Goal: Task Accomplishment & Management: Manage account settings

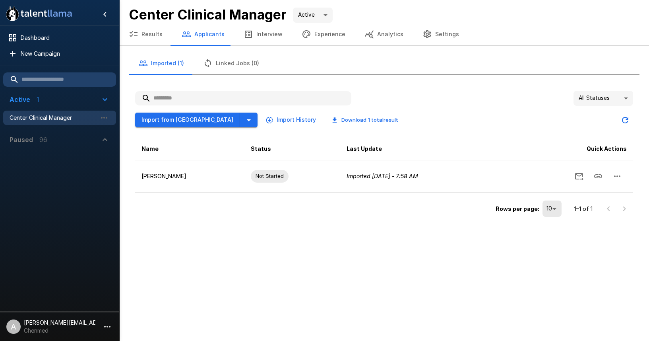
click at [75, 327] on p "Chenmed" at bounding box center [60, 331] width 72 height 8
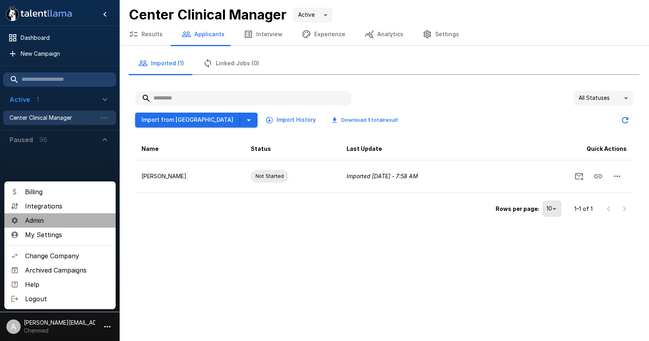
click at [52, 223] on span "Admin" at bounding box center [67, 221] width 84 height 10
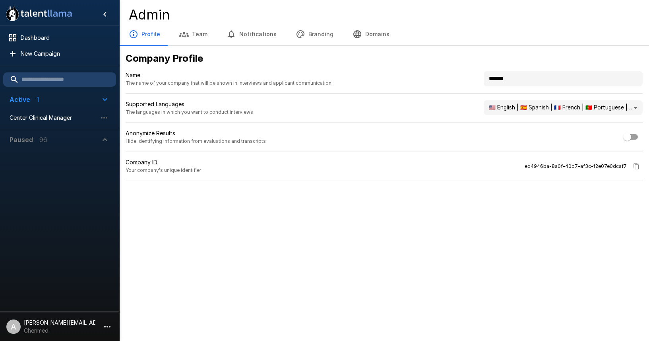
drag, startPoint x: 525, startPoint y: 78, endPoint x: 439, endPoint y: 75, distance: 85.2
click at [439, 75] on div "Name The name of your company that will be shown in interviews and applicant co…" at bounding box center [384, 82] width 517 height 23
type input "*******"
click at [531, 13] on h4 "Admin" at bounding box center [384, 14] width 511 height 17
click at [311, 34] on button "Branding" at bounding box center [314, 34] width 57 height 22
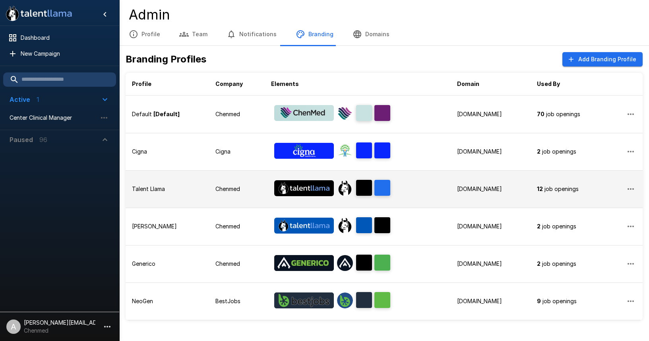
click at [238, 194] on td "Chenmed" at bounding box center [237, 188] width 56 height 37
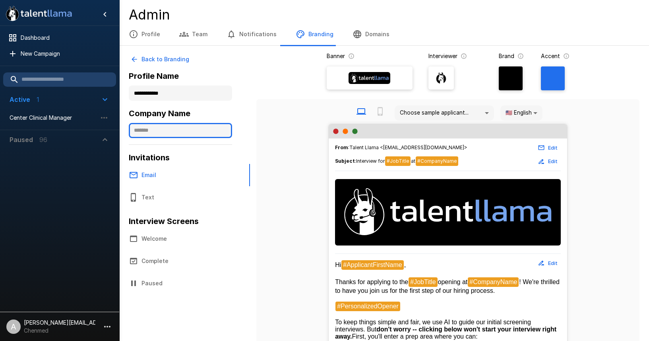
click at [178, 134] on input "text" at bounding box center [180, 130] width 103 height 15
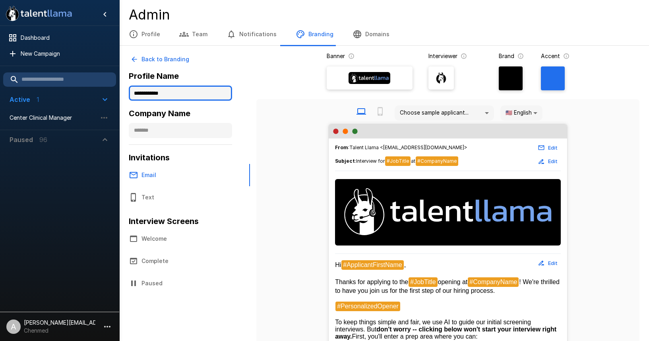
drag, startPoint x: 173, startPoint y: 94, endPoint x: 129, endPoint y: 95, distance: 44.1
click at [129, 95] on input "**********" at bounding box center [180, 93] width 103 height 15
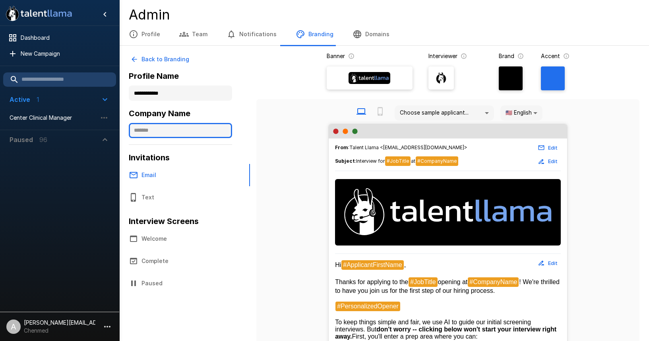
click at [138, 131] on input "text" at bounding box center [180, 130] width 103 height 15
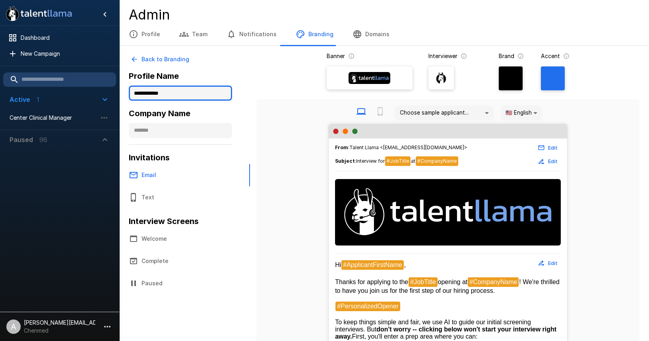
drag, startPoint x: 170, startPoint y: 95, endPoint x: 133, endPoint y: 93, distance: 36.6
click at [134, 93] on input "**********" at bounding box center [180, 93] width 103 height 15
click at [119, 93] on div ".st0{fill:#FFFFFF;} .st1{fill:#76a4ed;} Dashboard New Campaign Active 1 Center …" at bounding box center [384, 273] width 530 height 547
type input "*********"
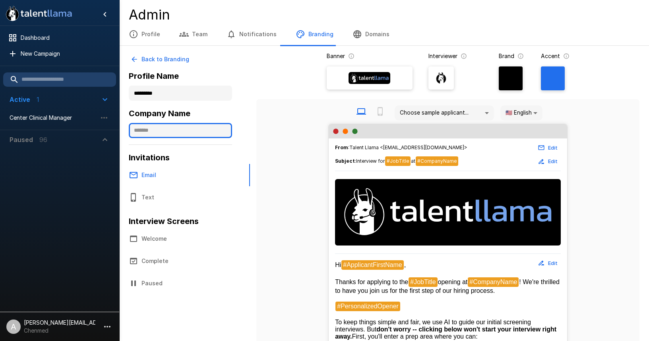
click at [155, 135] on input "text" at bounding box center [180, 130] width 103 height 15
paste input "*********"
type input "*********"
paste input "*********"
type input "*********"
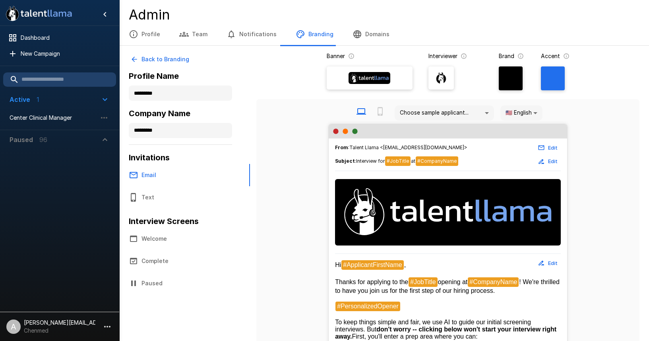
click at [249, 114] on div "Back to Branding Profile Name ********* Company Name ********* Invitations Emai…" at bounding box center [193, 173] width 128 height 242
click at [379, 86] on div at bounding box center [370, 78] width 80 height 18
click at [0, 0] on input "file" at bounding box center [0, 0] width 0 height 0
click at [402, 81] on div at bounding box center [370, 78] width 80 height 18
click at [0, 0] on input "file" at bounding box center [0, 0] width 0 height 0
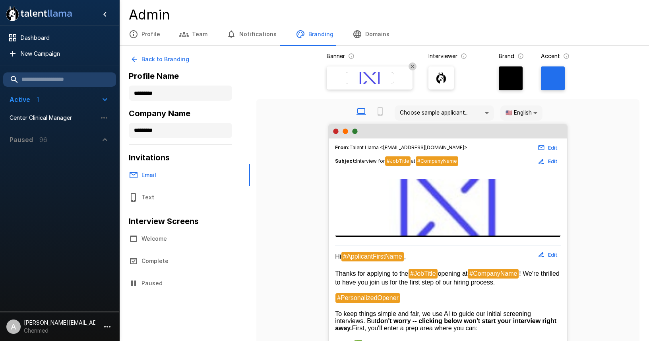
click at [445, 76] on img at bounding box center [442, 78] width 12 height 12
click at [0, 0] on input "file" at bounding box center [0, 0] width 0 height 0
click at [391, 74] on img at bounding box center [370, 78] width 48 height 12
click at [0, 0] on input "file" at bounding box center [0, 0] width 0 height 0
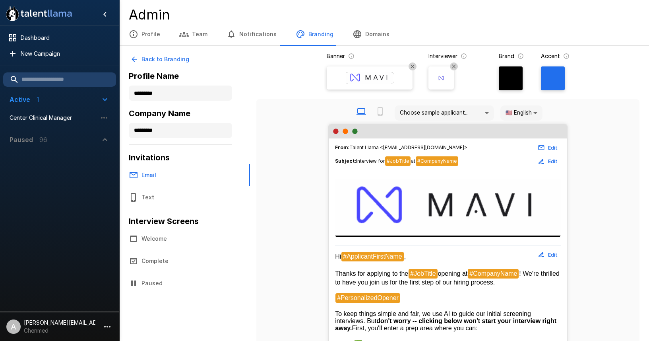
click at [509, 83] on div at bounding box center [511, 78] width 24 height 24
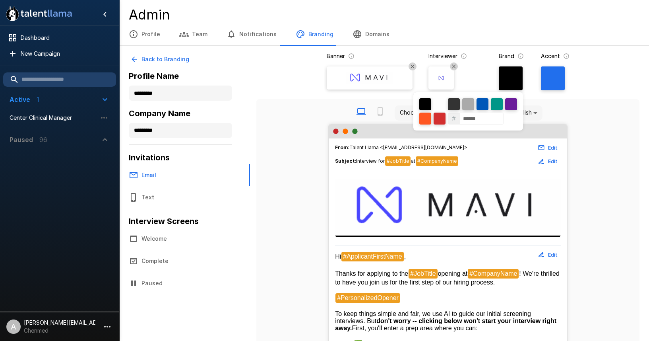
click at [444, 104] on div at bounding box center [440, 104] width 12 height 12
type input "******"
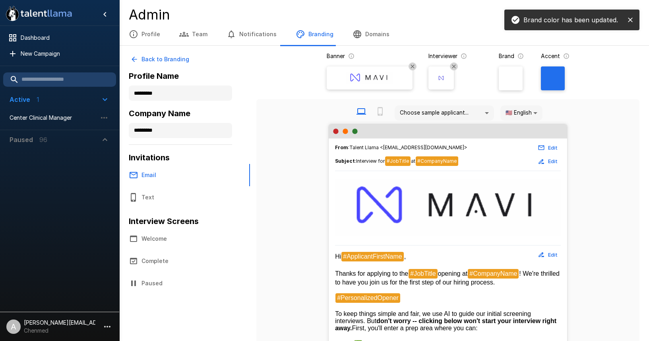
click at [605, 182] on div "From : Talent Llama <interviews@talentllama.com> Edit Subject : Interview for #…" at bounding box center [448, 322] width 371 height 397
click at [187, 239] on button "Welcome" at bounding box center [184, 238] width 131 height 22
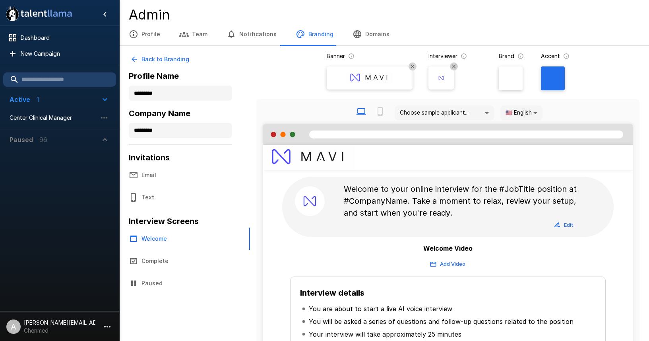
click at [150, 181] on button "Email" at bounding box center [184, 175] width 131 height 22
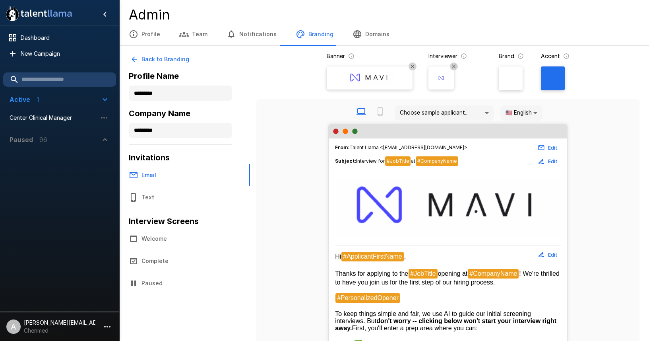
click at [540, 83] on div "Brand Accent" at bounding box center [534, 72] width 71 height 41
click at [546, 82] on div at bounding box center [553, 78] width 24 height 24
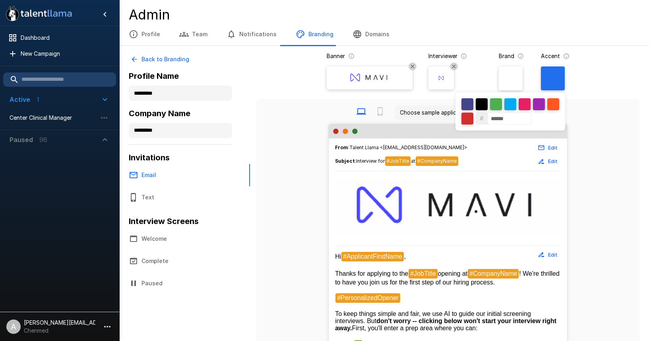
click at [501, 117] on input "******" at bounding box center [510, 119] width 44 height 12
paste input
type input "******"
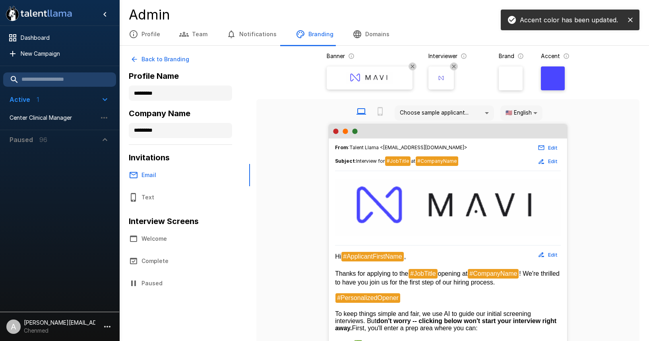
click at [605, 109] on div "Choose sample applicant... 🇺🇸 English **" at bounding box center [448, 112] width 371 height 21
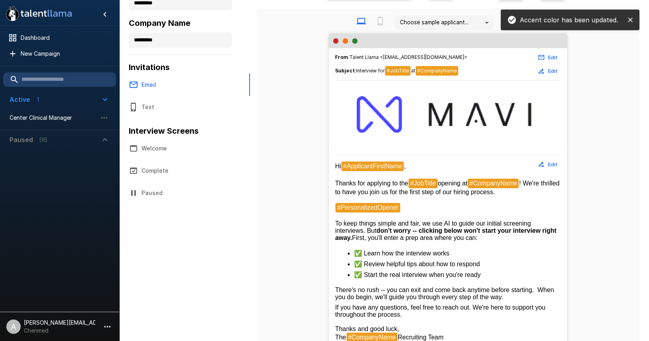
scroll to position [87, 0]
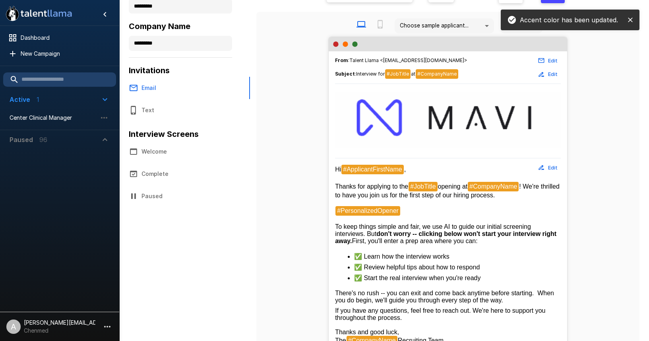
click at [628, 19] on icon "close" at bounding box center [631, 20] width 8 height 8
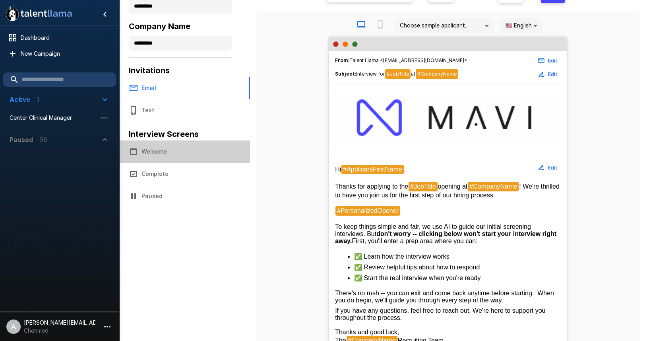
click at [150, 149] on button "Welcome" at bounding box center [184, 151] width 131 height 22
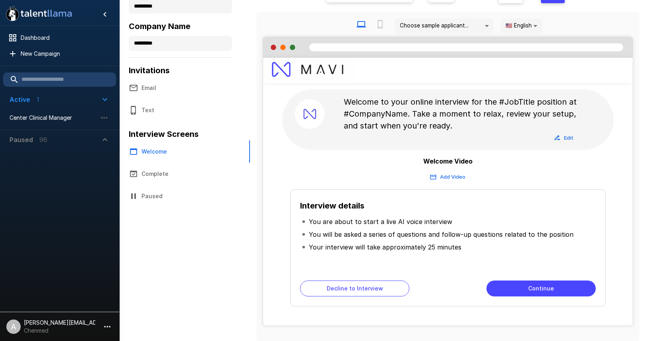
click at [176, 175] on button "Complete" at bounding box center [184, 174] width 131 height 22
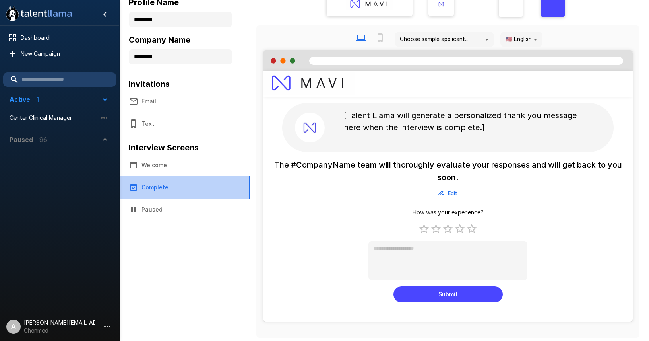
click at [180, 191] on button "Complete" at bounding box center [184, 187] width 131 height 22
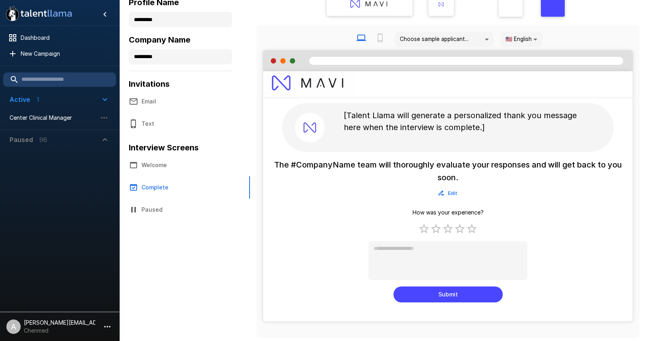
click at [175, 163] on button "Welcome" at bounding box center [184, 165] width 131 height 22
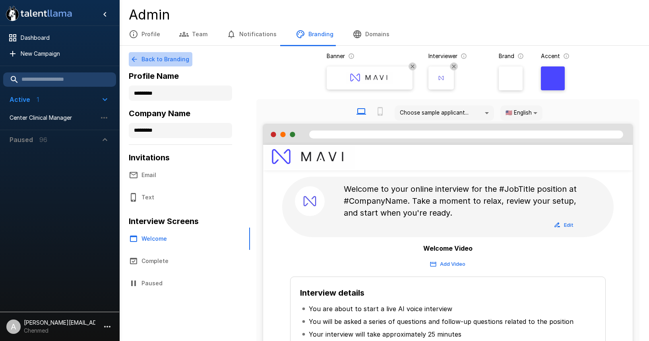
click at [163, 54] on button "Back to Branding" at bounding box center [161, 59] width 64 height 15
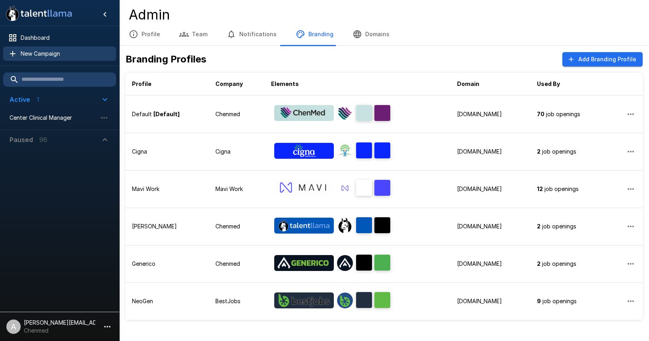
click at [42, 55] on span "New Campaign" at bounding box center [65, 54] width 89 height 8
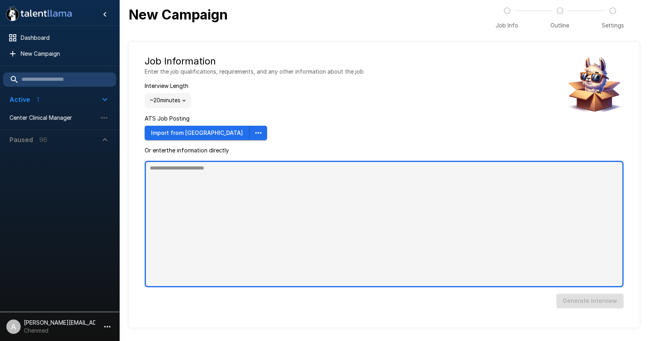
type textarea "*"
click at [311, 181] on textarea at bounding box center [384, 224] width 479 height 126
paste textarea "**********"
type textarea "**********"
type textarea "*"
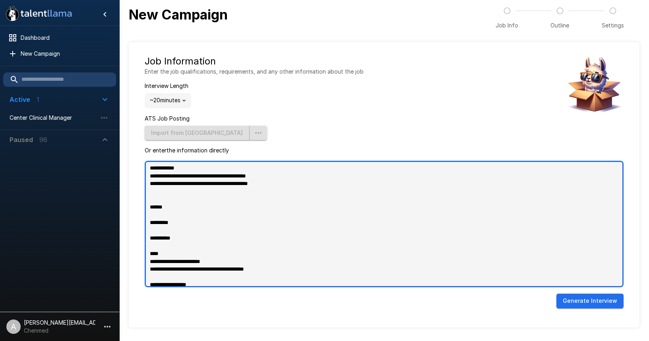
drag, startPoint x: 299, startPoint y: 183, endPoint x: 144, endPoint y: 178, distance: 155.2
click at [144, 178] on div "Job Information Enter the job qualifications, requirements, and any other infor…" at bounding box center [384, 184] width 511 height 285
type textarea "**********"
type textarea "*"
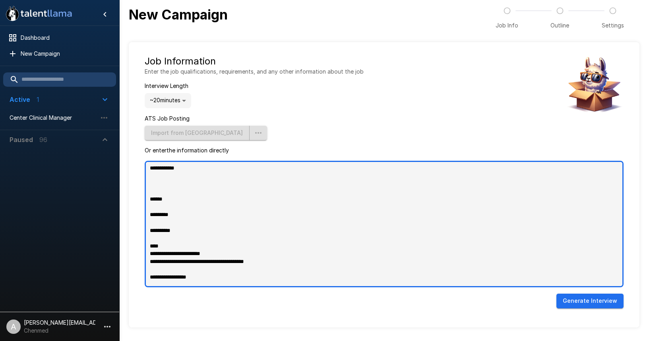
type textarea "**********"
type textarea "*"
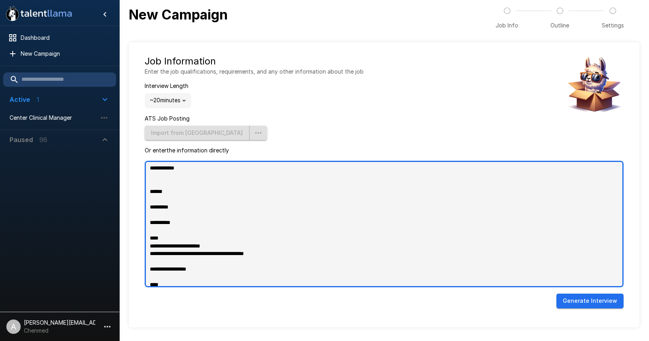
type textarea "**********"
type textarea "*"
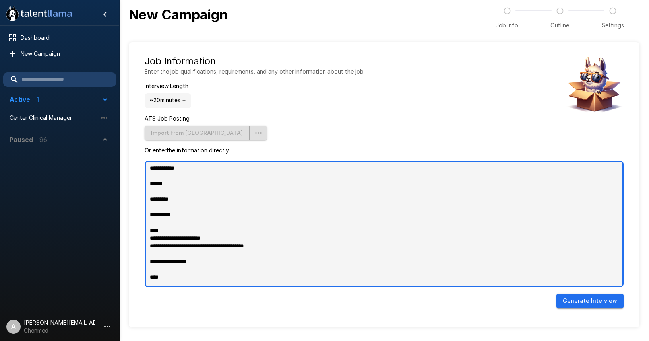
type textarea "**********"
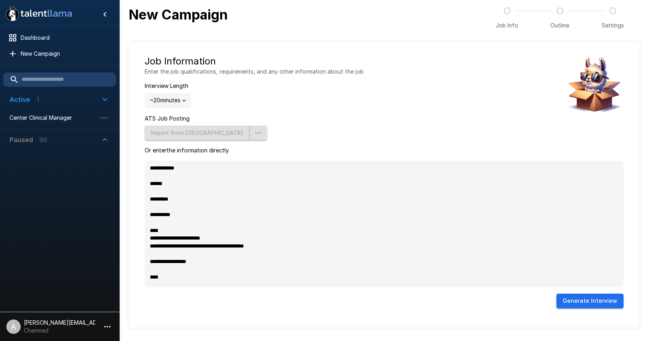
type textarea "*"
click at [605, 305] on button "Generate Interview" at bounding box center [590, 301] width 67 height 15
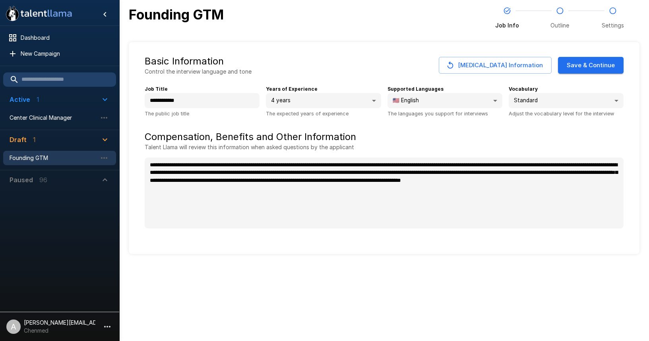
type textarea "*"
click at [588, 66] on button "Save & Continue" at bounding box center [591, 65] width 66 height 17
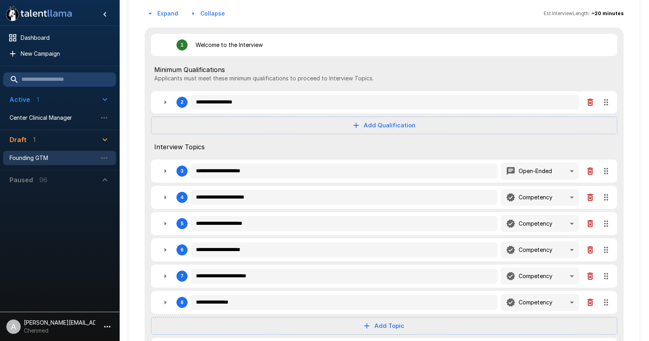
scroll to position [92, 0]
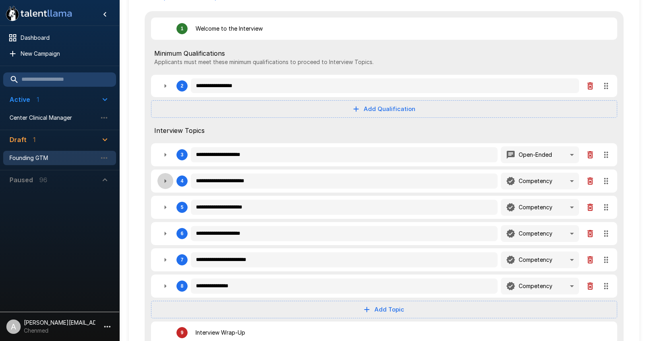
click at [165, 185] on icon "button" at bounding box center [166, 181] width 10 height 10
type textarea "*"
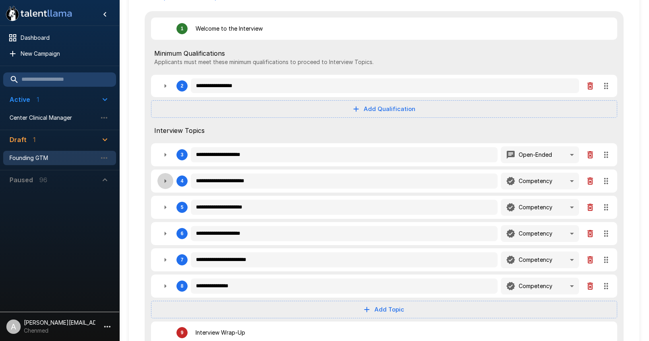
type textarea "*"
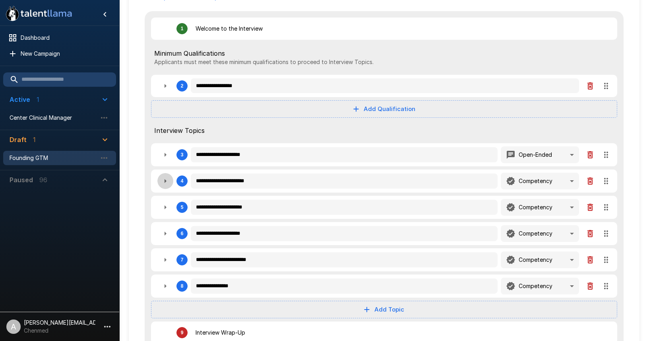
type textarea "*"
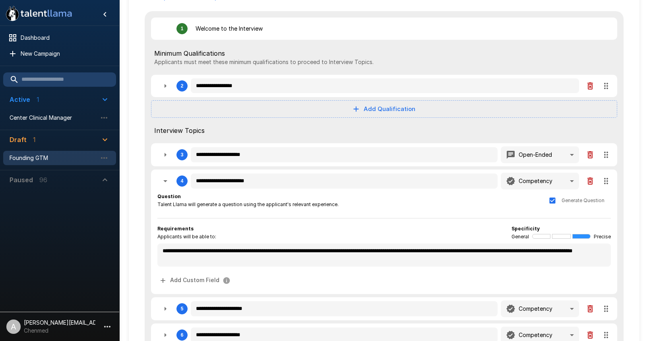
click at [169, 183] on icon "button" at bounding box center [166, 181] width 10 height 10
type textarea "*"
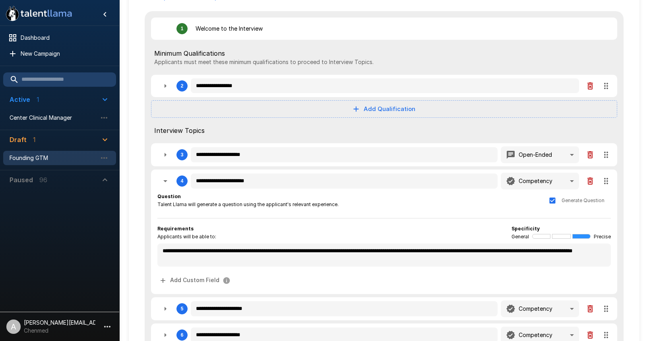
type textarea "*"
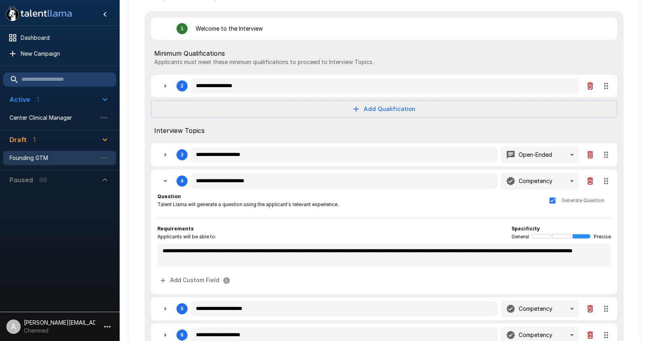
type textarea "*"
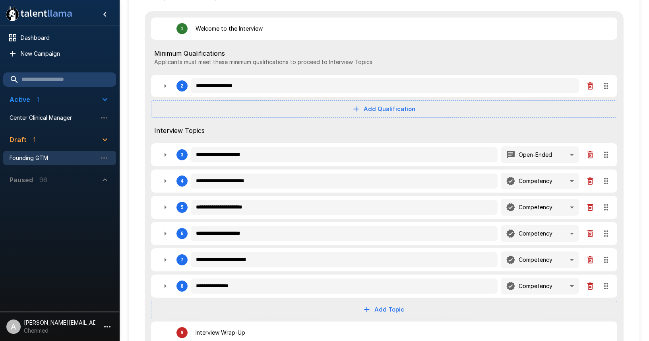
type textarea "*"
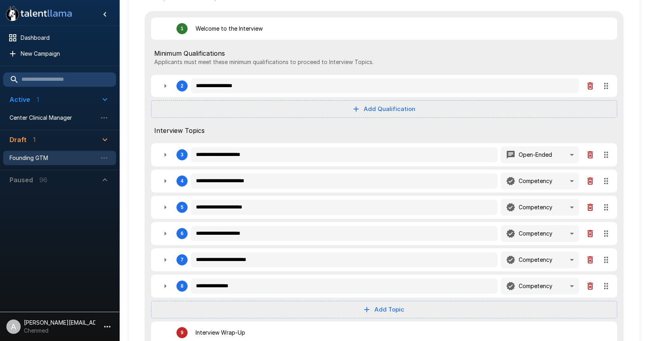
type textarea "*"
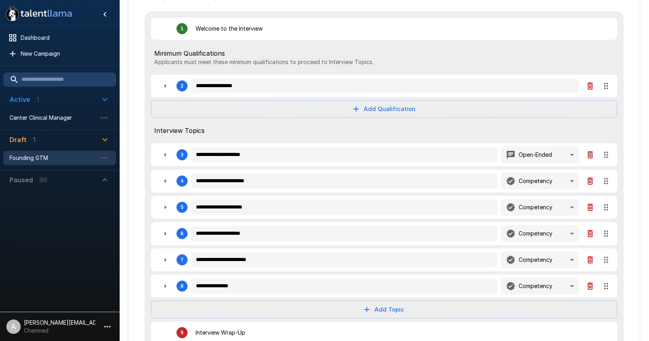
type textarea "*"
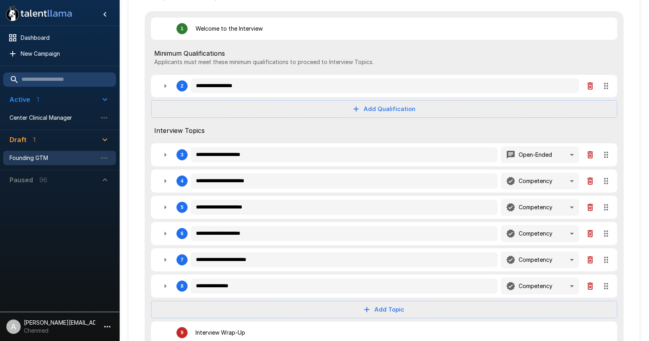
type textarea "*"
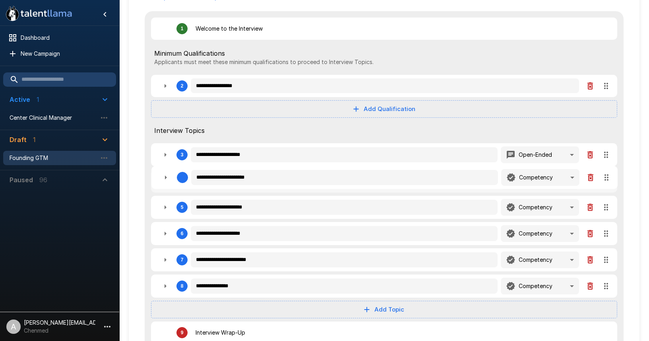
type textarea "*"
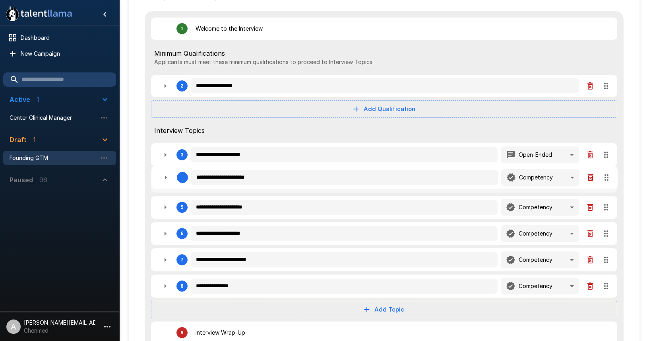
type textarea "*"
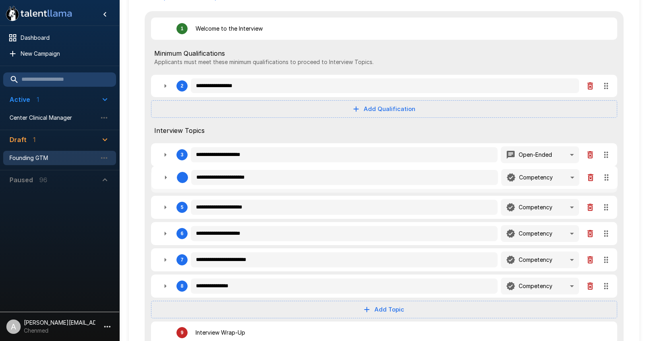
type textarea "*"
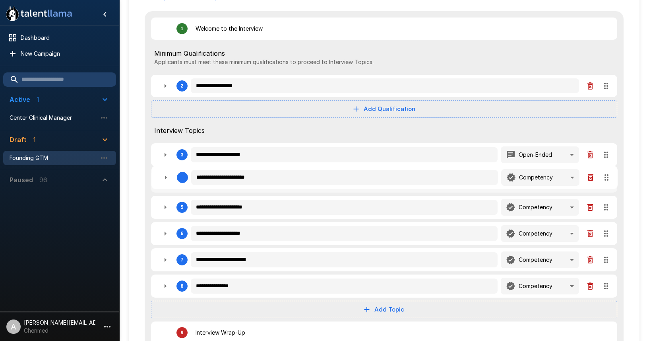
type textarea "*"
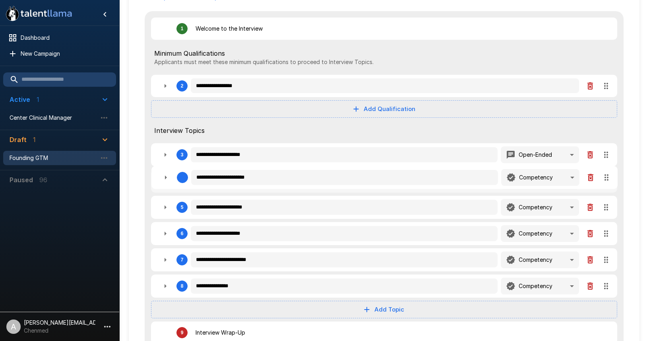
type textarea "*"
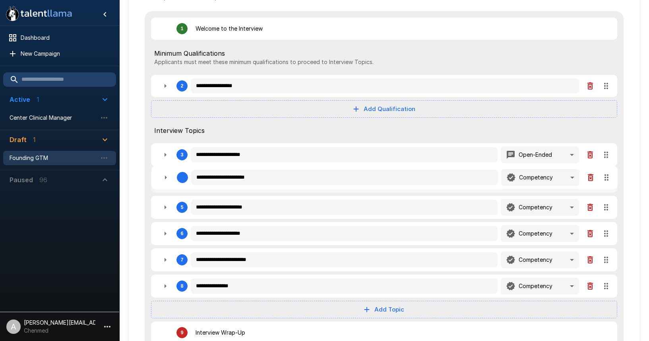
type textarea "*"
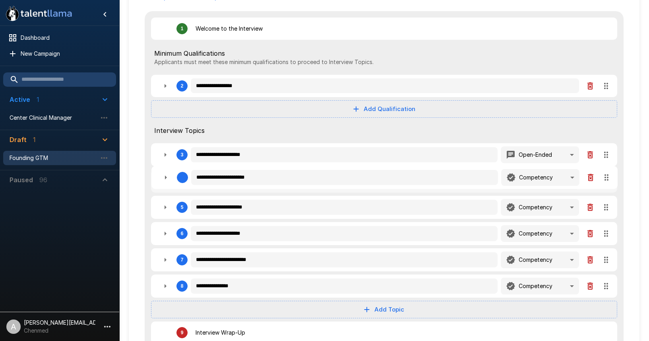
type textarea "*"
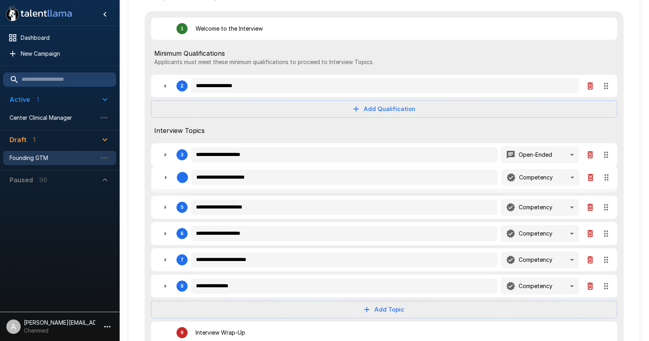
type textarea "*"
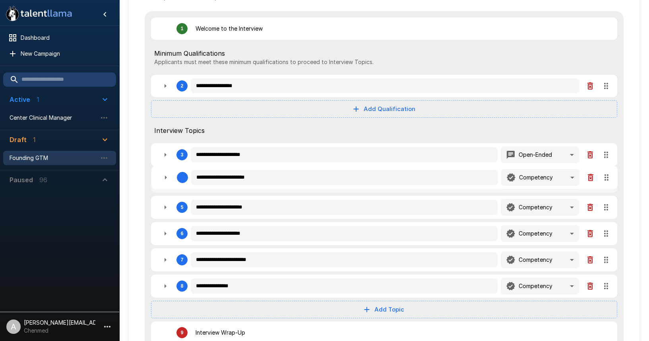
type textarea "*"
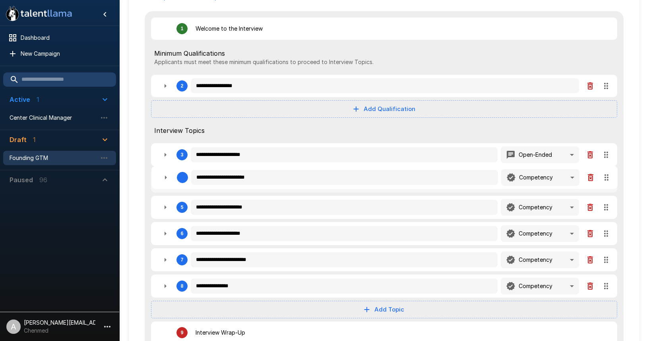
type textarea "*"
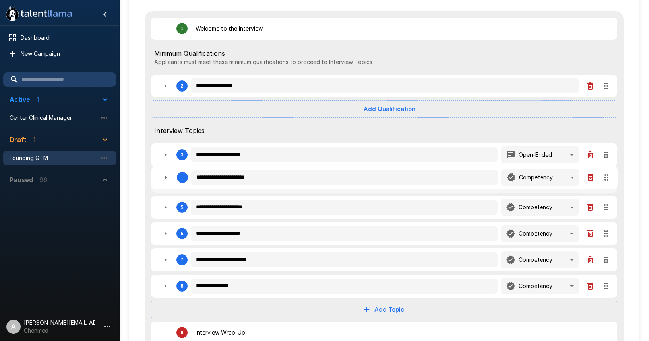
type textarea "*"
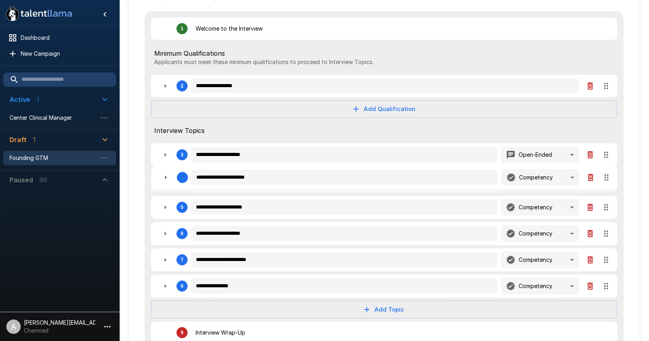
type textarea "*"
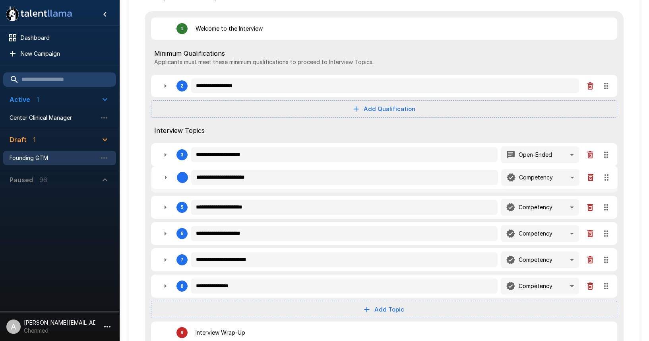
type textarea "*"
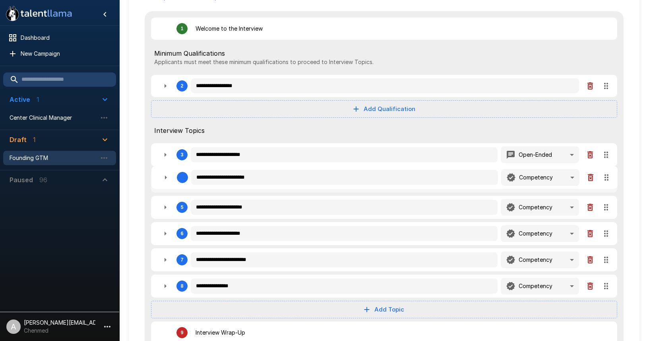
type textarea "*"
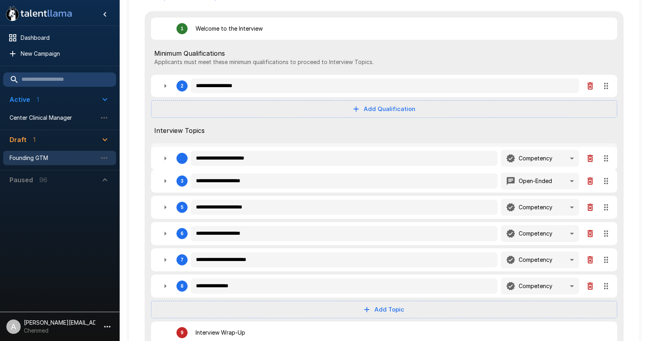
type textarea "*"
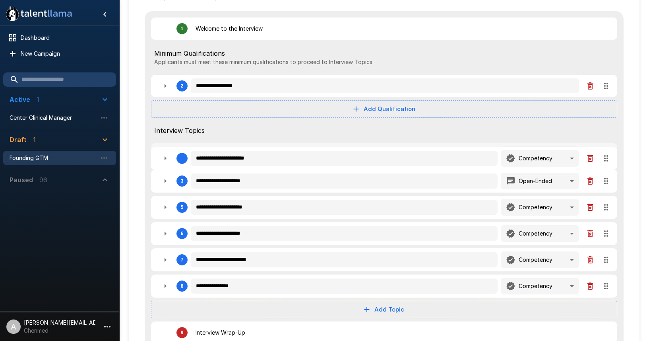
type textarea "*"
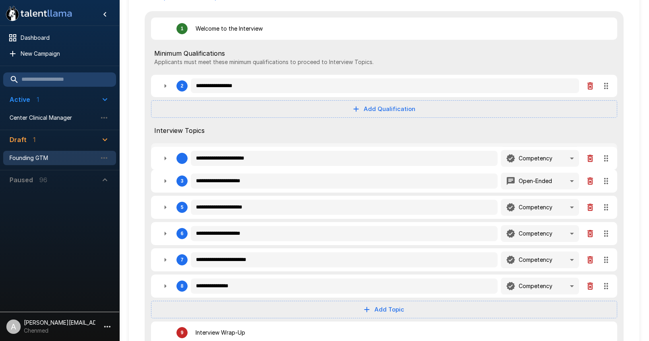
type textarea "*"
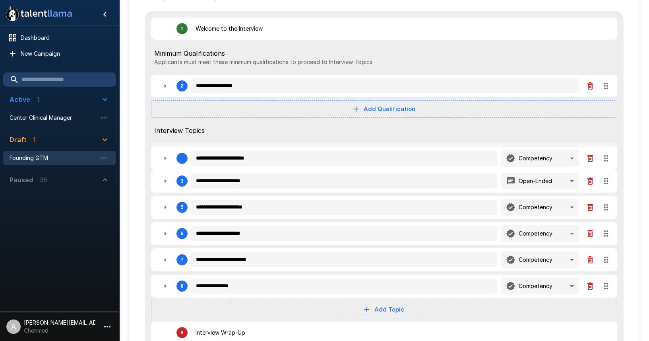
type textarea "*"
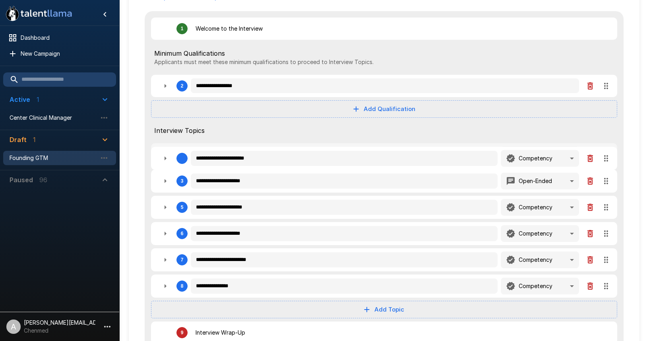
type textarea "*"
drag, startPoint x: 603, startPoint y: 179, endPoint x: 604, endPoint y: 159, distance: 20.3
click at [603, 153] on div "**********" at bounding box center [384, 180] width 479 height 339
type textarea "*"
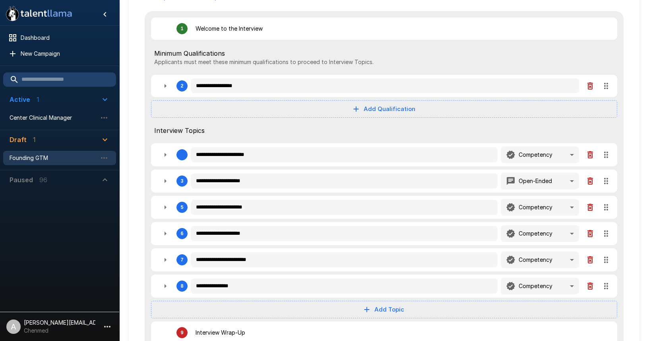
type textarea "*"
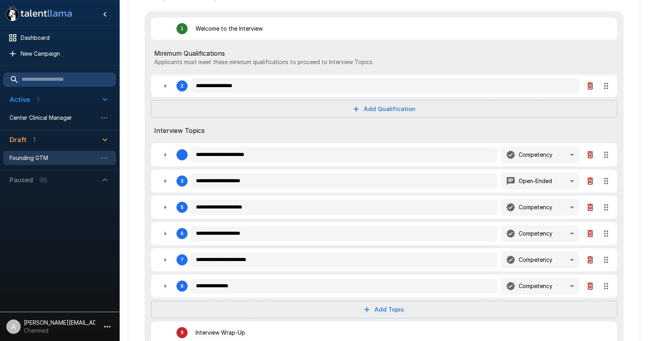
type textarea "*"
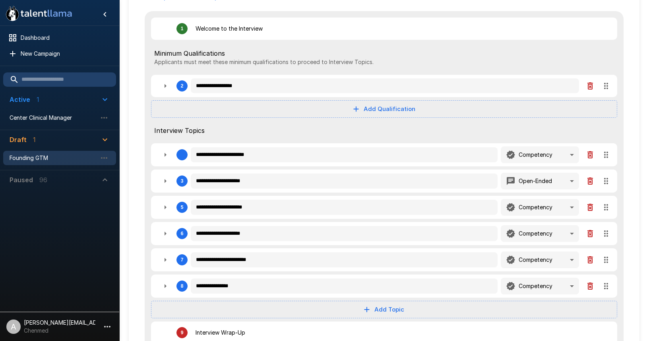
type textarea "*"
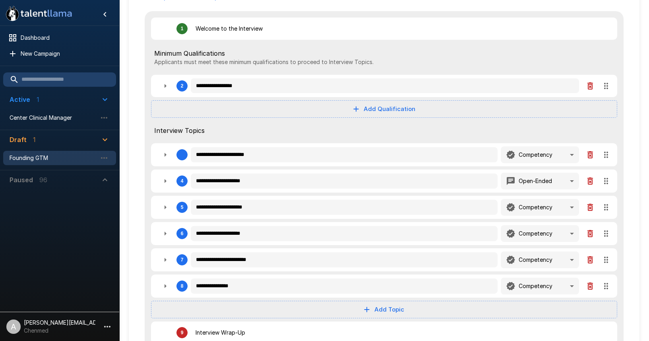
type textarea "*"
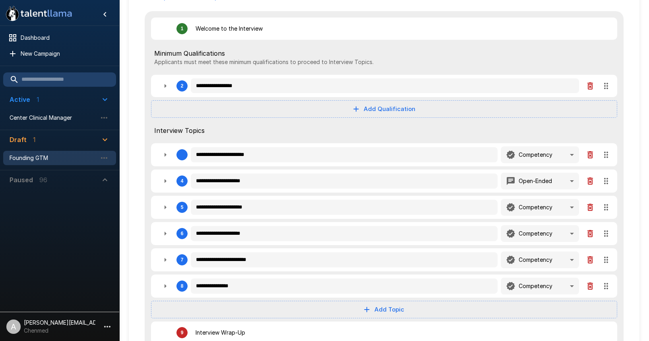
type textarea "*"
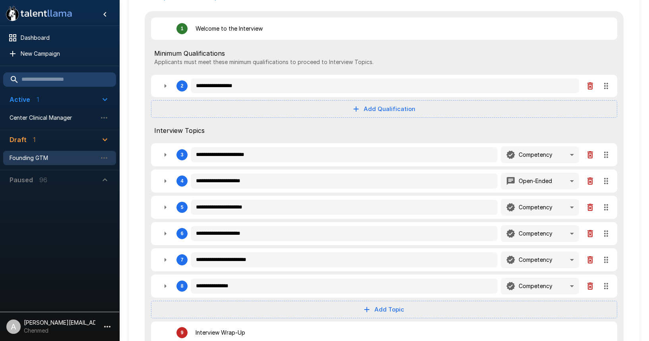
type textarea "*"
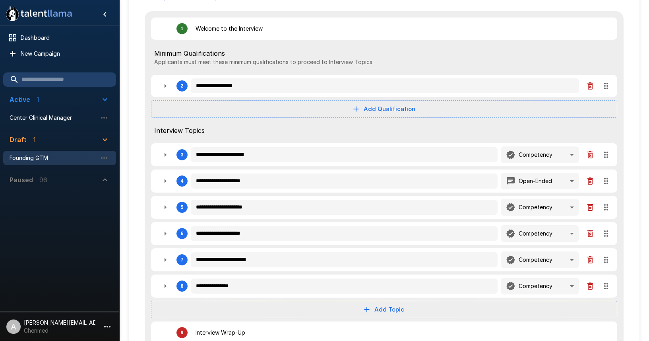
type textarea "*"
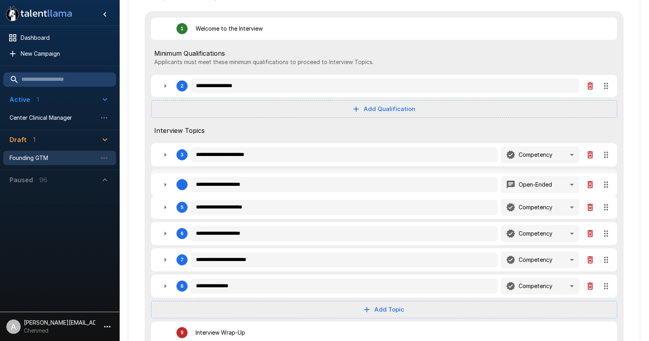
type textarea "*"
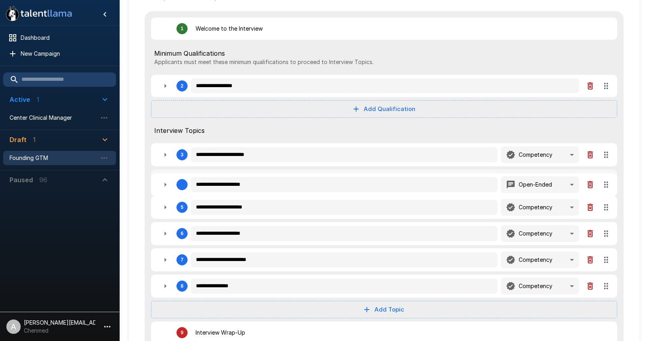
type textarea "*"
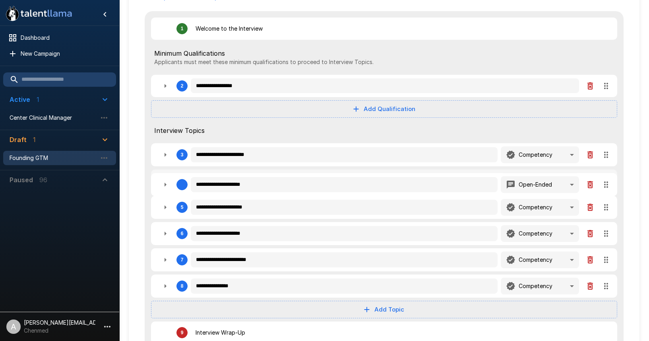
type textarea "*"
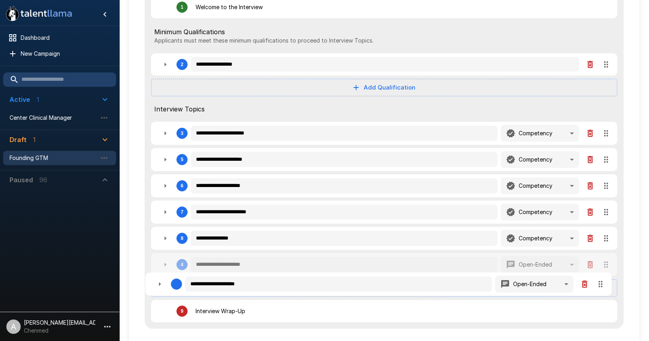
scroll to position [116, 0]
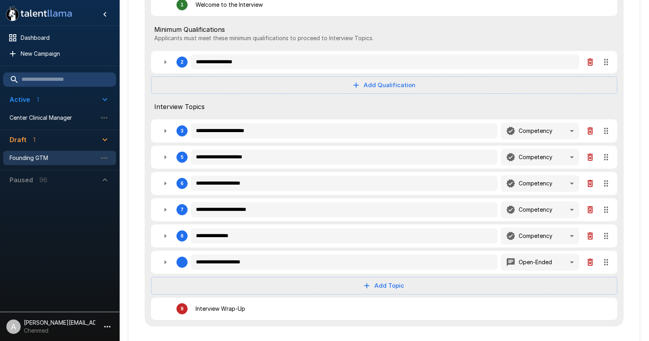
drag, startPoint x: 607, startPoint y: 181, endPoint x: 602, endPoint y: 270, distance: 89.6
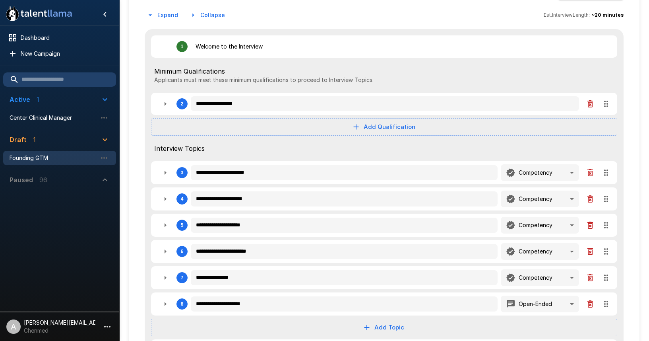
scroll to position [0, 0]
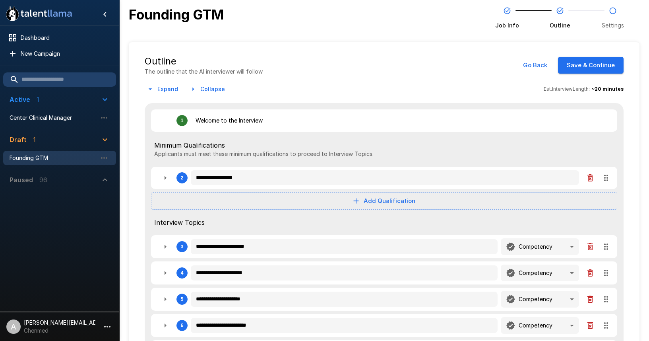
click at [599, 73] on button "Save & Continue" at bounding box center [591, 65] width 66 height 17
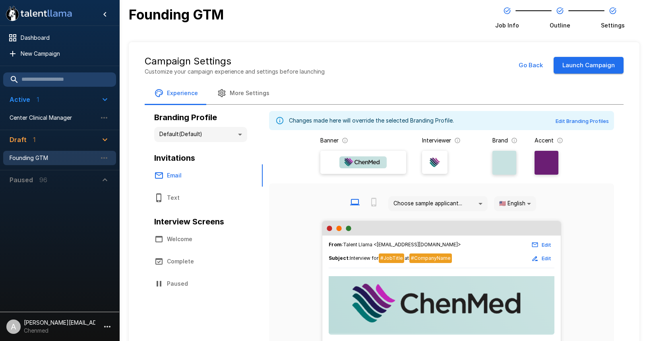
click at [226, 132] on body ".st0{fill:#FFFFFF;} .st1{fill:#76a4ed;} Dashboard New Campaign Active 1 Center …" at bounding box center [324, 170] width 649 height 341
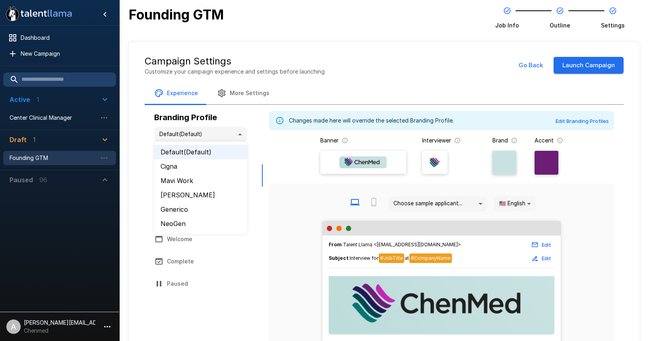
click at [218, 179] on li "Mavi Work" at bounding box center [200, 180] width 93 height 14
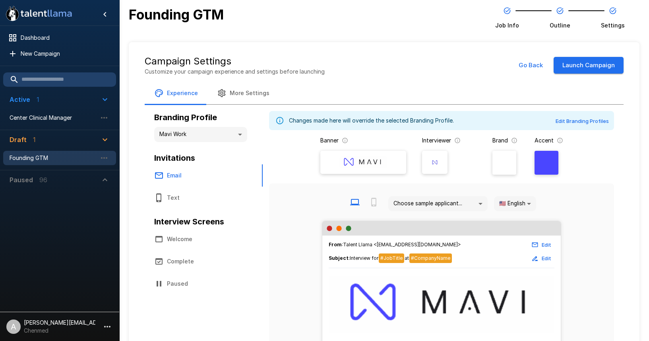
click at [592, 68] on button "Launch Campaign" at bounding box center [589, 65] width 70 height 17
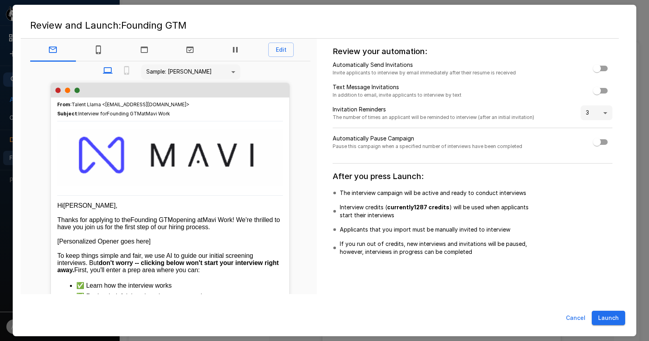
click at [612, 320] on button "Launch" at bounding box center [608, 318] width 33 height 15
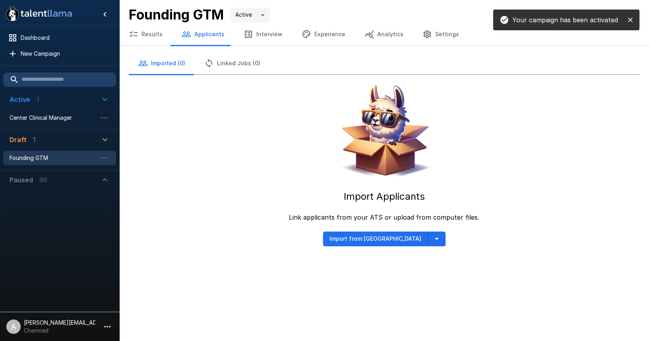
click at [432, 238] on icon "button" at bounding box center [437, 239] width 10 height 10
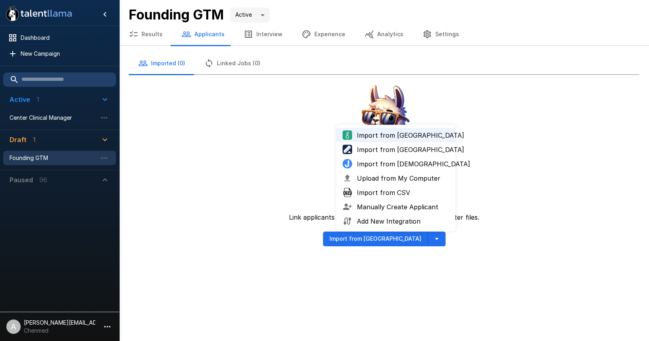
click at [403, 179] on span "Upload from My Computer" at bounding box center [403, 178] width 92 height 10
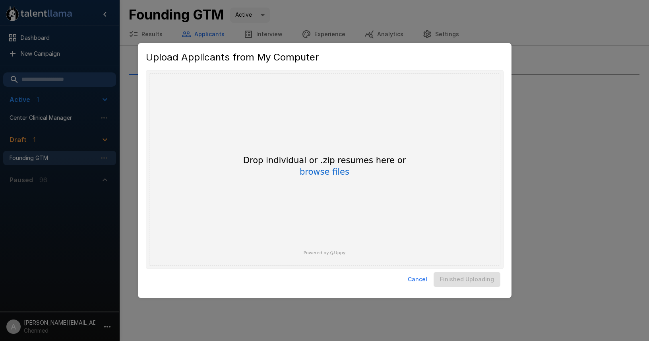
click at [356, 186] on div "Drop individual or .zip resumes here or browse files Powered by Uppy" at bounding box center [325, 169] width 352 height 192
click at [335, 174] on button "browse files" at bounding box center [325, 172] width 50 height 9
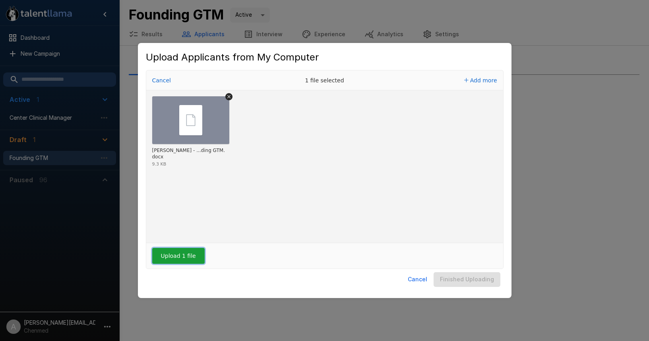
click at [175, 260] on button "Upload 1 file" at bounding box center [178, 256] width 52 height 16
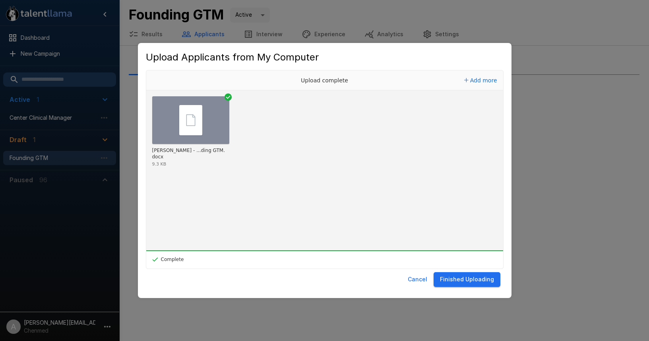
click at [476, 282] on button "Finished Uploading" at bounding box center [467, 279] width 67 height 15
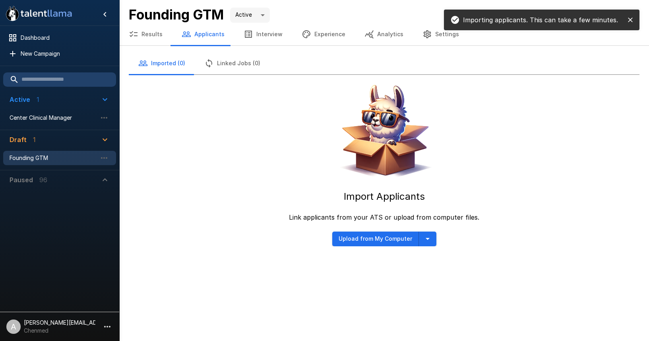
click at [630, 23] on icon "close" at bounding box center [631, 20] width 8 height 8
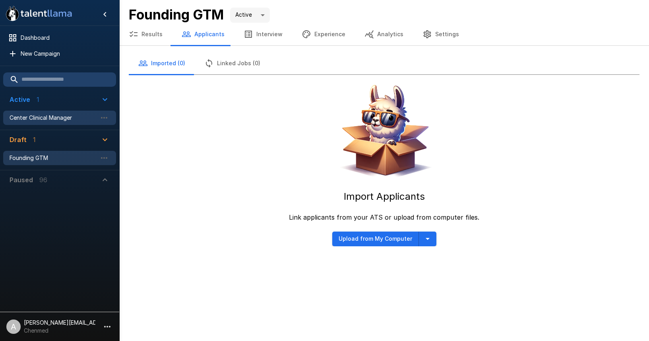
click at [23, 115] on span "Center Clinical Manager" at bounding box center [53, 118] width 87 height 8
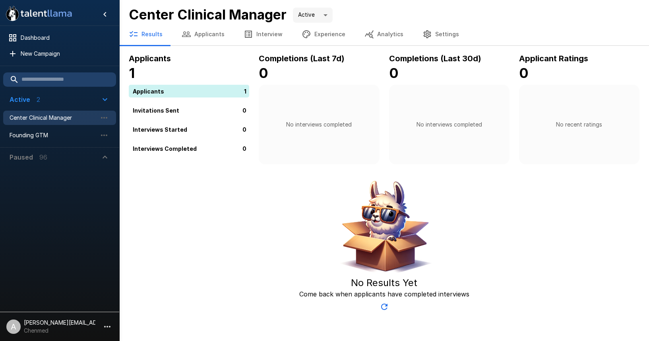
click at [212, 33] on button "Applicants" at bounding box center [203, 34] width 62 height 22
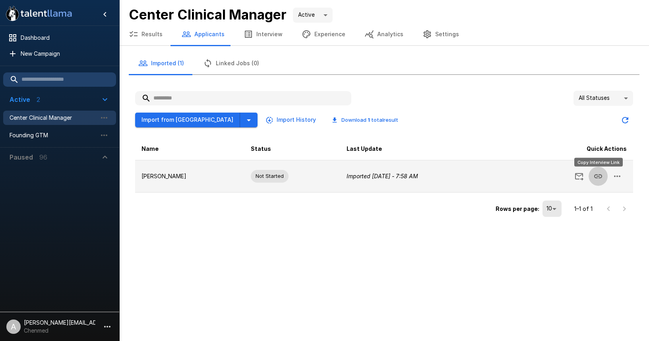
click at [599, 176] on icon "Copy Interview Link" at bounding box center [599, 176] width 10 height 10
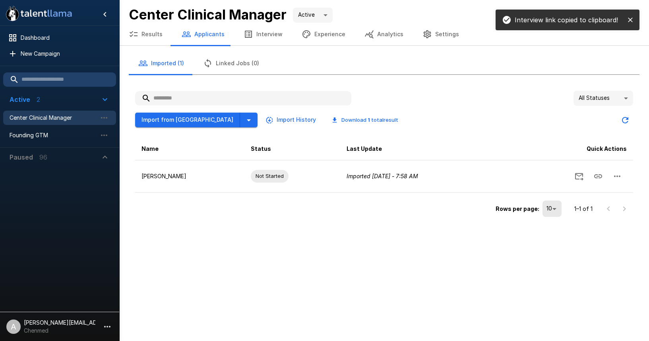
click at [631, 19] on icon "close" at bounding box center [630, 19] width 5 height 5
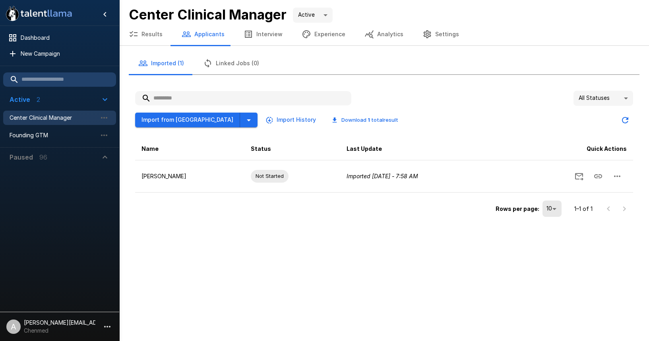
click at [337, 36] on button "Experience" at bounding box center [323, 34] width 63 height 22
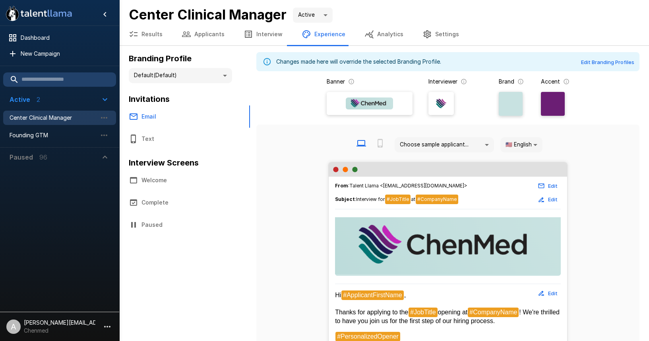
click at [218, 42] on button "Applicants" at bounding box center [203, 34] width 62 height 22
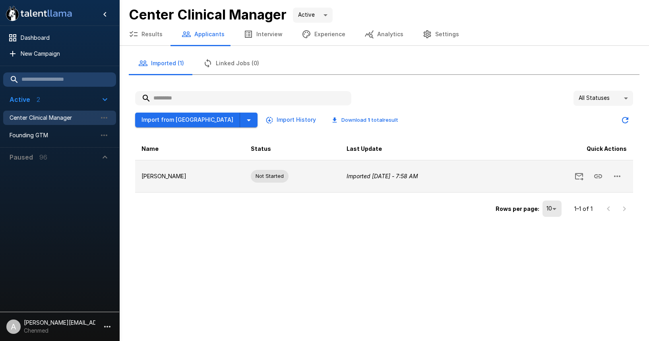
click at [600, 176] on icon "Copy Interview Link" at bounding box center [599, 176] width 8 height 4
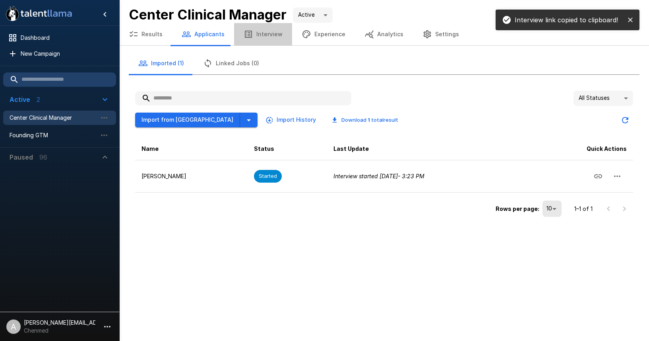
click at [261, 38] on button "Interview" at bounding box center [263, 34] width 58 height 22
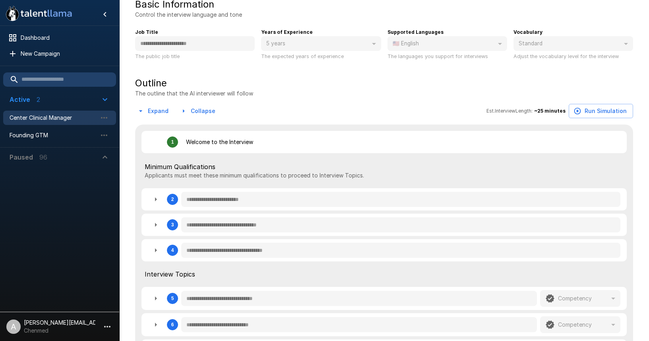
scroll to position [98, 0]
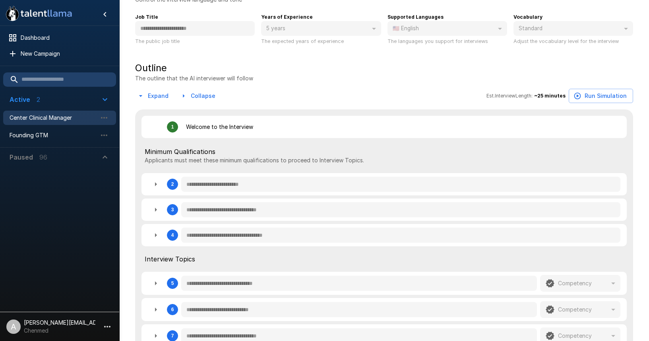
click at [158, 209] on icon "button" at bounding box center [156, 210] width 10 height 10
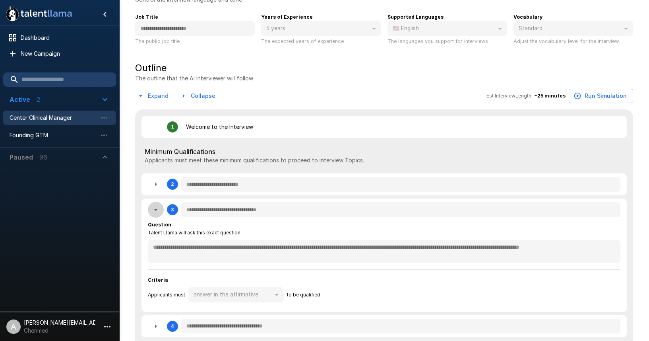
click at [158, 209] on icon "button" at bounding box center [156, 210] width 10 height 10
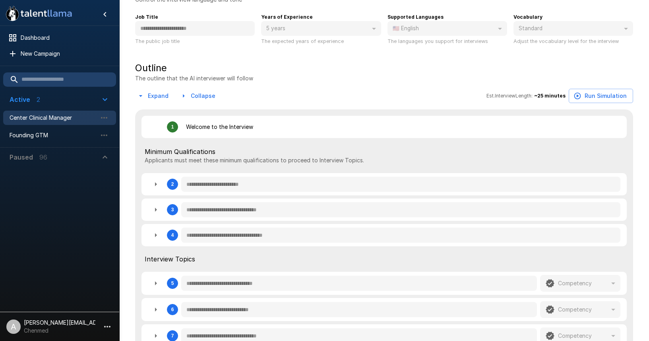
click at [156, 241] on button "button" at bounding box center [156, 235] width 16 height 16
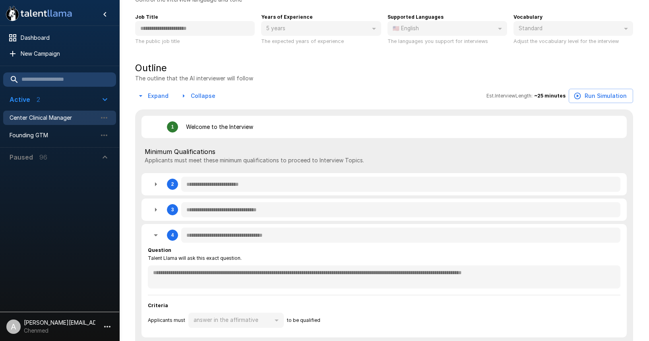
click at [156, 239] on icon "button" at bounding box center [156, 235] width 10 height 10
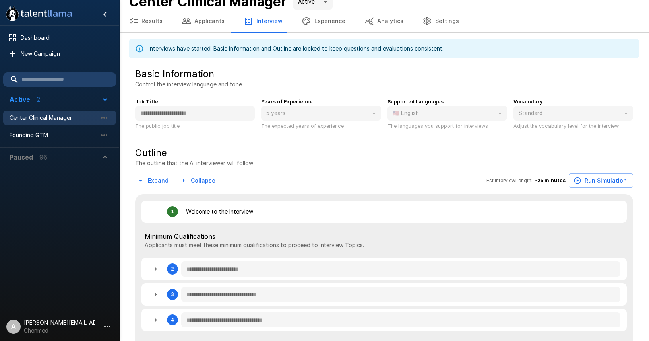
scroll to position [0, 0]
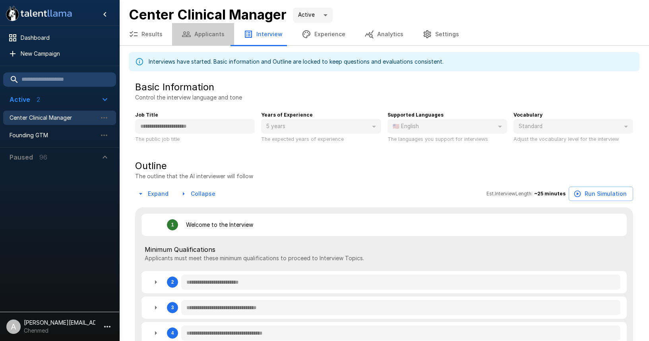
drag, startPoint x: 207, startPoint y: 35, endPoint x: 214, endPoint y: 39, distance: 7.8
click at [207, 35] on button "Applicants" at bounding box center [203, 34] width 62 height 22
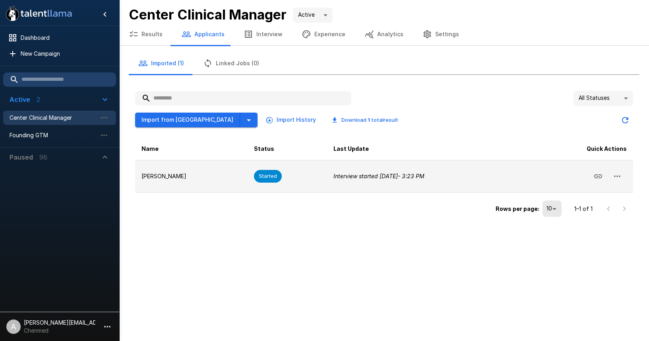
click at [613, 177] on icon "button" at bounding box center [618, 176] width 10 height 10
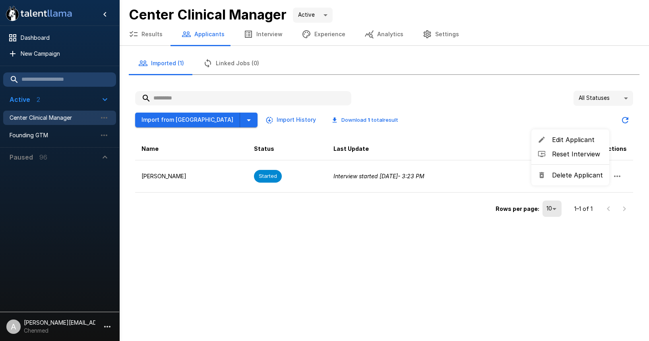
click at [574, 160] on li "Reset Interview" at bounding box center [571, 154] width 78 height 14
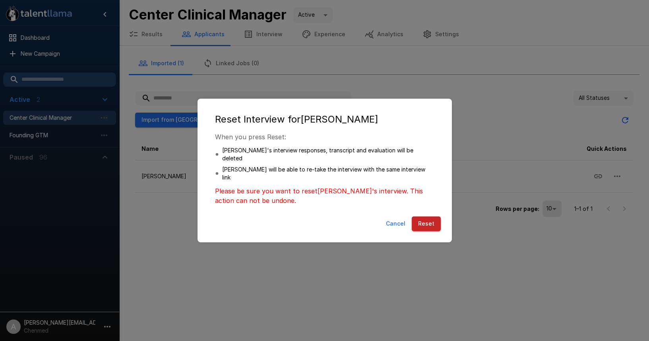
click at [430, 216] on button "Reset" at bounding box center [426, 223] width 29 height 15
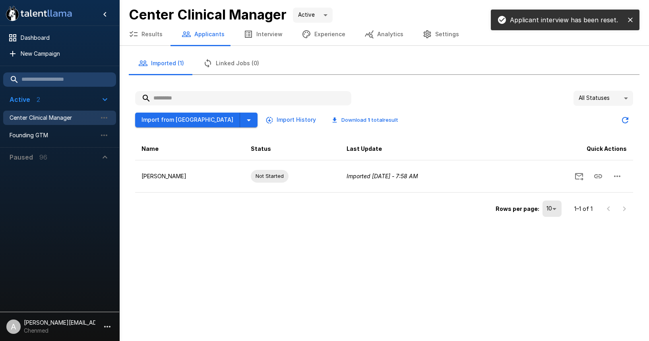
click at [257, 36] on button "Interview" at bounding box center [263, 34] width 58 height 22
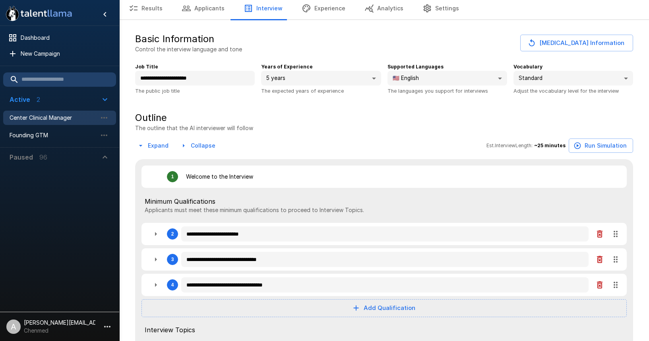
scroll to position [58, 0]
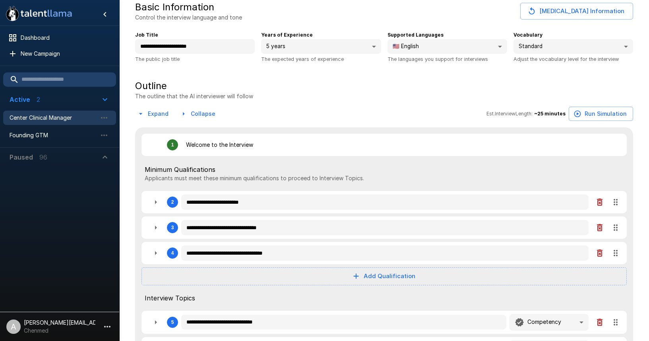
click at [605, 228] on button "button" at bounding box center [600, 228] width 16 height 16
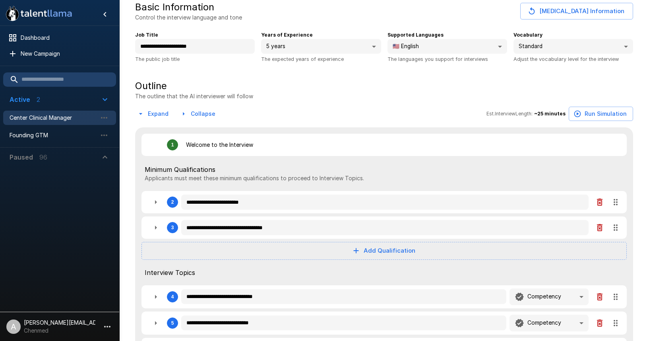
scroll to position [0, 0]
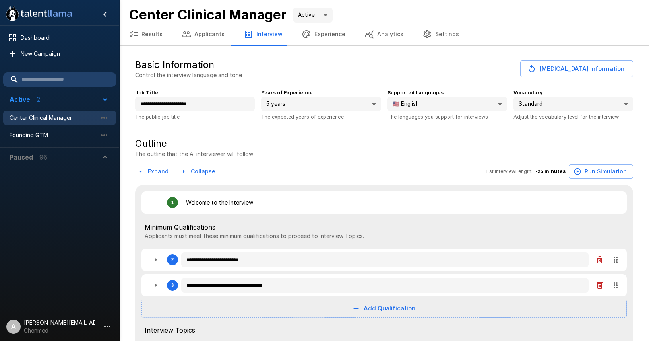
click at [219, 29] on button "Applicants" at bounding box center [203, 34] width 62 height 22
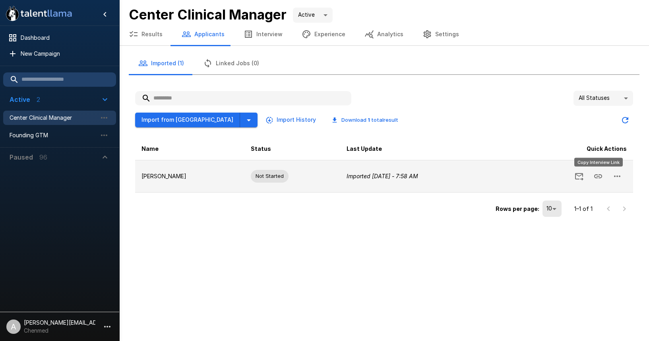
click at [602, 177] on icon "Copy Interview Link" at bounding box center [599, 176] width 10 height 10
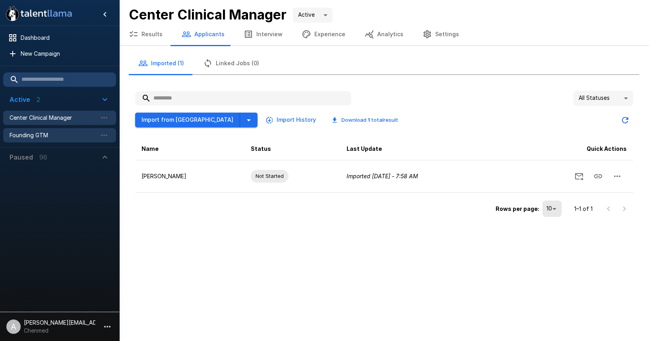
click at [35, 136] on span "Founding GTM" at bounding box center [53, 135] width 87 height 8
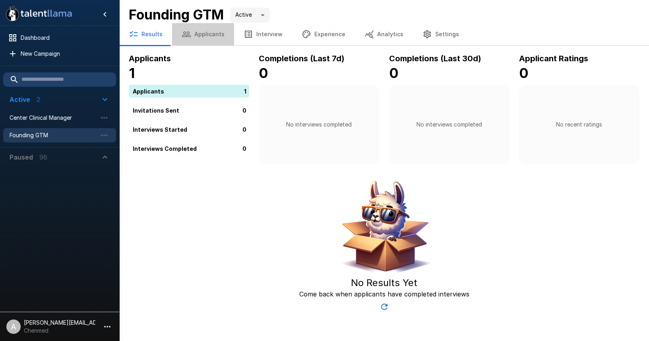
click at [206, 35] on button "Applicants" at bounding box center [203, 34] width 62 height 22
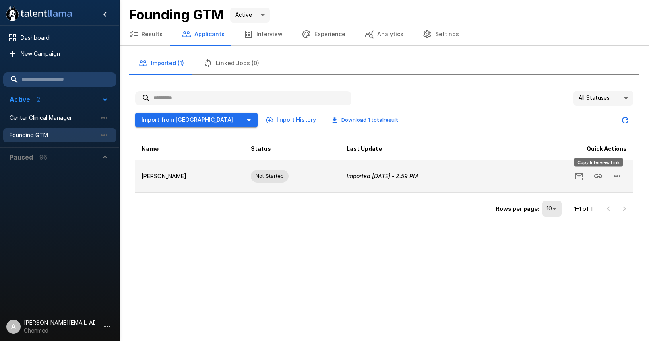
click at [593, 176] on button "Copy Interview Link" at bounding box center [598, 176] width 19 height 19
click at [618, 179] on icon "button" at bounding box center [618, 176] width 10 height 10
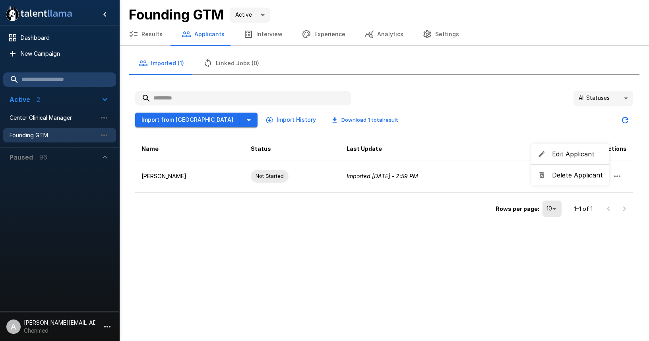
drag, startPoint x: 493, startPoint y: 128, endPoint x: 549, endPoint y: 141, distance: 57.0
click at [496, 128] on div at bounding box center [324, 170] width 649 height 341
click at [629, 124] on button "Updated Today - 3:24 PM" at bounding box center [626, 120] width 16 height 16
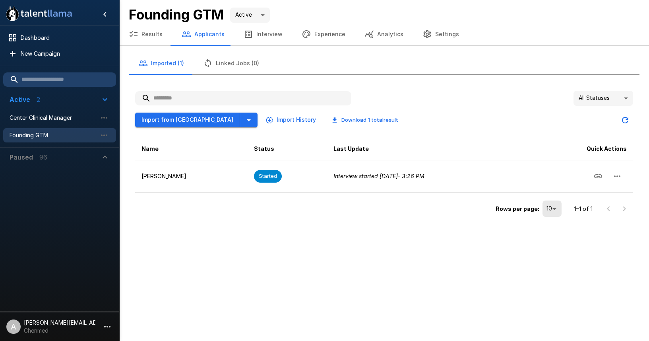
click at [253, 33] on button "Interview" at bounding box center [263, 34] width 58 height 22
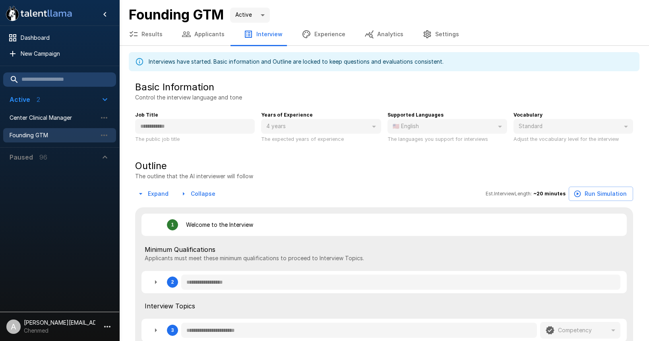
click at [212, 41] on button "Applicants" at bounding box center [203, 34] width 62 height 22
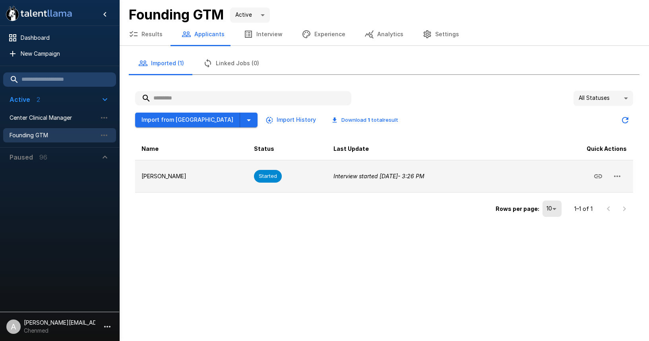
click at [614, 176] on icon "button" at bounding box center [618, 176] width 10 height 10
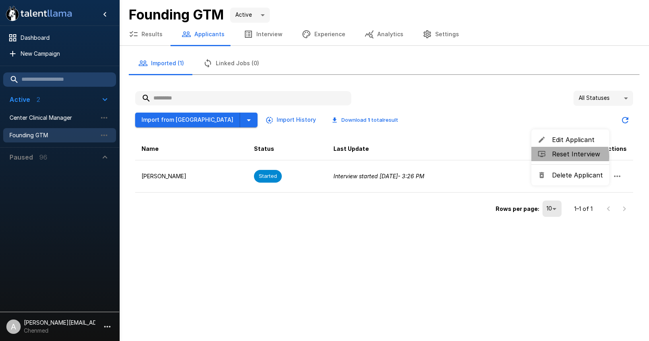
click at [564, 156] on span "Reset Interview" at bounding box center [577, 154] width 51 height 10
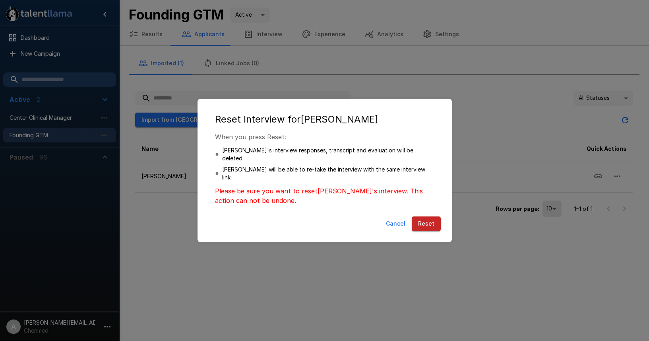
click at [421, 217] on button "Reset" at bounding box center [426, 223] width 29 height 15
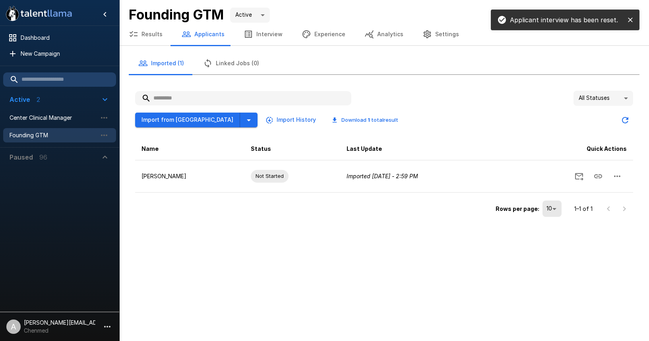
click at [267, 31] on button "Interview" at bounding box center [263, 34] width 58 height 22
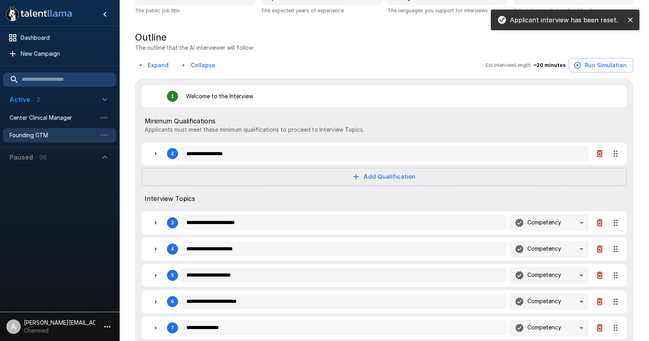
scroll to position [119, 0]
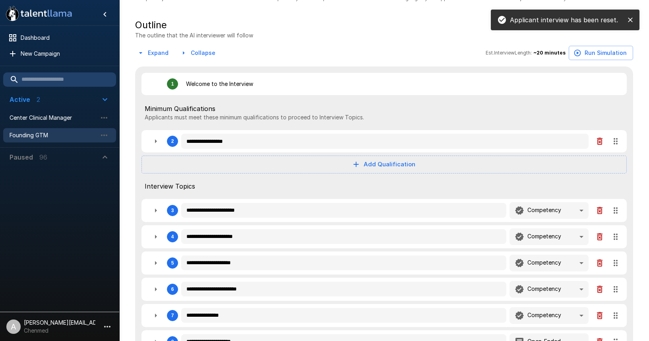
click at [158, 150] on div "**********" at bounding box center [385, 141] width 486 height 22
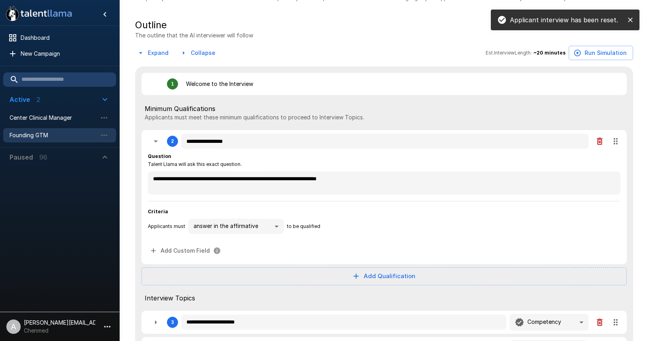
click at [157, 146] on button "button" at bounding box center [156, 141] width 16 height 16
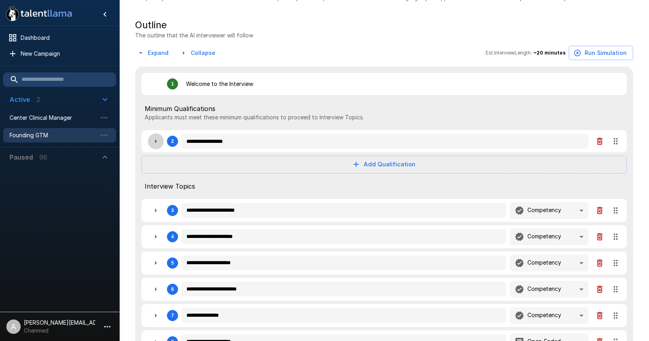
click at [157, 147] on button "button" at bounding box center [156, 141] width 16 height 16
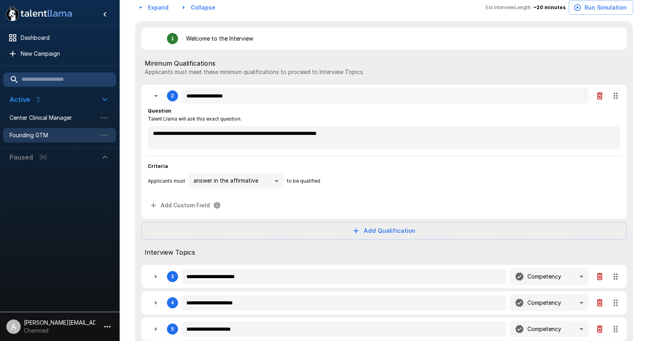
scroll to position [165, 0]
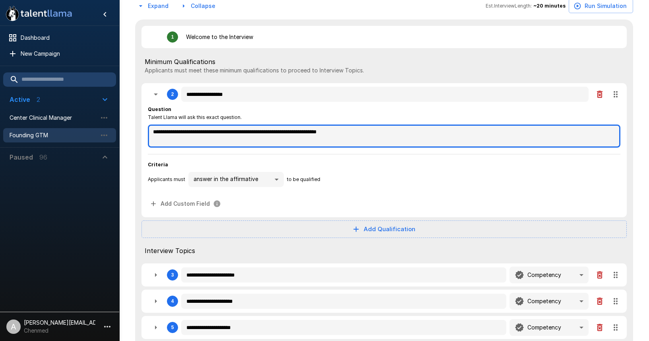
drag, startPoint x: 365, startPoint y: 133, endPoint x: 141, endPoint y: 135, distance: 223.9
click at [141, 134] on div "**********" at bounding box center [384, 244] width 498 height 451
paste textarea
click at [153, 135] on textarea "**********" at bounding box center [384, 135] width 473 height 23
drag, startPoint x: 294, startPoint y: 133, endPoint x: 450, endPoint y: 143, distance: 156.2
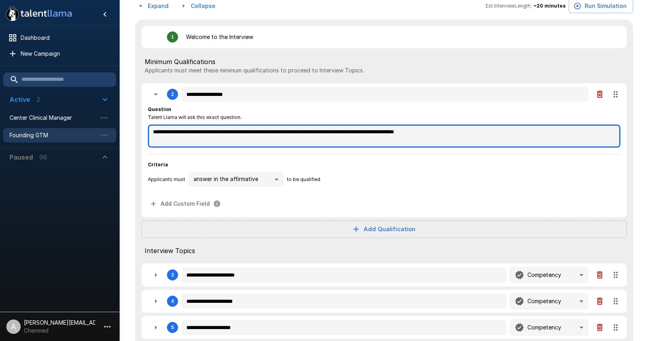
click at [462, 132] on textarea "**********" at bounding box center [384, 135] width 473 height 23
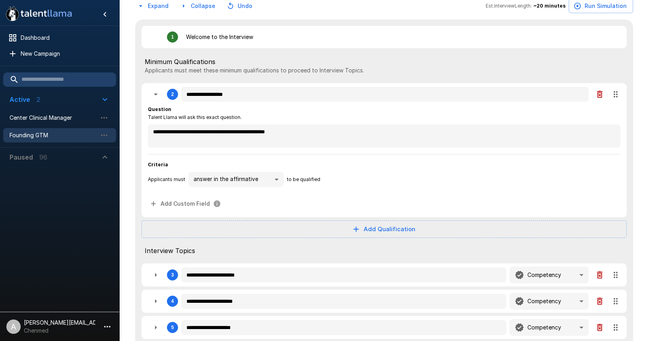
click at [253, 175] on body ".st0{fill:#FFFFFF;} .st1{fill:#76a4ed;} Dashboard New Campaign Active 2 Center …" at bounding box center [324, 5] width 649 height 341
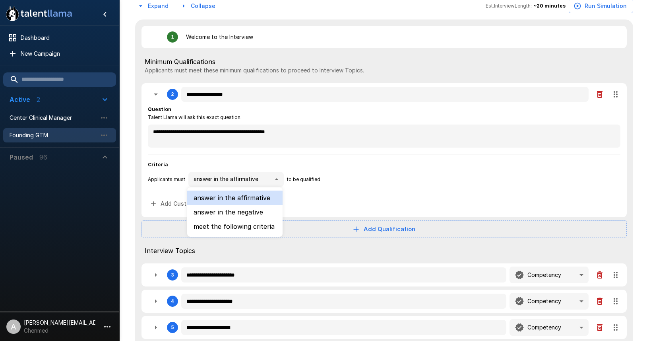
click at [251, 227] on li "meet the following criteria" at bounding box center [234, 226] width 95 height 14
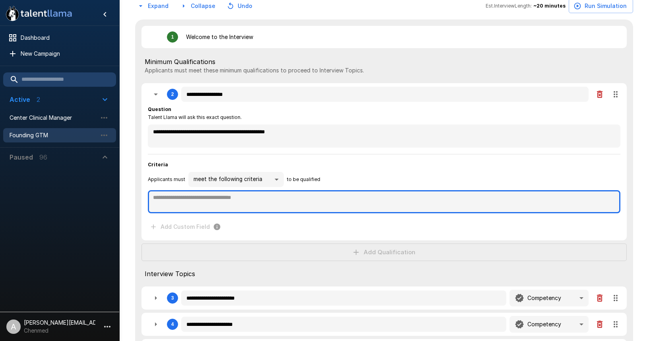
click at [227, 198] on textarea at bounding box center [384, 201] width 473 height 23
paste textarea "**********"
click at [158, 196] on textarea "**********" at bounding box center [384, 201] width 473 height 23
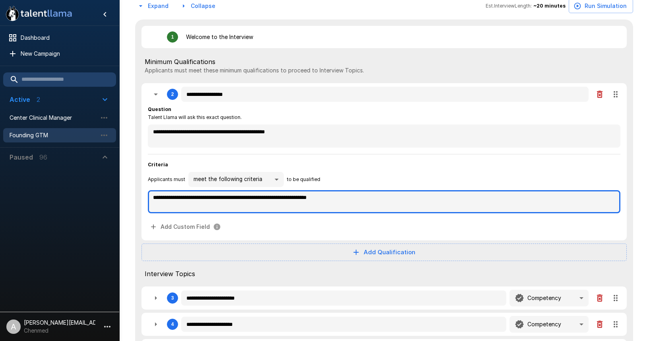
click at [265, 199] on textarea "**********" at bounding box center [384, 201] width 473 height 23
click at [185, 197] on textarea "**********" at bounding box center [384, 201] width 473 height 23
click at [218, 198] on textarea "**********" at bounding box center [384, 201] width 473 height 23
click at [355, 200] on textarea "**********" at bounding box center [384, 201] width 473 height 23
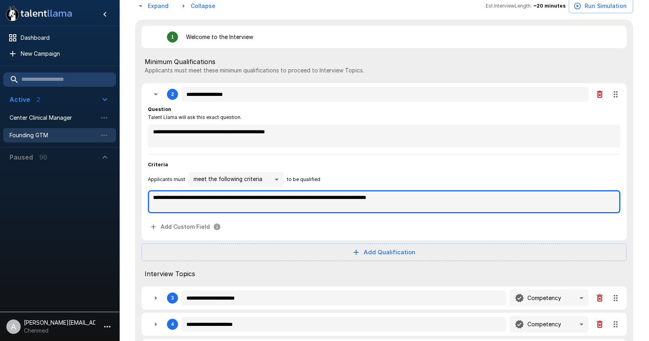
click at [349, 199] on textarea "**********" at bounding box center [384, 201] width 473 height 23
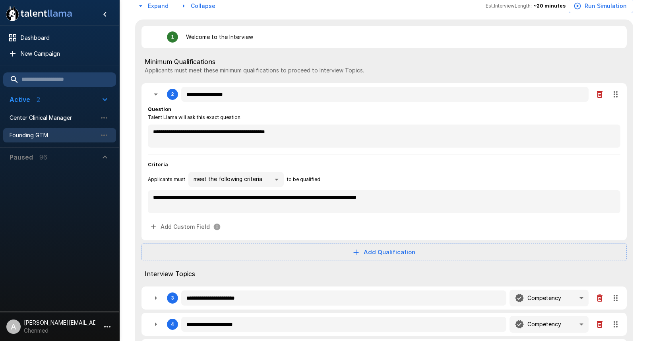
click at [459, 164] on span "Criteria" at bounding box center [384, 165] width 473 height 8
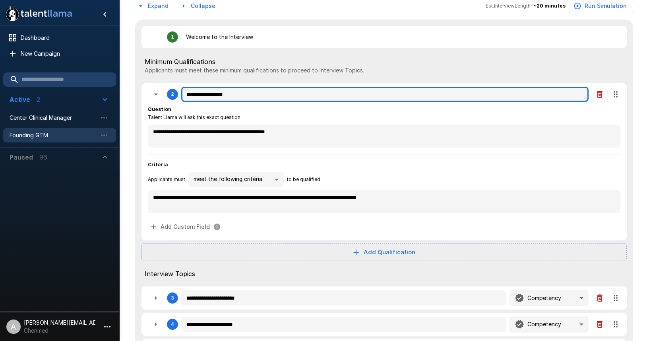
drag, startPoint x: 247, startPoint y: 96, endPoint x: 201, endPoint y: 96, distance: 46.1
click at [201, 96] on input "**********" at bounding box center [385, 94] width 408 height 15
click at [209, 93] on input "**********" at bounding box center [385, 94] width 408 height 15
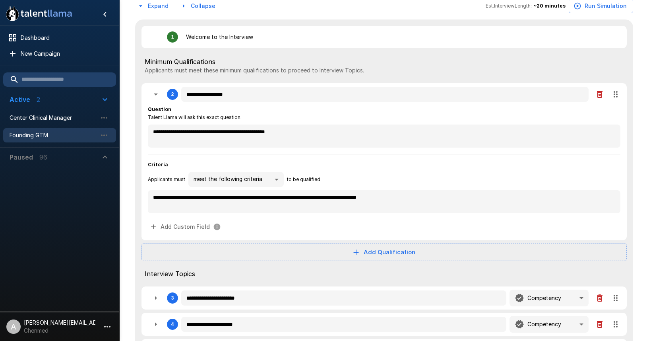
click at [338, 119] on div "Question Talent Llama will ask this exact question." at bounding box center [384, 113] width 473 height 16
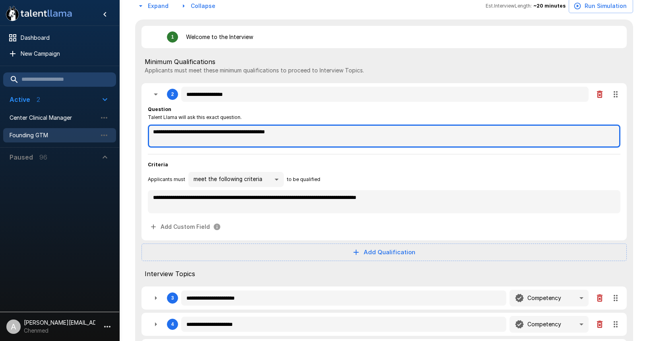
click at [230, 134] on textarea "**********" at bounding box center [384, 135] width 473 height 23
click at [153, 130] on textarea "**********" at bounding box center [384, 135] width 473 height 23
drag, startPoint x: 358, startPoint y: 132, endPoint x: 129, endPoint y: 130, distance: 228.3
click at [129, 130] on div "**********" at bounding box center [384, 250] width 511 height 727
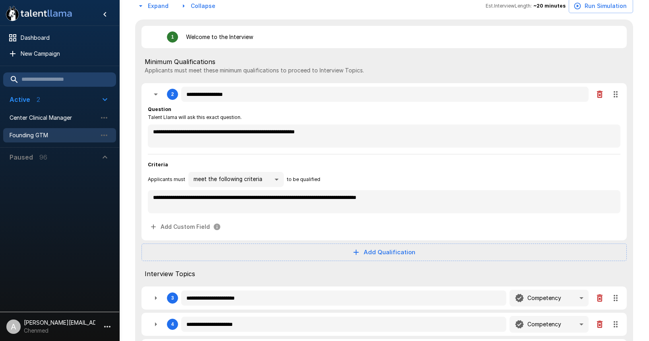
click at [573, 115] on div "Question Talent Llama will ask this exact question." at bounding box center [384, 113] width 473 height 16
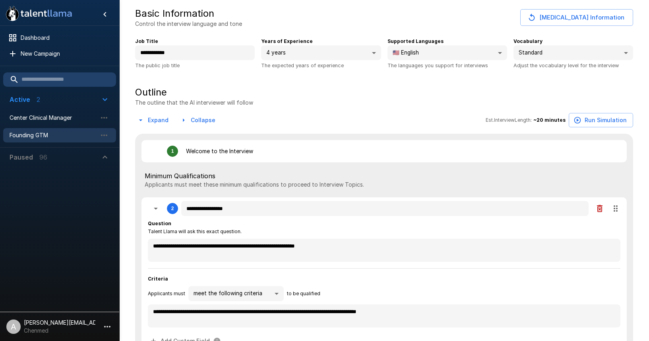
scroll to position [0, 0]
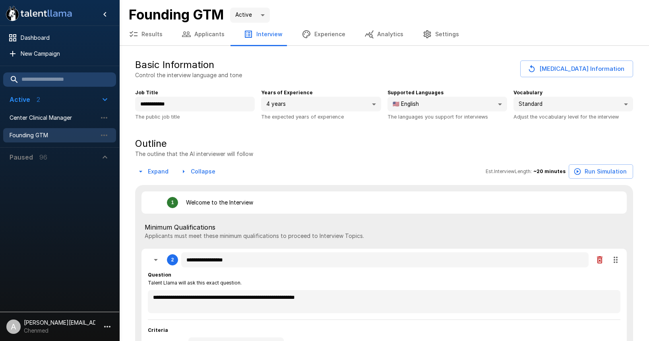
click at [191, 28] on button "Applicants" at bounding box center [203, 34] width 62 height 22
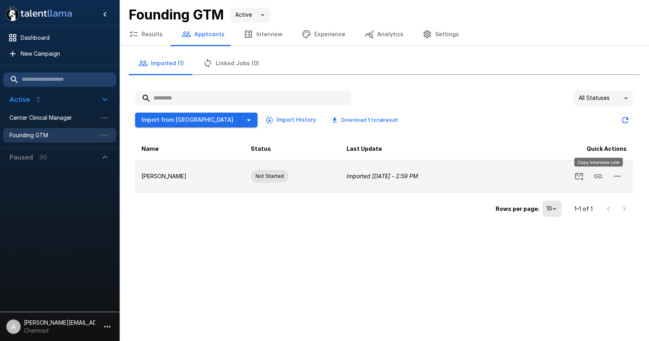
click at [594, 175] on icon "Copy Interview Link" at bounding box center [599, 176] width 10 height 10
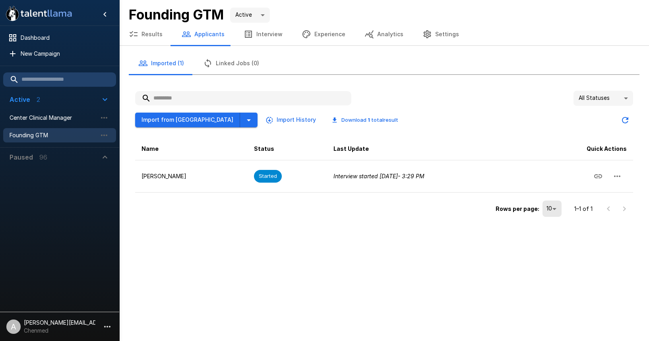
click at [106, 327] on icon "button" at bounding box center [108, 327] width 10 height 10
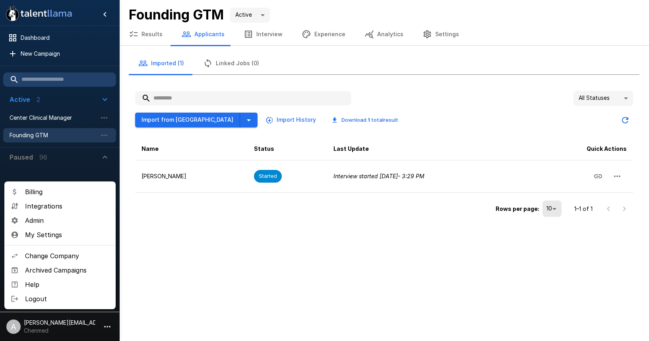
click at [70, 256] on span "Change Company" at bounding box center [67, 256] width 84 height 10
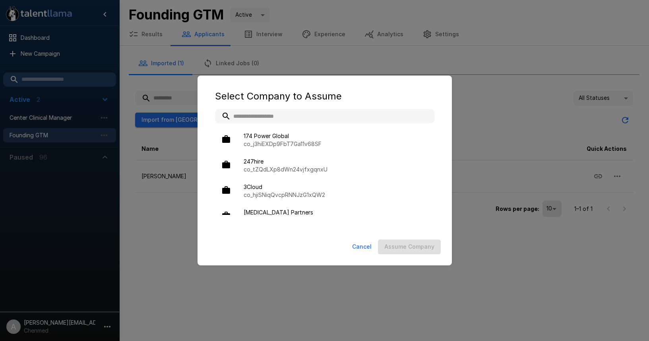
click at [274, 117] on input "text" at bounding box center [325, 116] width 220 height 14
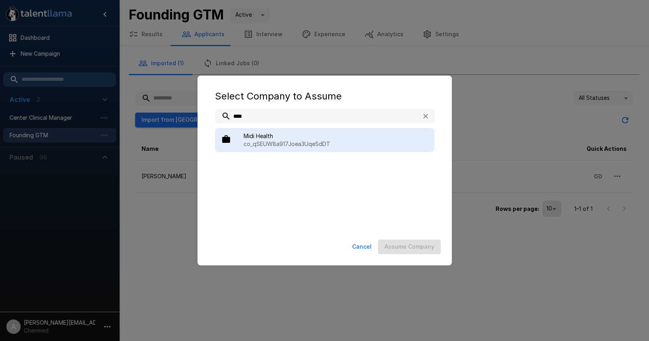
click at [290, 138] on span "Midi Health" at bounding box center [336, 136] width 185 height 8
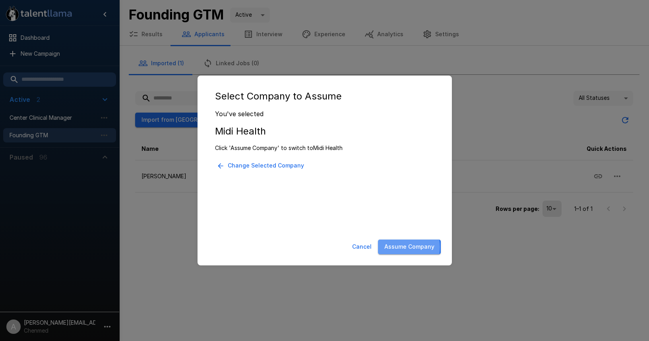
click at [399, 247] on button "Assume Company" at bounding box center [409, 246] width 63 height 15
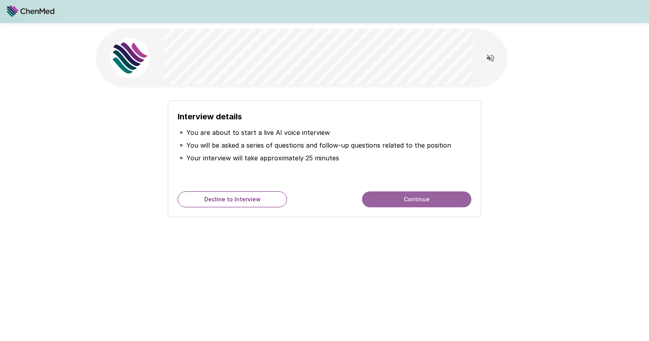
click at [402, 199] on button "Continue" at bounding box center [416, 199] width 109 height 16
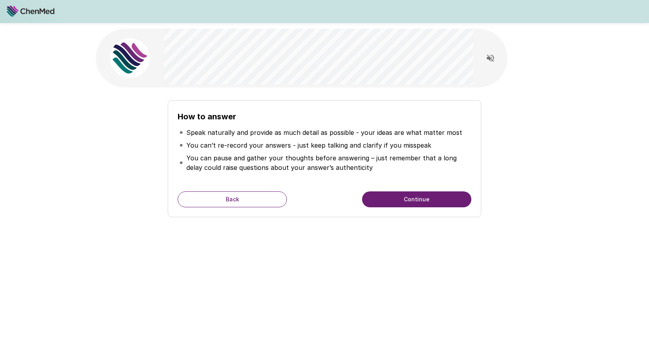
click at [402, 199] on button "Continue" at bounding box center [416, 199] width 109 height 16
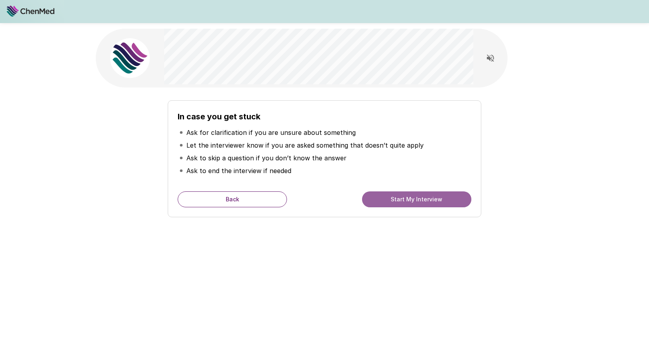
click at [401, 200] on button "Start My Interview" at bounding box center [416, 199] width 109 height 16
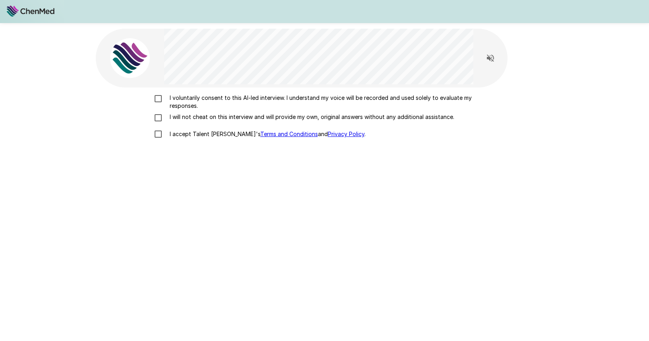
click at [189, 100] on p "I voluntarily consent to this AI-led interview. I understand my voice will be r…" at bounding box center [333, 102] width 333 height 16
click at [192, 113] on p "I will not cheat on this interview and will provide my own, original answers wi…" at bounding box center [311, 117] width 288 height 8
click at [199, 135] on p "I accept Talent Llama's Terms and Conditions and Privacy Policy ." at bounding box center [266, 134] width 199 height 8
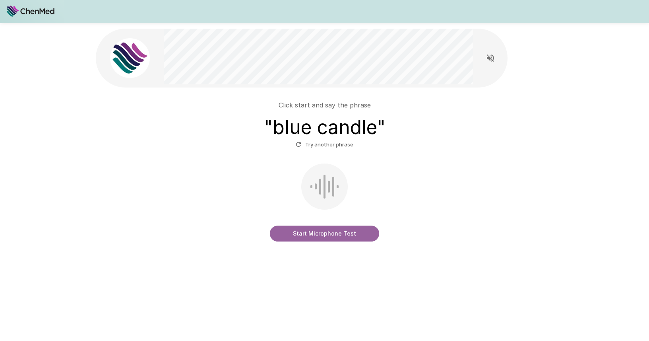
click at [336, 226] on button "Start Microphone Test" at bounding box center [324, 234] width 109 height 16
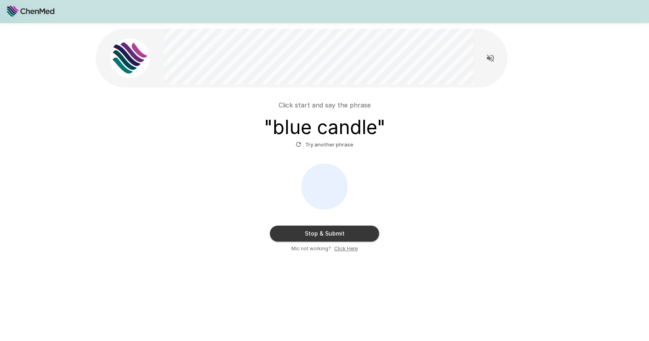
click at [352, 235] on button "Stop & Submit" at bounding box center [324, 234] width 109 height 16
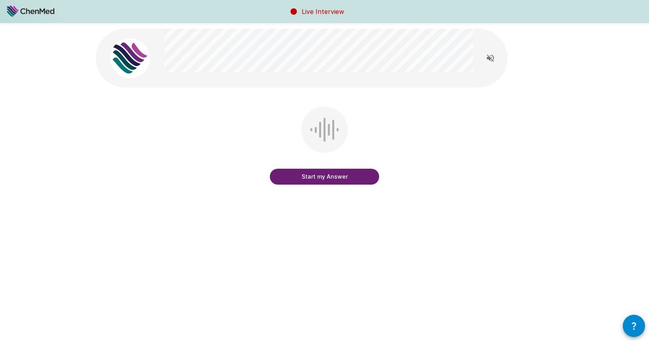
click at [340, 181] on button "Start my Answer" at bounding box center [324, 177] width 109 height 16
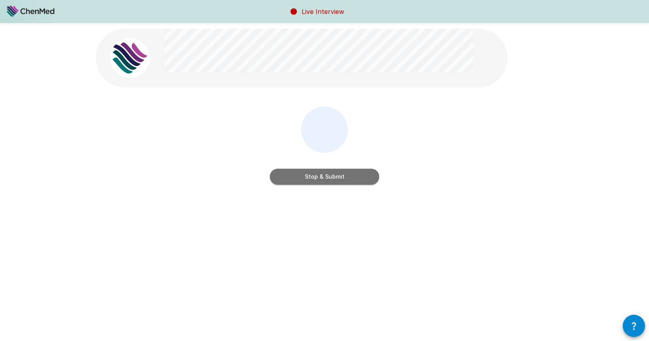
click at [339, 181] on button "Stop & Submit" at bounding box center [324, 177] width 109 height 16
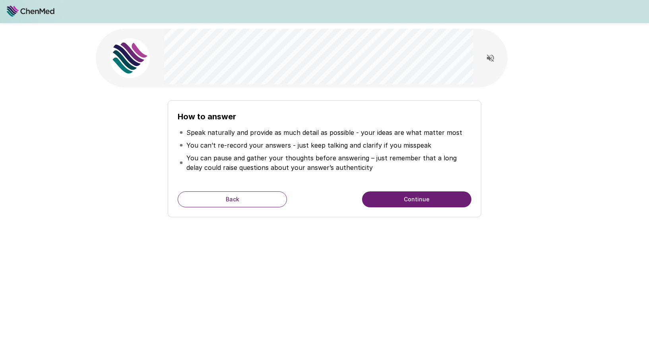
click at [418, 199] on button "Continue" at bounding box center [416, 199] width 109 height 16
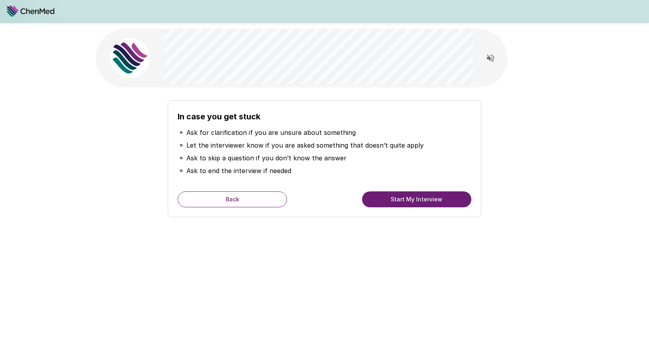
click at [427, 197] on button "Start My Interview" at bounding box center [416, 199] width 109 height 16
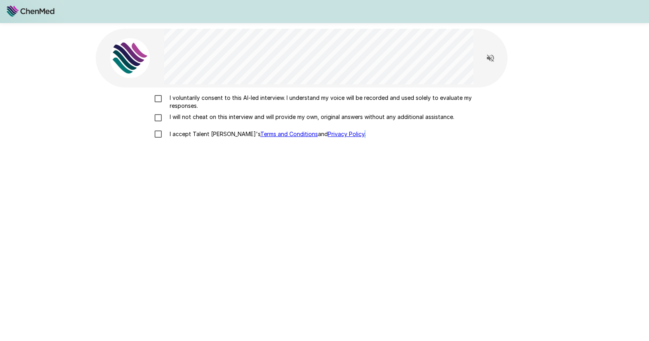
click at [427, 197] on div "I voluntarily consent to this AI-led interview. I understand my voice will be r…" at bounding box center [325, 191] width 458 height 209
click at [180, 105] on p "I voluntarily consent to this AI-led interview. I understand my voice will be r…" at bounding box center [333, 102] width 333 height 16
drag, startPoint x: 185, startPoint y: 118, endPoint x: 191, endPoint y: 135, distance: 17.7
click at [185, 118] on p "I will not cheat on this interview and will provide my own, original answers wi…" at bounding box center [311, 117] width 288 height 8
click at [192, 136] on p "I accept Talent Llama's Terms and Conditions and Privacy Policy ." at bounding box center [266, 134] width 199 height 8
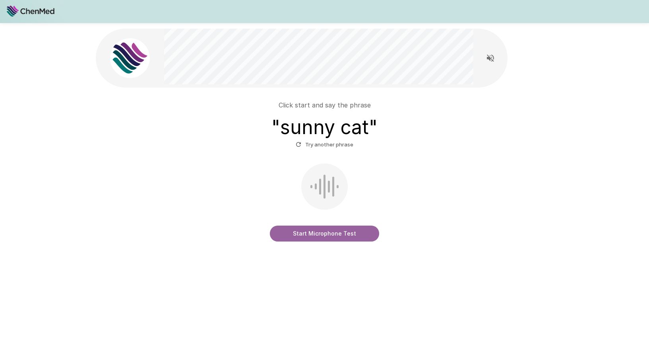
click at [340, 235] on button "Start Microphone Test" at bounding box center [324, 234] width 109 height 16
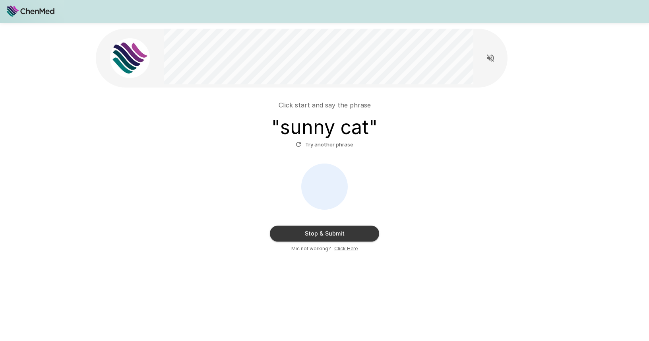
click at [353, 236] on button "Stop & Submit" at bounding box center [324, 234] width 109 height 16
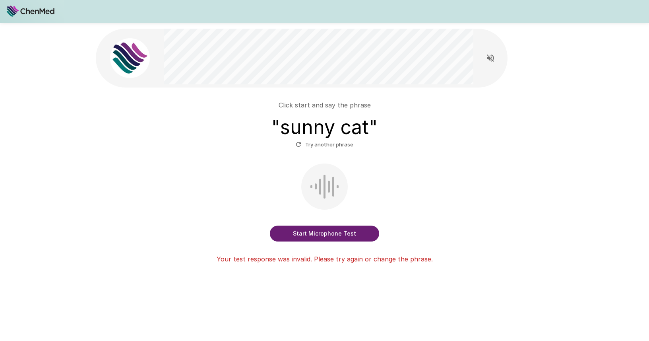
click at [354, 226] on button "Start Microphone Test" at bounding box center [324, 234] width 109 height 16
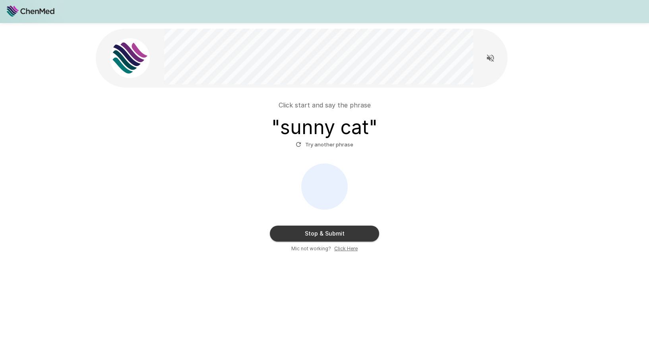
click at [353, 228] on button "Stop & Submit" at bounding box center [324, 234] width 109 height 16
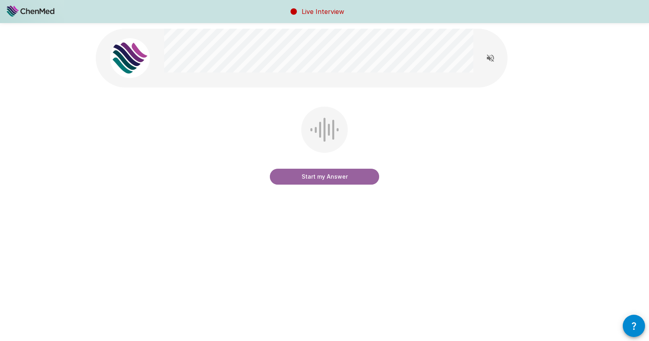
click at [337, 181] on button "Start my Answer" at bounding box center [324, 177] width 109 height 16
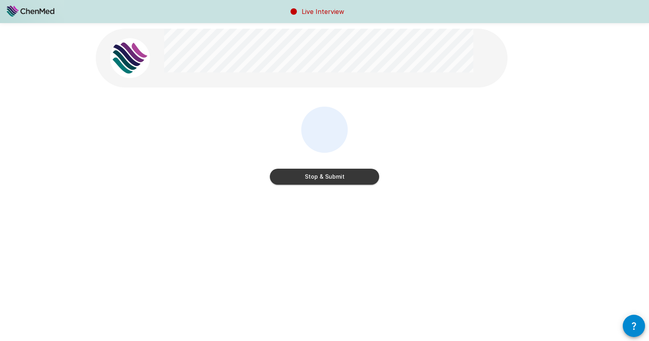
click at [337, 181] on button "Stop & Submit" at bounding box center [324, 177] width 109 height 16
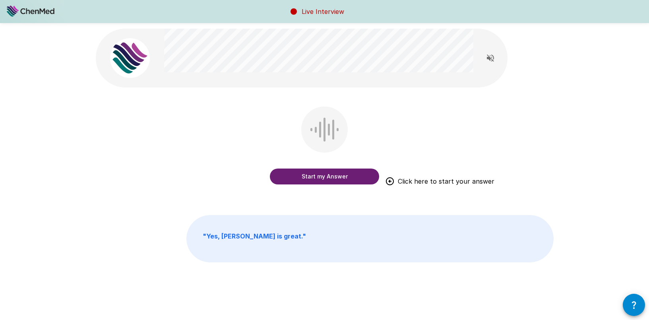
click at [329, 181] on button "Start my Answer" at bounding box center [324, 177] width 109 height 16
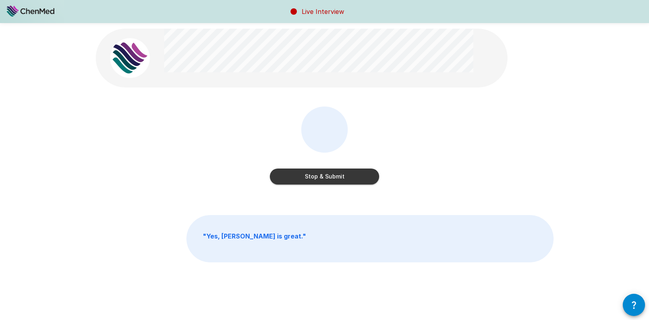
click at [326, 176] on button "Stop & Submit" at bounding box center [324, 177] width 109 height 16
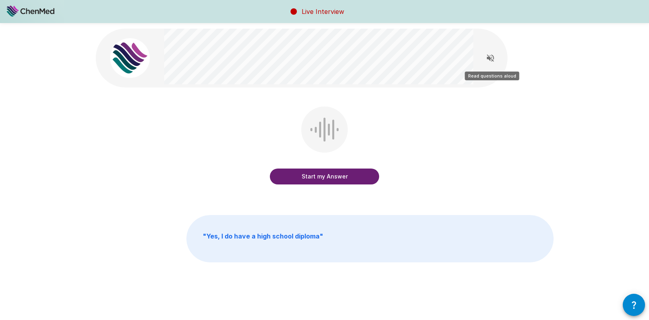
click at [488, 60] on icon "Read questions aloud" at bounding box center [491, 58] width 10 height 10
click at [496, 59] on button "Stop reading questions aloud" at bounding box center [491, 58] width 16 height 16
click at [330, 105] on div "Start my Answer Click here to start your answer " Yes, I do have a high school …" at bounding box center [324, 163] width 477 height 326
click at [330, 179] on button "Start my Answer" at bounding box center [324, 177] width 109 height 16
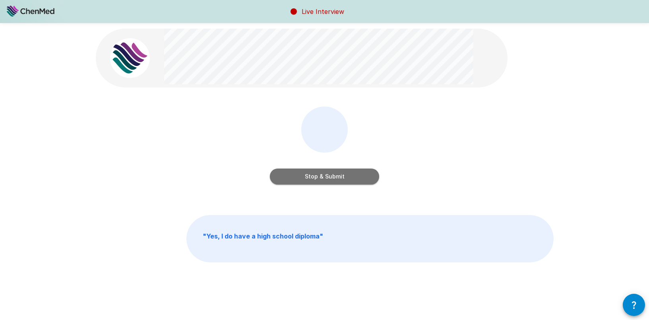
click at [342, 178] on button "Stop & Submit" at bounding box center [324, 177] width 109 height 16
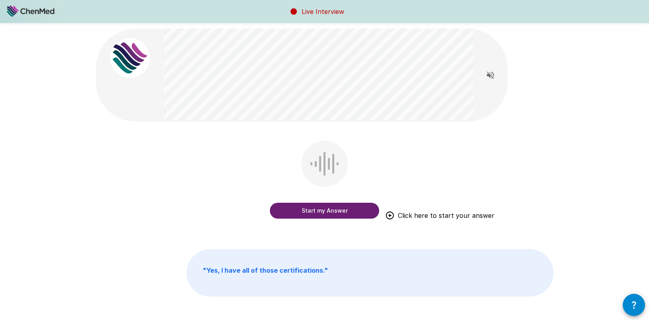
click at [390, 153] on div "Start my Answer Click here to start your answer" at bounding box center [325, 185] width 458 height 89
click at [325, 126] on div "Start my Answer Click here to start your answer " Yes, I have all of those cert…" at bounding box center [324, 180] width 477 height 360
click at [325, 210] on button "Start my Answer" at bounding box center [324, 211] width 109 height 16
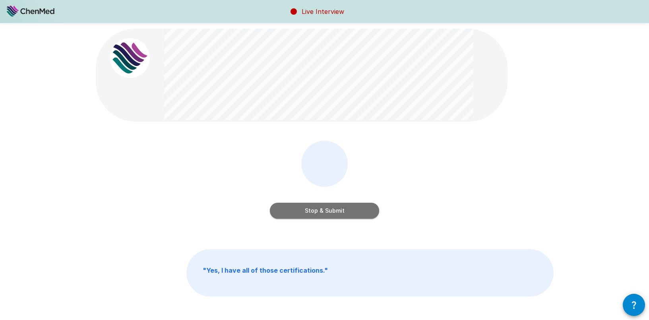
click at [362, 208] on button "Stop & Submit" at bounding box center [324, 211] width 109 height 16
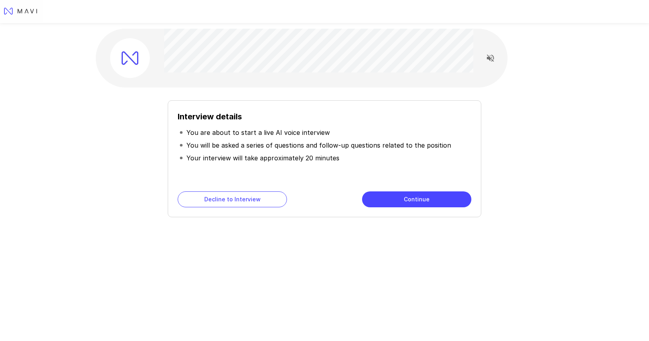
click at [417, 200] on button "Continue" at bounding box center [416, 199] width 109 height 16
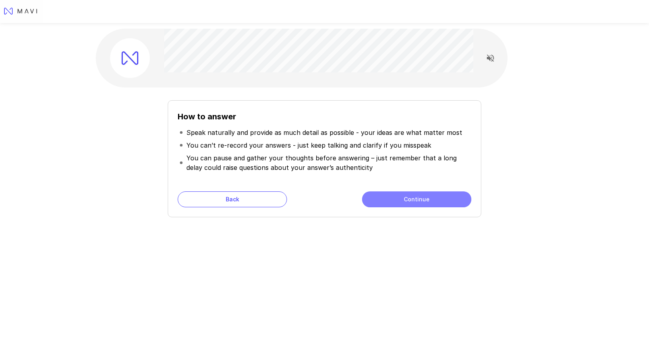
click at [417, 199] on button "Continue" at bounding box center [416, 199] width 109 height 16
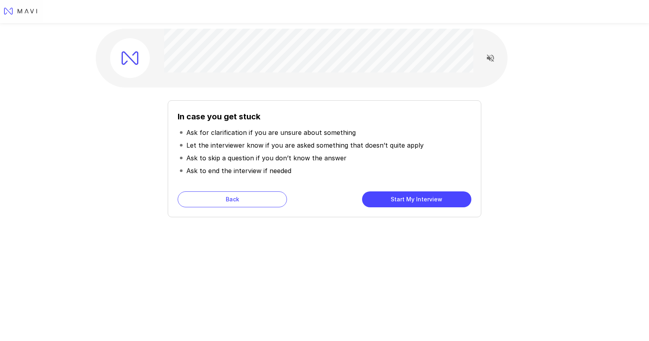
click at [396, 204] on button "Start My Interview" at bounding box center [416, 199] width 109 height 16
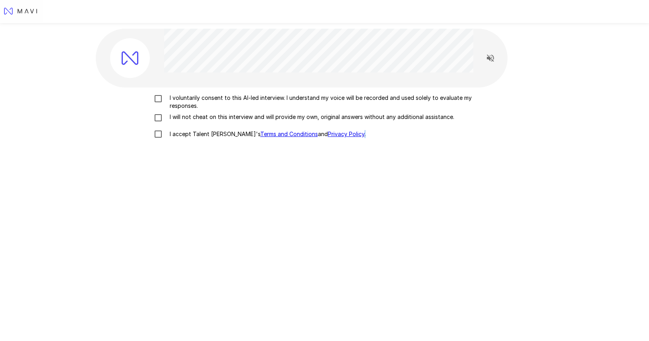
click at [396, 204] on div "I voluntarily consent to this AI-led interview. I understand my voice will be r…" at bounding box center [325, 191] width 458 height 209
drag, startPoint x: 186, startPoint y: 99, endPoint x: 200, endPoint y: 119, distance: 24.8
click at [187, 100] on p "I voluntarily consent to this AI-led interview. I understand my voice will be r…" at bounding box center [333, 102] width 333 height 16
click at [203, 122] on label "I will not cheat on this interview and will provide my own, original answers wi…" at bounding box center [325, 118] width 350 height 10
click at [196, 133] on p "I accept Talent Llama's Terms and Conditions and Privacy Policy ." at bounding box center [266, 134] width 199 height 8
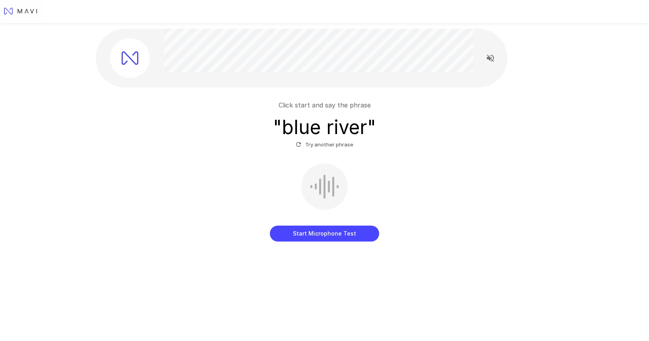
click at [338, 231] on button "Start Microphone Test" at bounding box center [324, 234] width 109 height 16
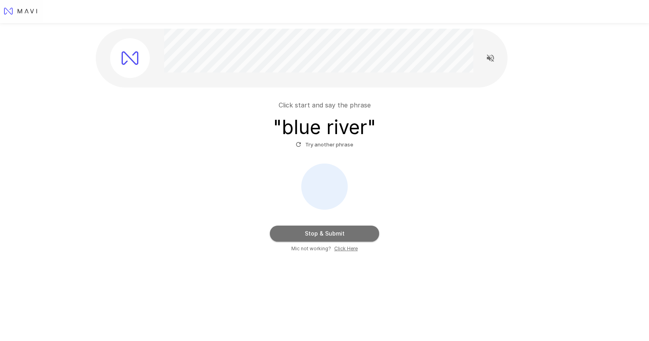
click at [351, 233] on button "Stop & Submit" at bounding box center [324, 234] width 109 height 16
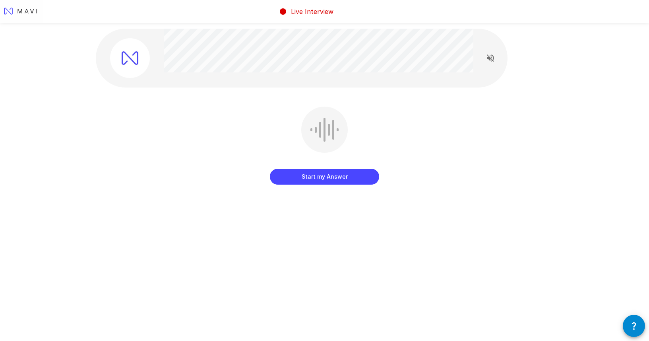
click at [325, 178] on button "Start my Answer" at bounding box center [324, 177] width 109 height 16
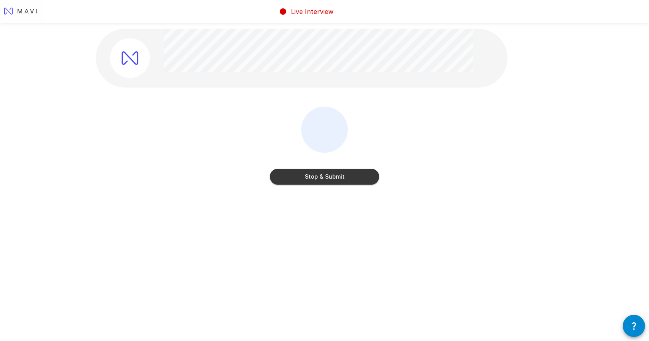
click at [319, 177] on button "Stop & Submit" at bounding box center [324, 177] width 109 height 16
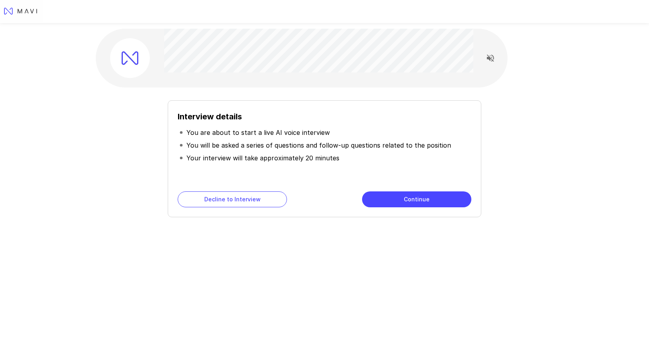
drag, startPoint x: 375, startPoint y: 187, endPoint x: 389, endPoint y: 202, distance: 20.5
click at [375, 187] on div "Interview details You are about to start a live AI voice interview You will be …" at bounding box center [324, 158] width 313 height 117
click at [389, 202] on button "Continue" at bounding box center [416, 199] width 109 height 16
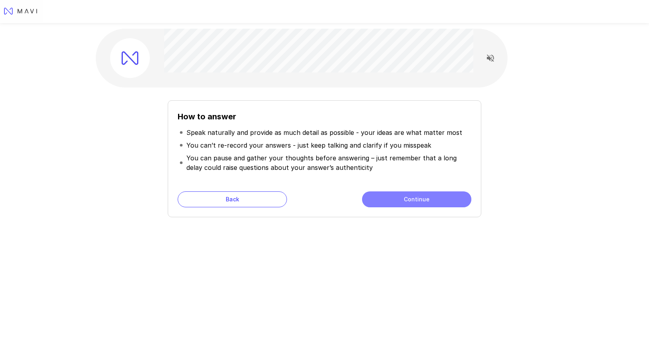
click at [398, 201] on button "Continue" at bounding box center [416, 199] width 109 height 16
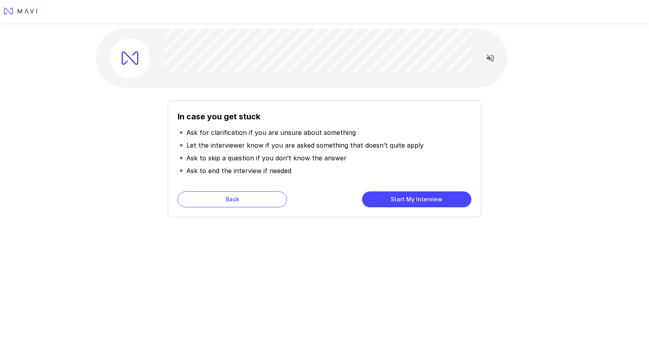
click at [398, 201] on button "Start My Interview" at bounding box center [416, 199] width 109 height 16
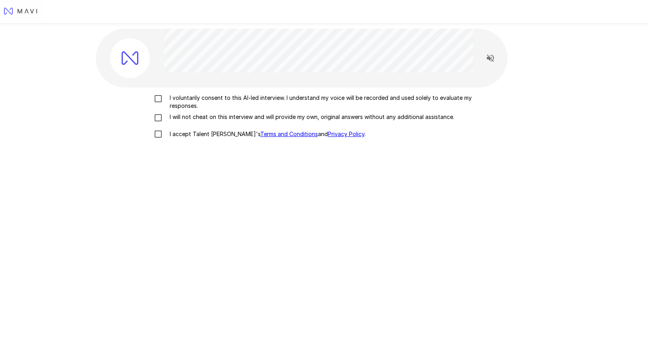
click at [198, 103] on p "I voluntarily consent to this AI-led interview. I understand my voice will be r…" at bounding box center [333, 102] width 333 height 16
click at [199, 119] on p "I will not cheat on this interview and will provide my own, original answers wi…" at bounding box center [311, 117] width 288 height 8
click at [204, 136] on p "I accept Talent Llama's Terms and Conditions and Privacy Policy ." at bounding box center [266, 134] width 199 height 8
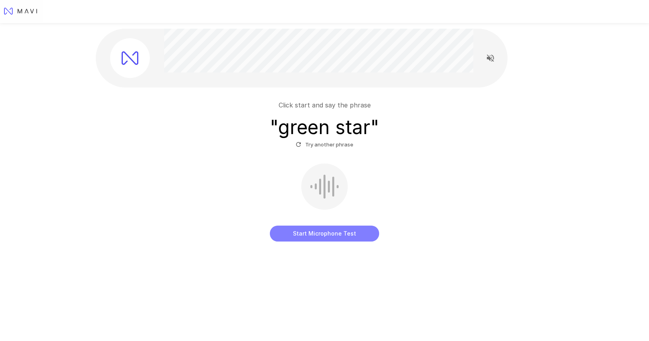
click at [340, 233] on button "Start Microphone Test" at bounding box center [324, 234] width 109 height 16
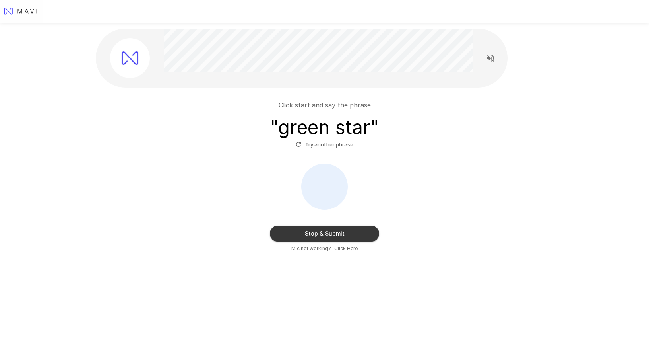
click at [337, 235] on button "Stop & Submit" at bounding box center [324, 234] width 109 height 16
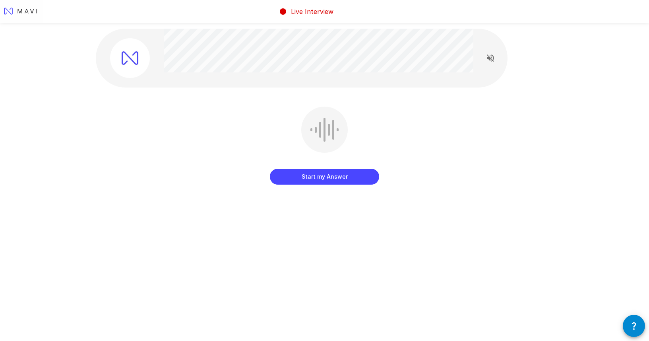
click at [333, 174] on button "Start my Answer" at bounding box center [324, 177] width 109 height 16
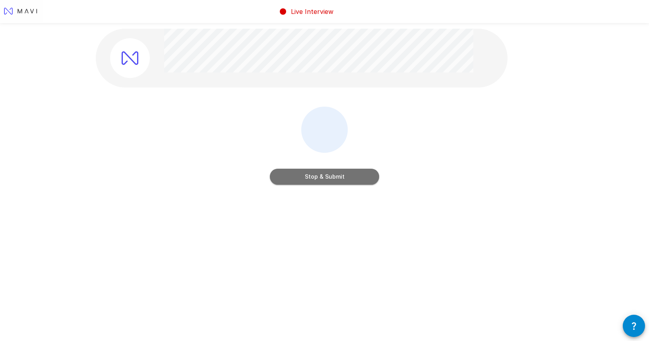
click at [356, 179] on button "Stop & Submit" at bounding box center [324, 177] width 109 height 16
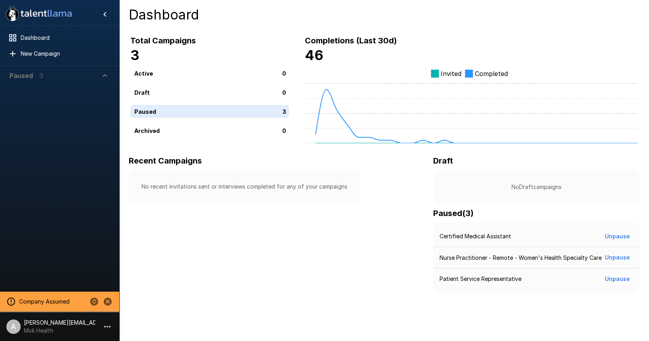
click at [40, 76] on p "3" at bounding box center [41, 76] width 4 height 10
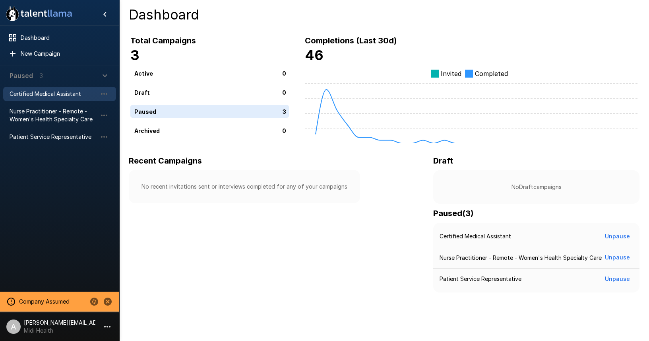
click at [62, 98] on div "Certified Medical Assistant" at bounding box center [59, 94] width 113 height 14
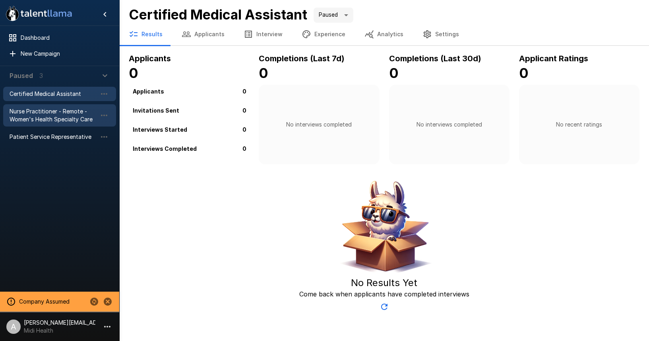
click at [63, 116] on span "Nurse Practitioner - Remote - Women's Health Specialty Care" at bounding box center [53, 115] width 87 height 16
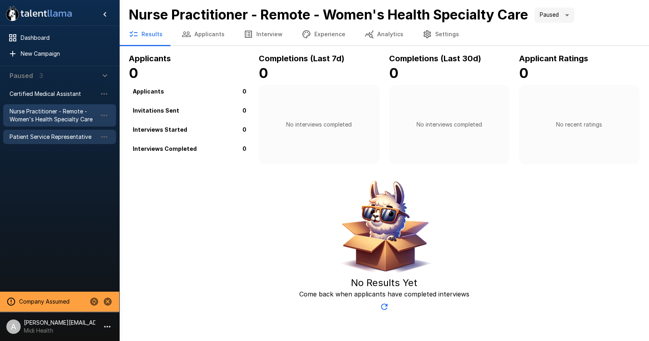
click at [66, 137] on span "Patient Service Representative" at bounding box center [53, 137] width 87 height 8
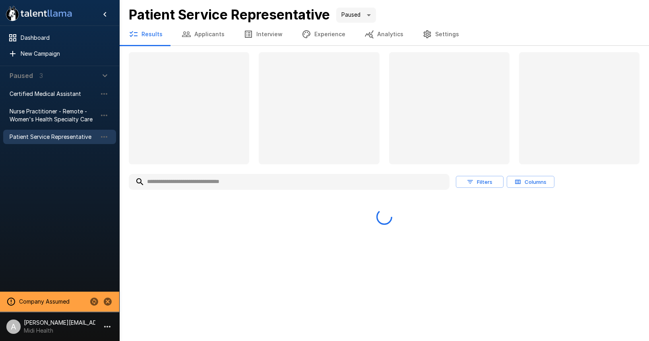
click at [216, 36] on button "Applicants" at bounding box center [203, 34] width 62 height 22
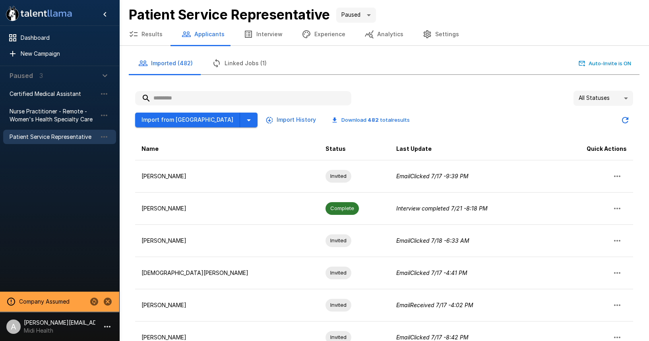
click at [149, 40] on button "Results" at bounding box center [145, 34] width 53 height 22
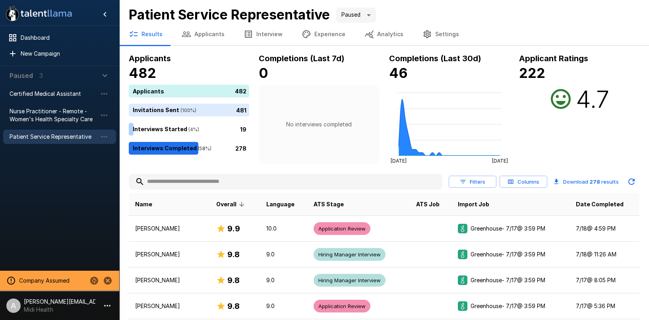
click at [511, 182] on icon "button" at bounding box center [511, 182] width 6 height 4
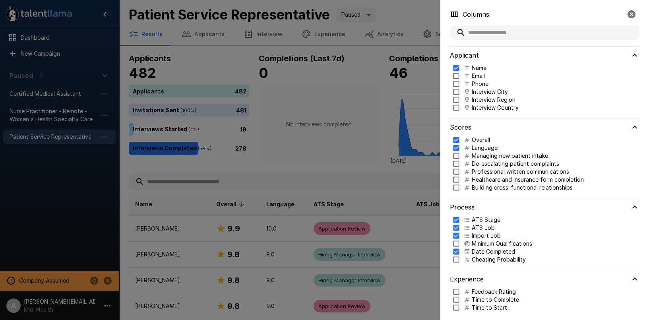
scroll to position [4, 0]
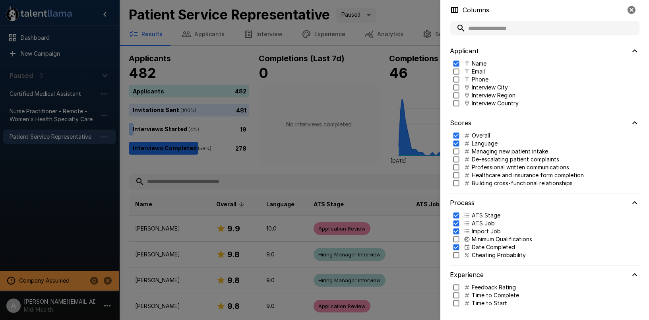
click at [421, 163] on div at bounding box center [324, 160] width 649 height 320
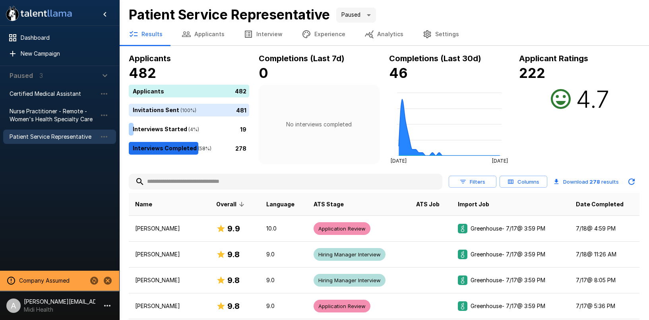
click at [260, 38] on button "Interview" at bounding box center [263, 34] width 58 height 22
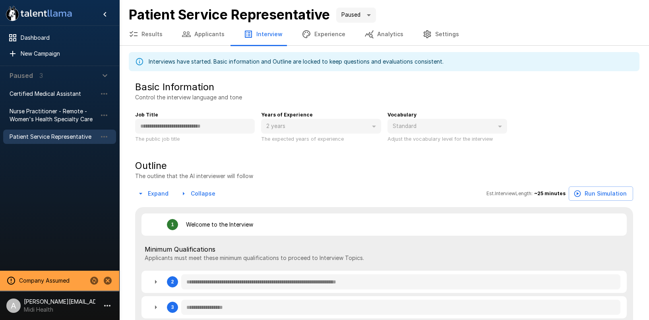
type textarea "*"
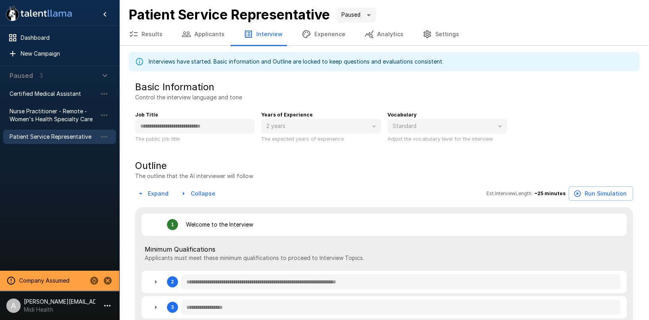
type textarea "*"
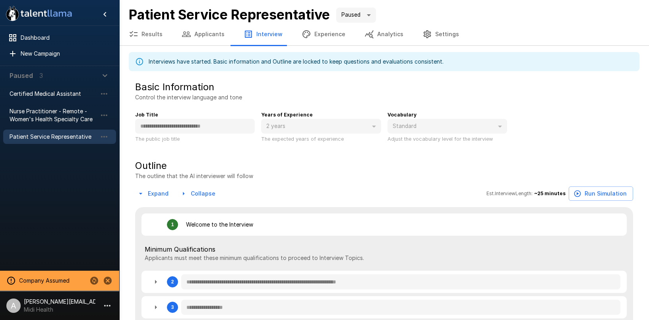
type textarea "*"
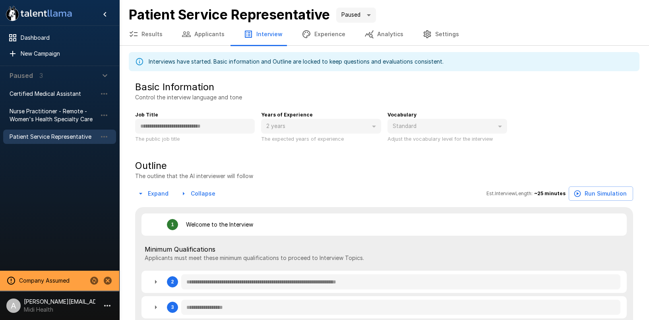
type textarea "*"
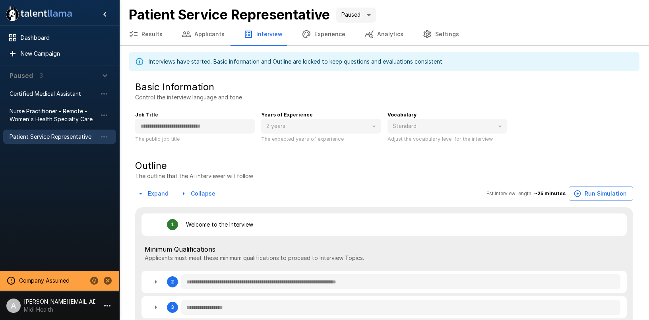
type textarea "*"
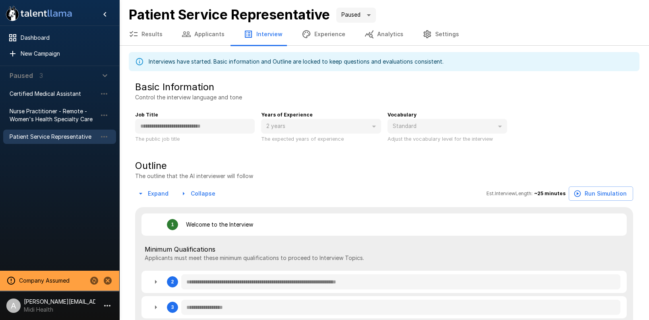
type textarea "*"
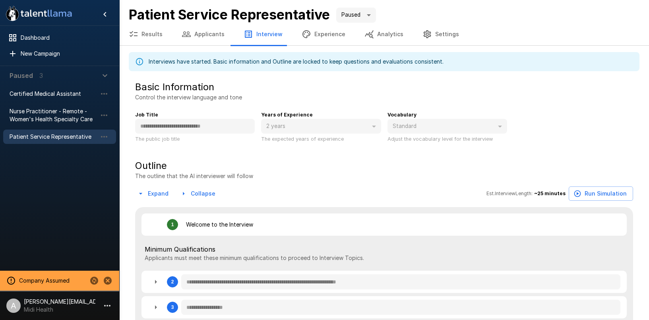
type textarea "*"
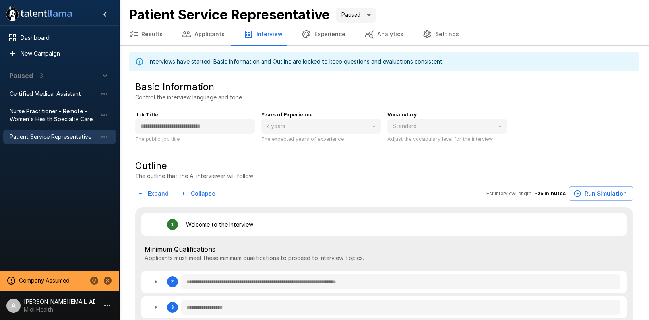
type textarea "*"
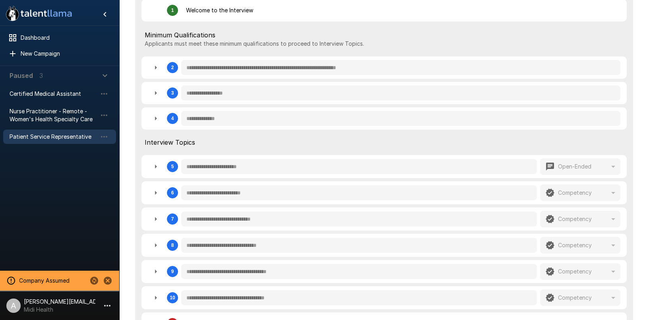
scroll to position [217, 0]
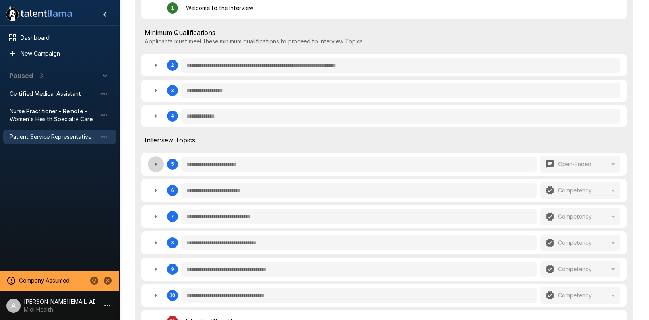
click at [156, 167] on icon "button" at bounding box center [156, 164] width 10 height 10
type textarea "*"
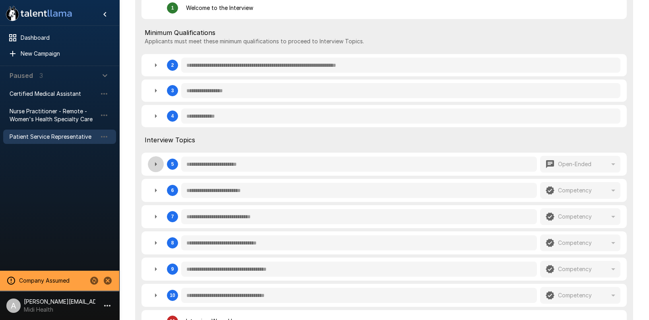
type textarea "*"
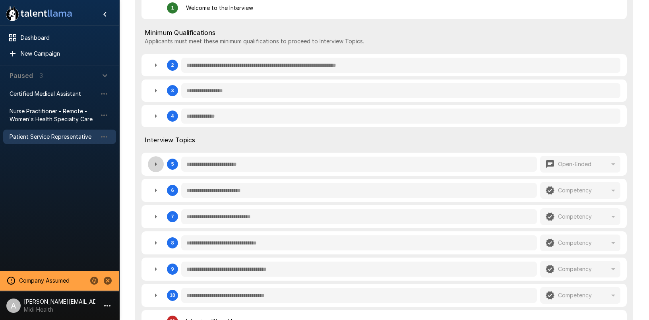
type textarea "*"
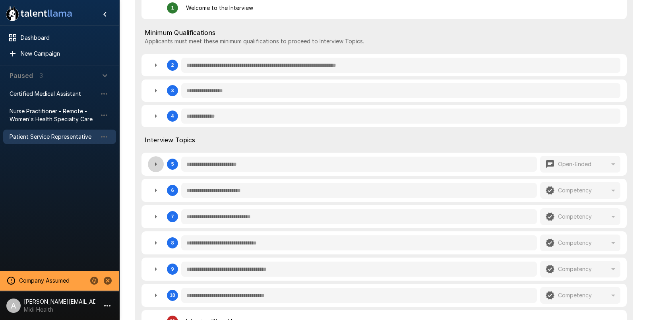
type textarea "*"
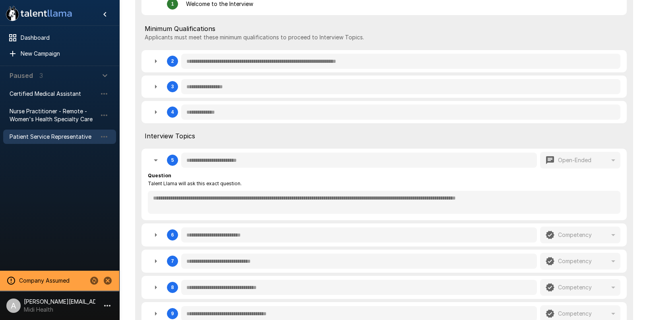
scroll to position [221, 0]
click at [160, 155] on button "button" at bounding box center [156, 160] width 16 height 16
type textarea "*"
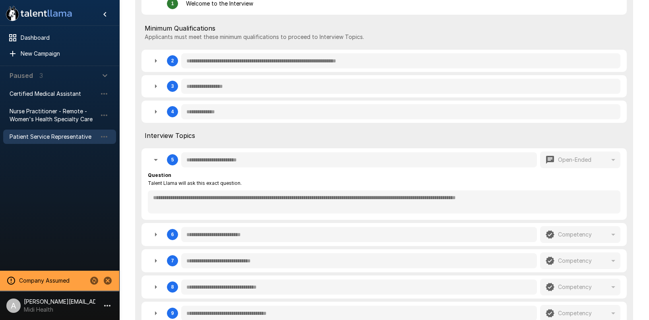
type textarea "*"
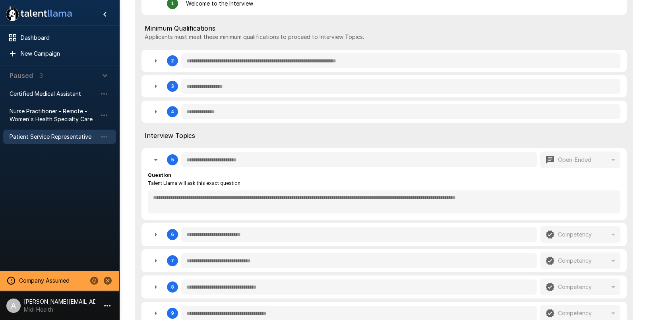
type textarea "*"
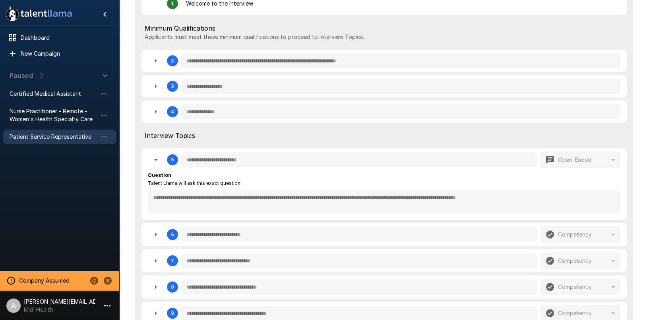
type textarea "*"
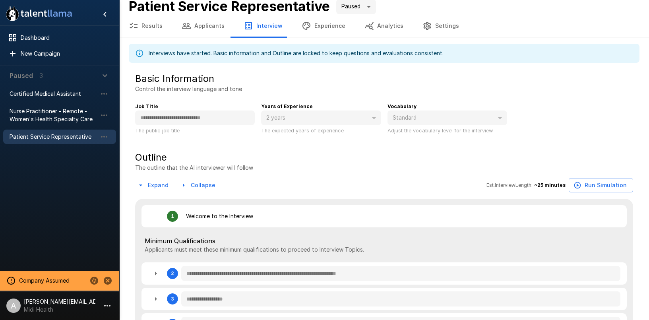
scroll to position [0, 0]
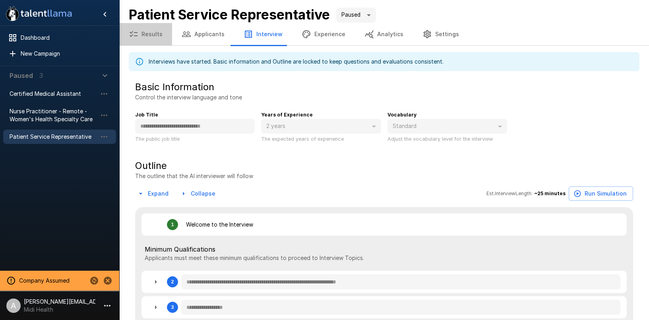
click at [156, 40] on button "Results" at bounding box center [145, 34] width 53 height 22
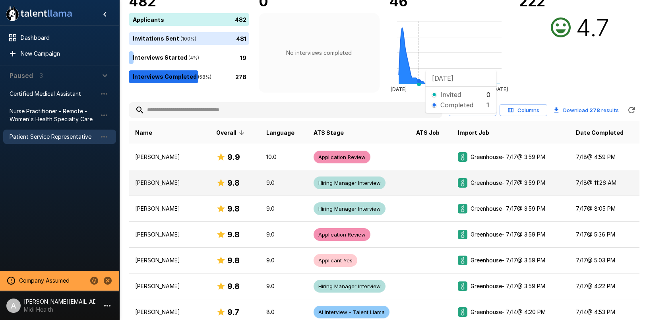
scroll to position [105, 0]
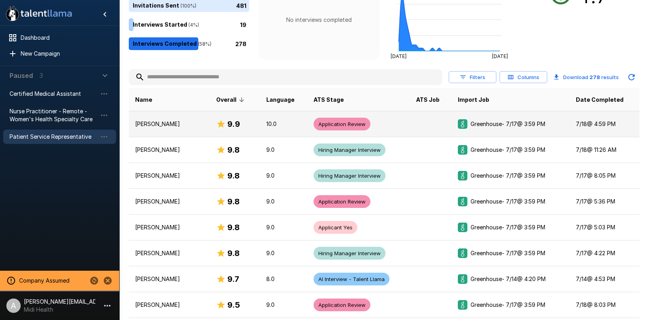
click at [289, 121] on p "10.0" at bounding box center [283, 124] width 35 height 8
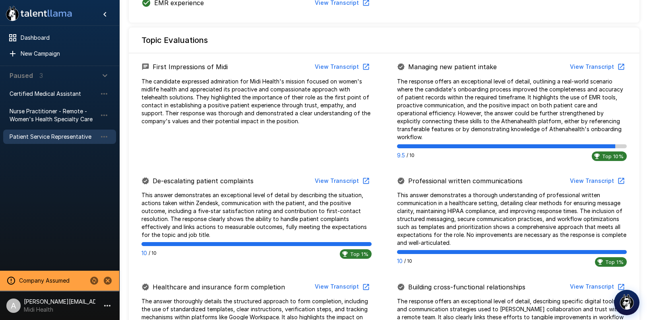
scroll to position [334, 0]
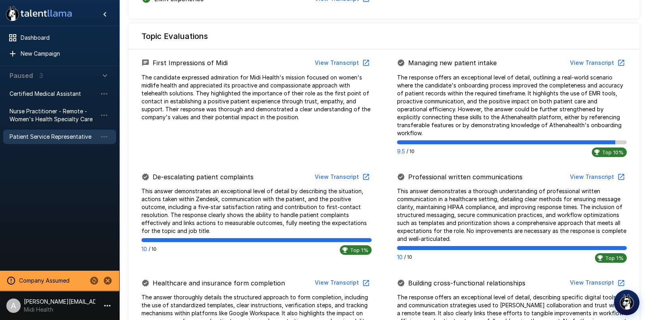
click at [598, 63] on button "View Transcript" at bounding box center [597, 63] width 60 height 15
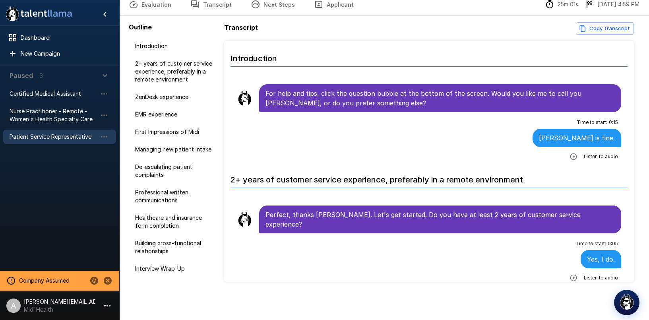
scroll to position [39, 0]
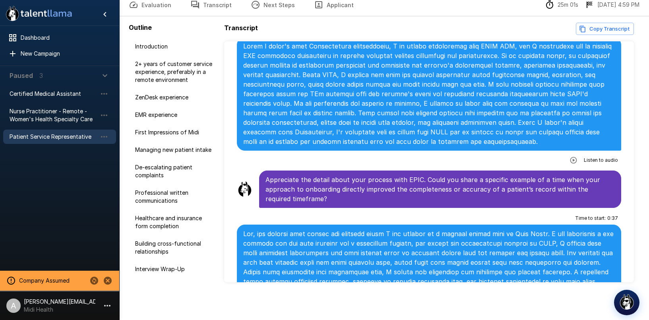
scroll to position [770, 0]
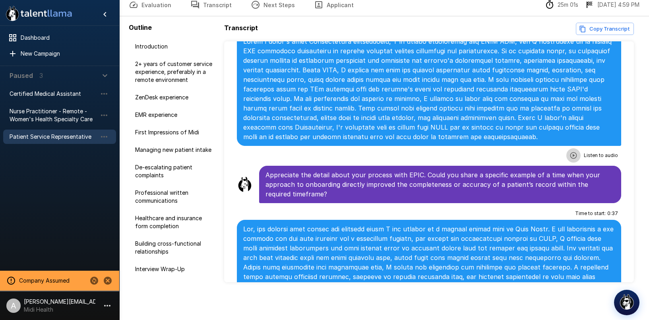
click at [575, 152] on icon "button" at bounding box center [574, 156] width 8 height 8
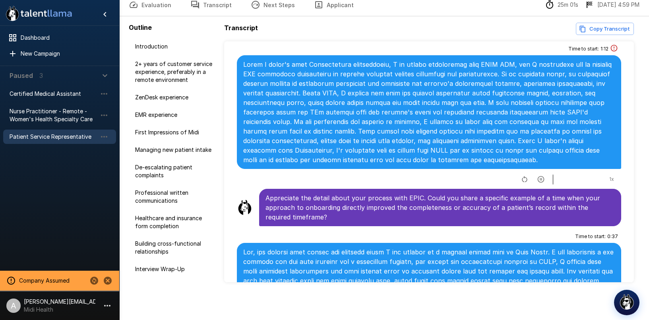
scroll to position [732, 0]
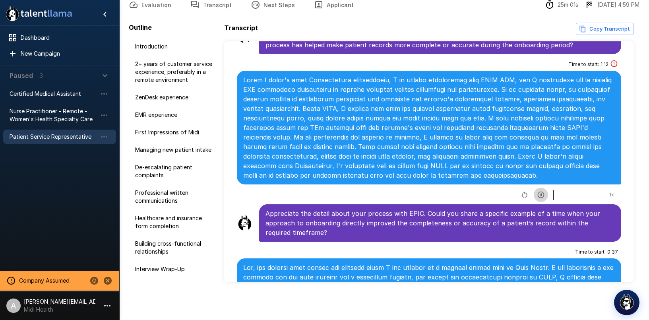
click at [545, 188] on button "button" at bounding box center [541, 195] width 14 height 14
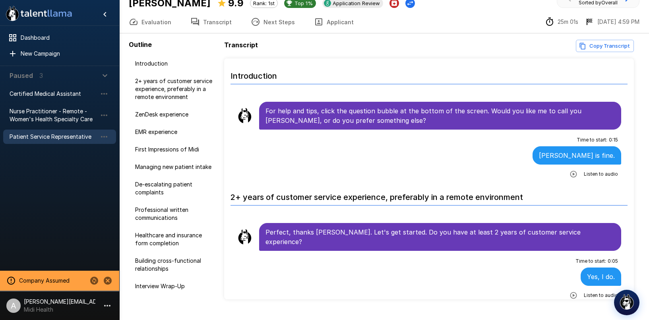
scroll to position [0, 0]
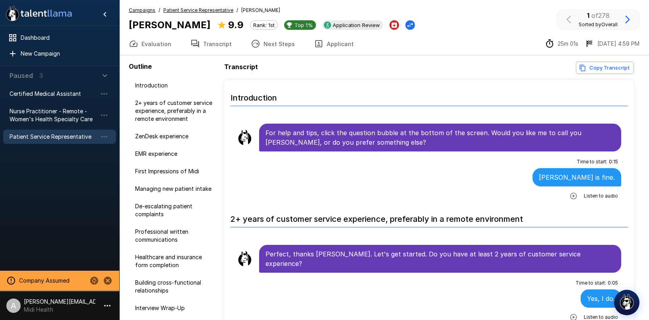
click at [206, 12] on u "Patient Service Representative" at bounding box center [198, 10] width 70 height 6
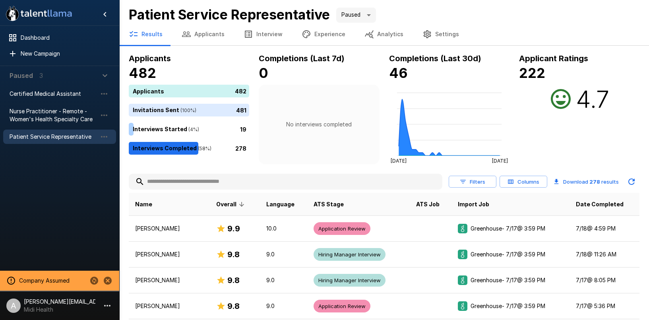
click at [263, 39] on button "Interview" at bounding box center [263, 34] width 58 height 22
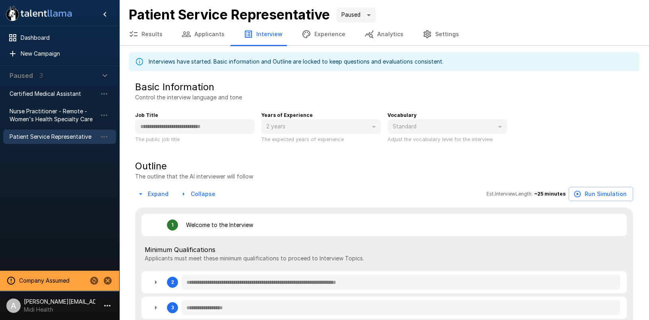
type textarea "*"
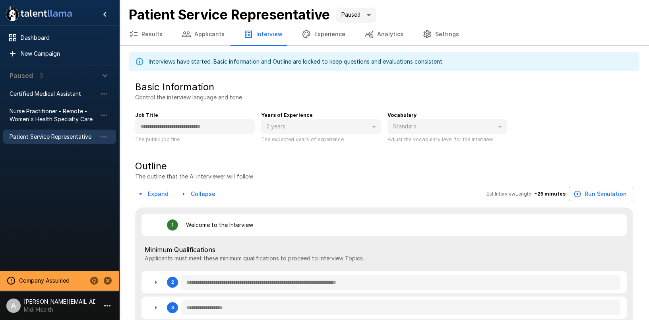
type textarea "*"
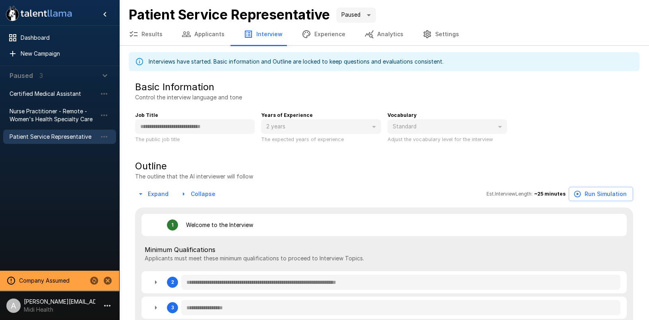
type textarea "*"
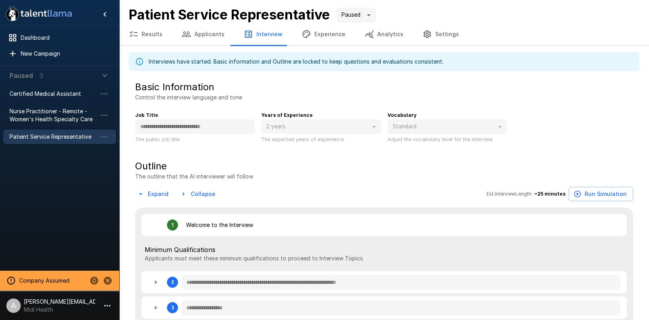
type textarea "*"
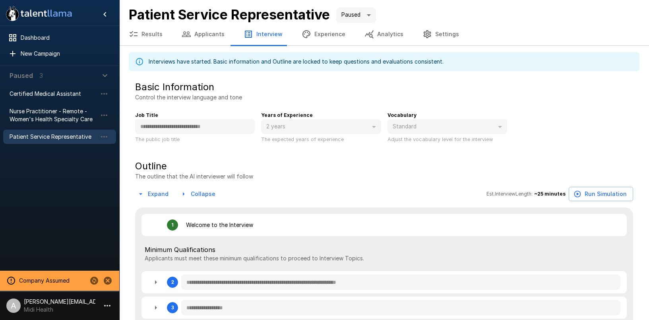
type textarea "*"
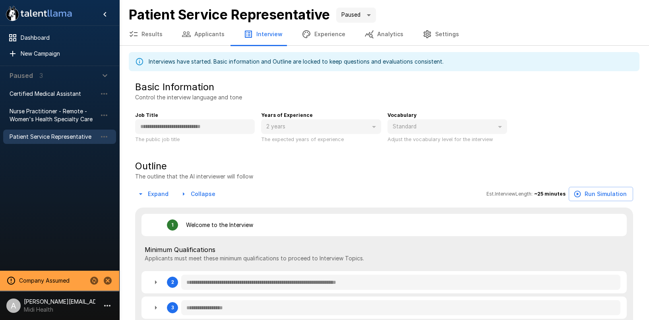
type textarea "*"
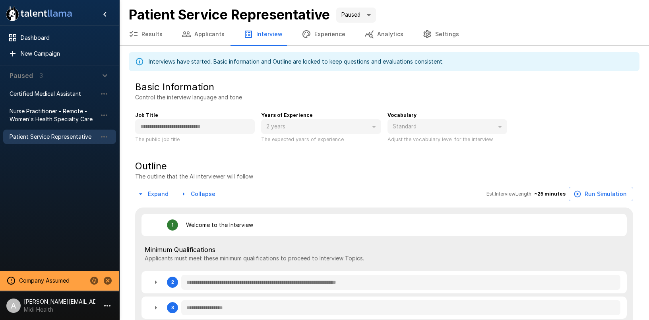
type textarea "*"
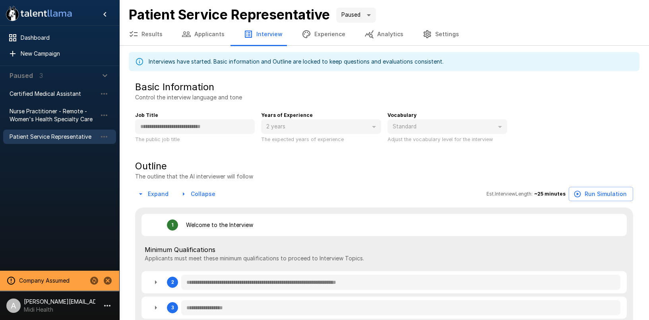
type textarea "*"
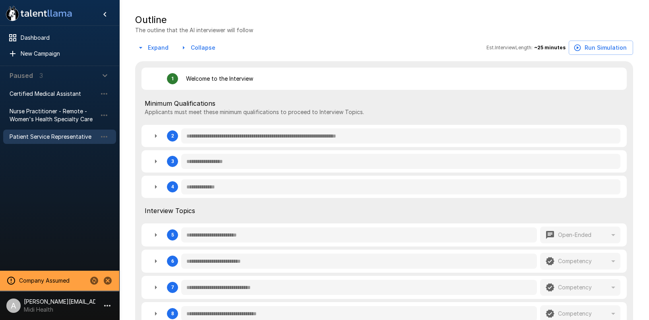
scroll to position [148, 0]
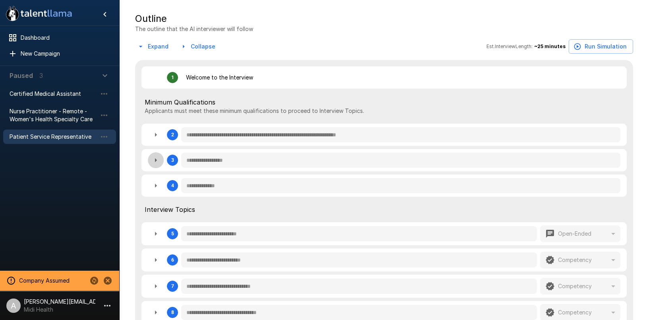
click at [158, 160] on icon "button" at bounding box center [156, 161] width 10 height 10
type textarea "*"
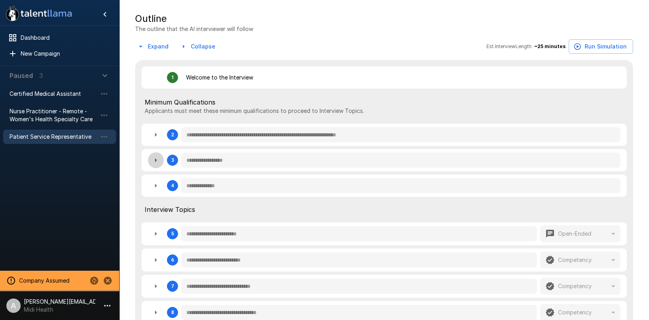
type textarea "*"
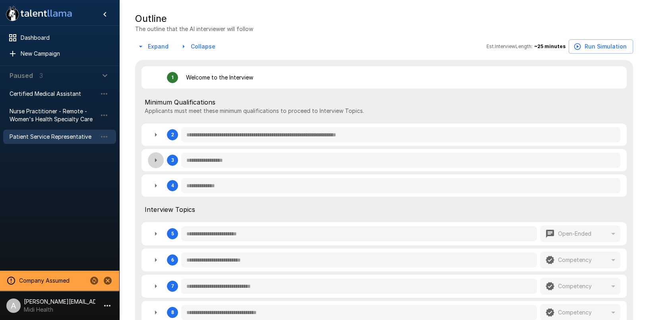
type textarea "*"
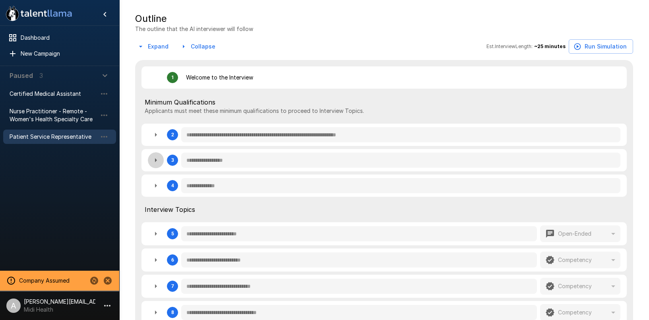
type textarea "*"
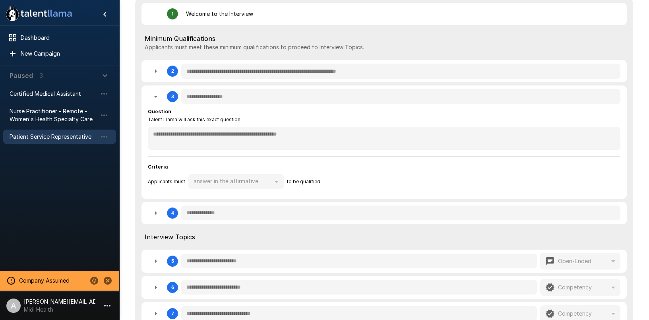
scroll to position [254, 0]
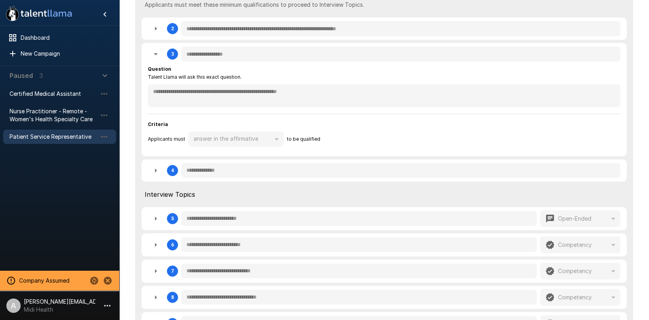
click at [605, 230] on div "**********" at bounding box center [385, 218] width 486 height 23
type textarea "*"
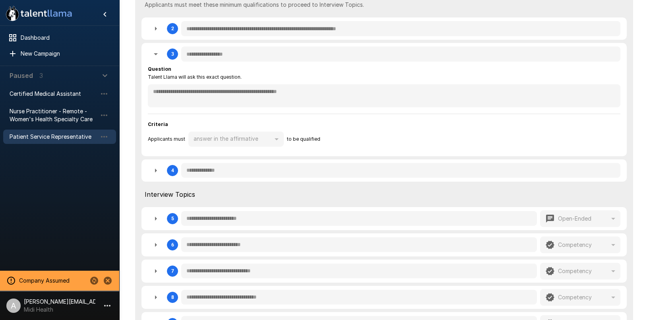
type textarea "*"
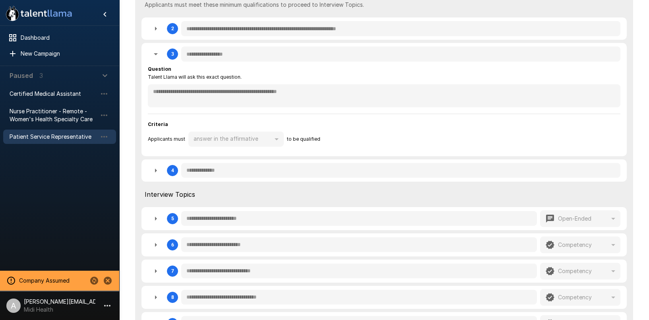
type textarea "*"
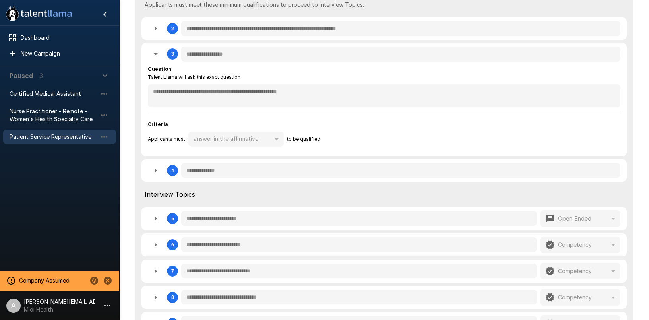
type textarea "*"
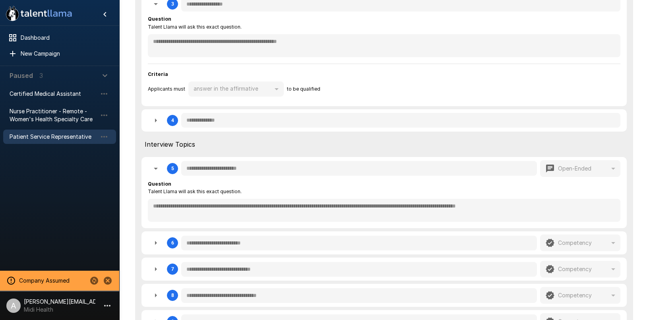
scroll to position [206, 0]
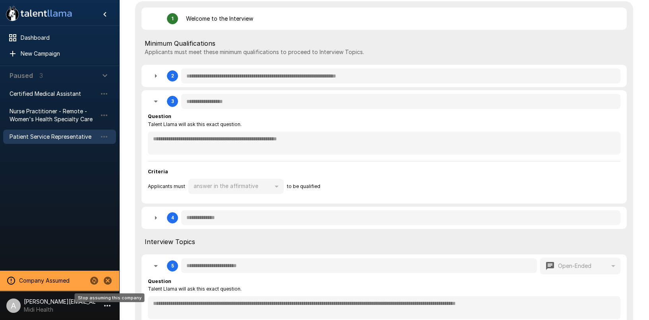
click at [110, 281] on icon "Stop assuming this company" at bounding box center [108, 281] width 8 height 8
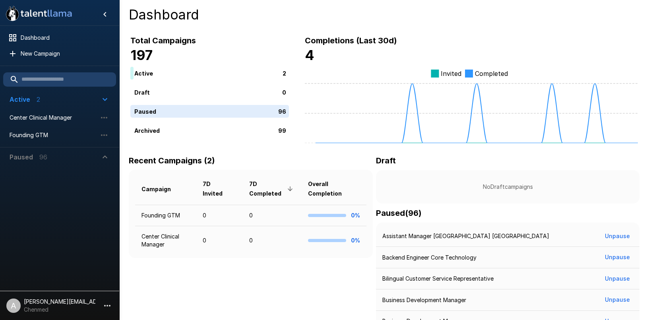
click at [44, 157] on p "96" at bounding box center [43, 157] width 8 height 10
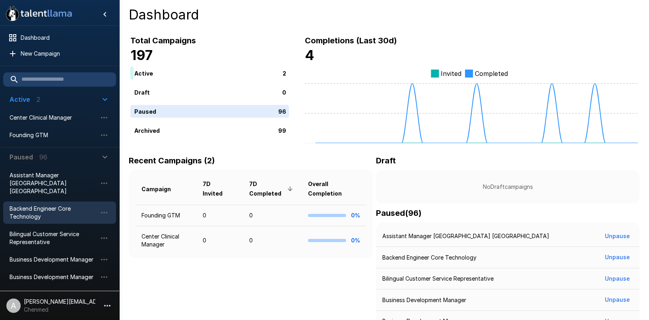
click at [86, 205] on span "Backend Engineer Core Technology" at bounding box center [53, 213] width 87 height 16
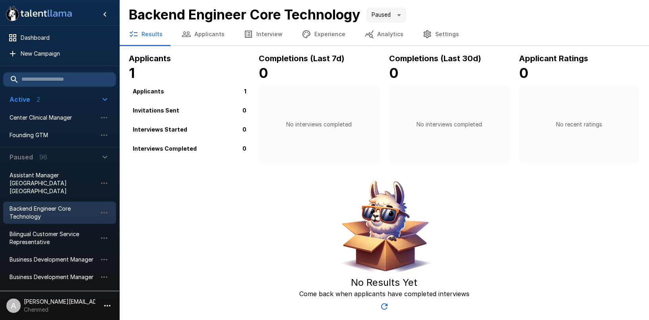
click at [208, 43] on button "Applicants" at bounding box center [203, 34] width 62 height 22
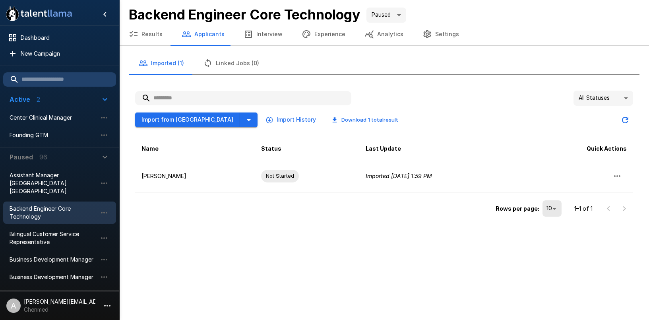
click at [251, 37] on button "Interview" at bounding box center [263, 34] width 58 height 22
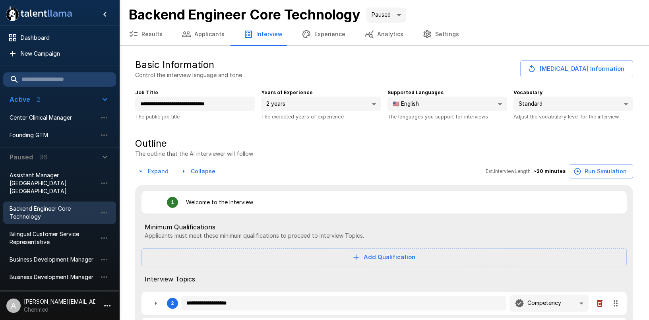
type textarea "*"
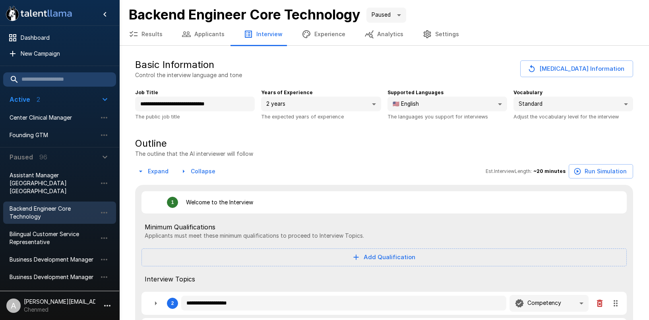
type textarea "*"
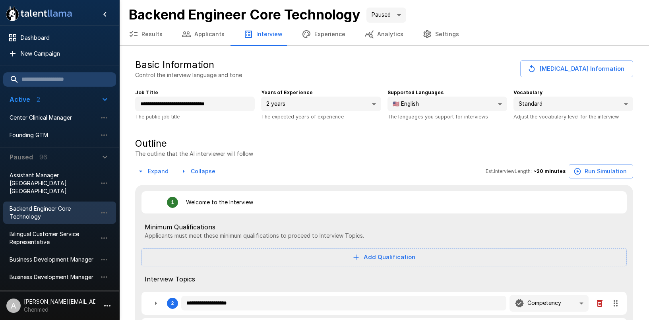
type textarea "*"
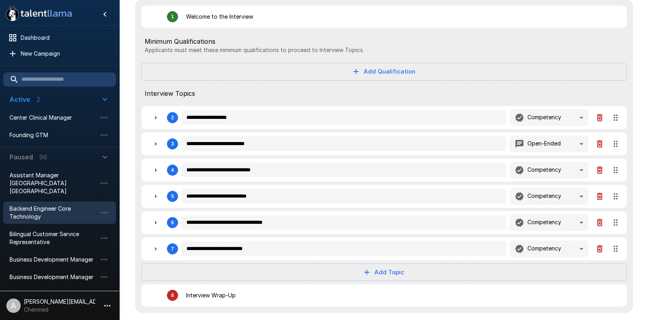
scroll to position [190, 0]
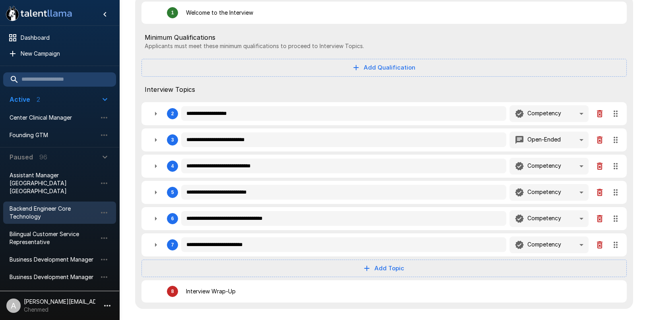
type textarea "*"
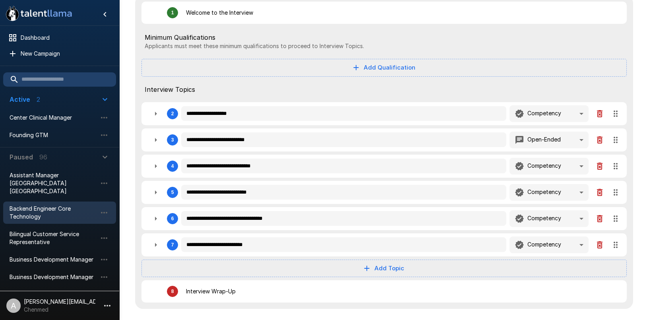
type textarea "*"
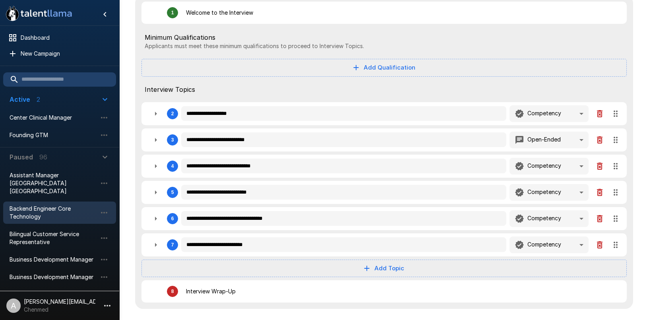
type textarea "*"
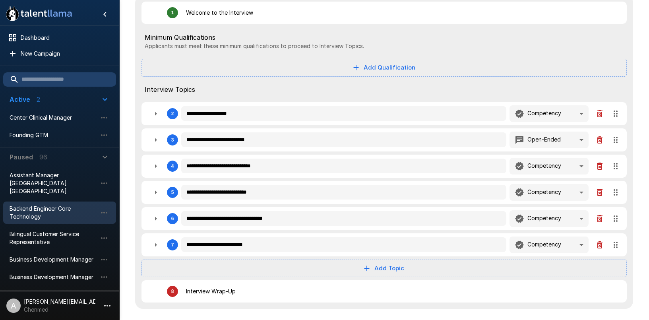
type textarea "*"
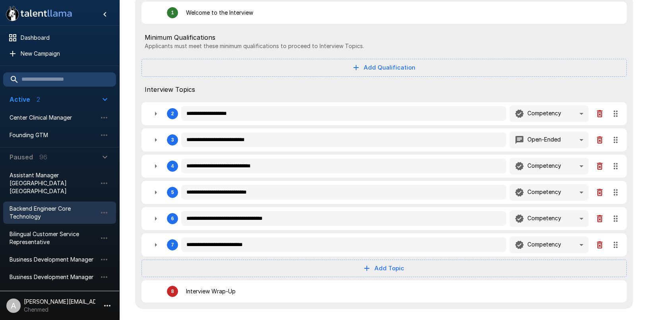
type textarea "*"
click at [145, 111] on div "**********" at bounding box center [385, 113] width 486 height 23
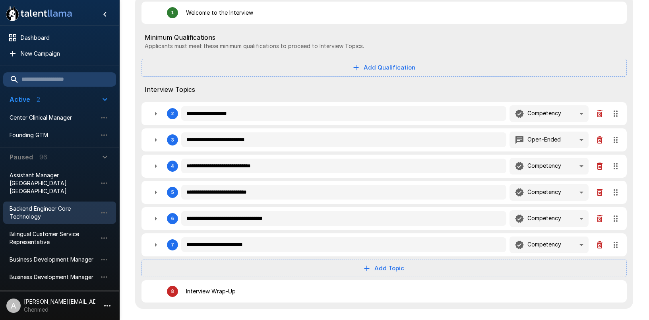
type textarea "*"
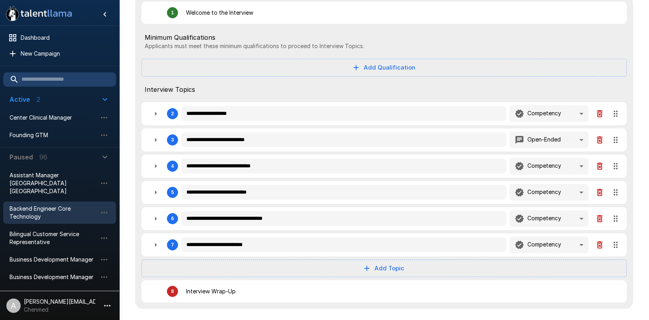
type textarea "*"
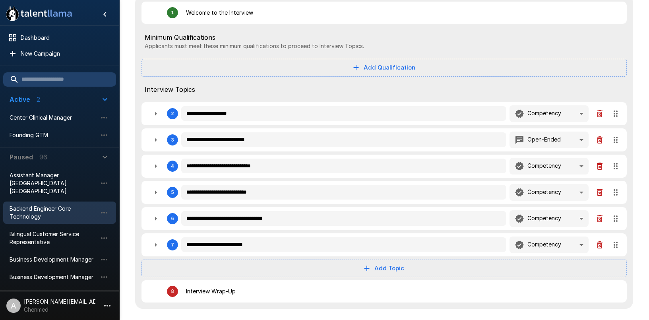
type textarea "*"
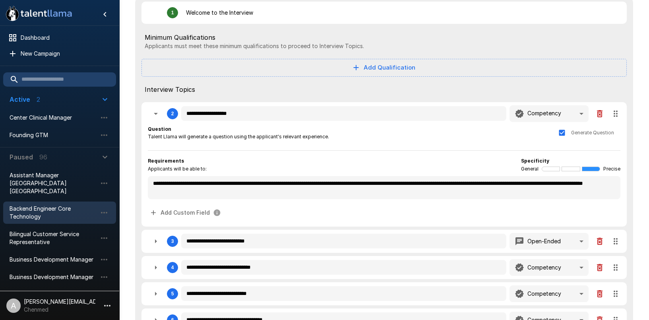
click at [150, 243] on button "button" at bounding box center [156, 241] width 16 height 16
type textarea "*"
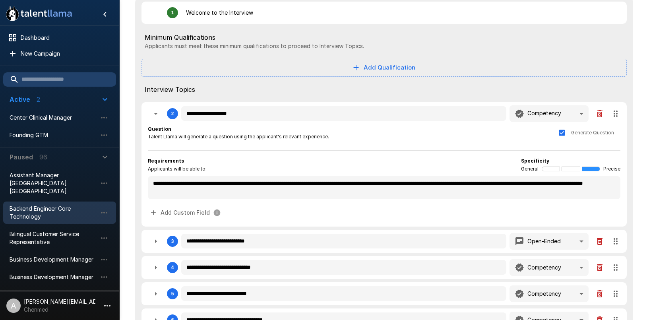
type textarea "*"
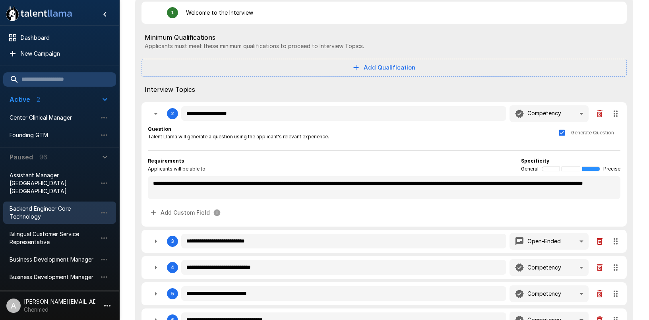
type textarea "*"
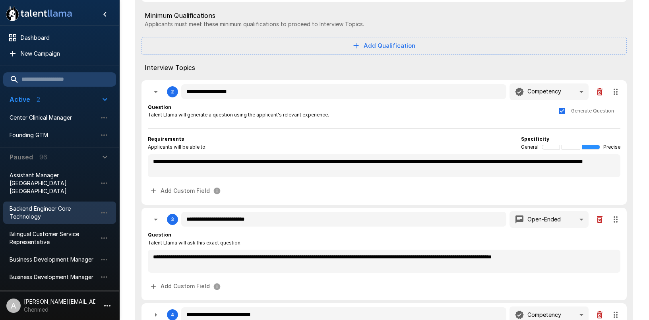
type textarea "*"
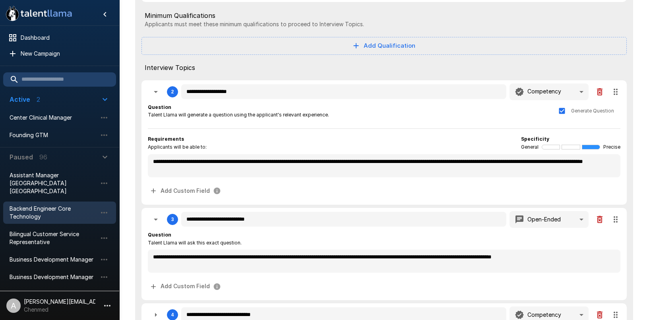
type textarea "*"
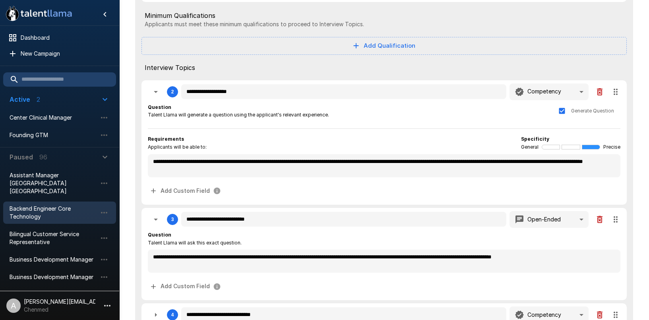
type textarea "*"
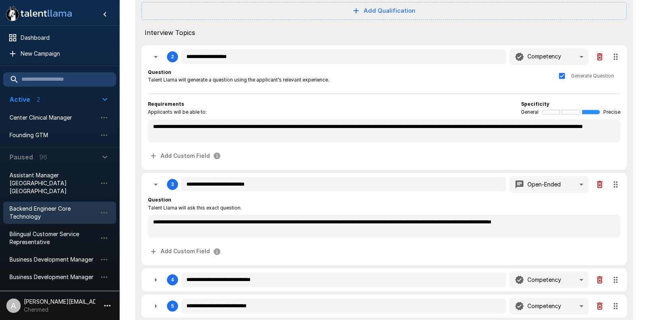
type textarea "*"
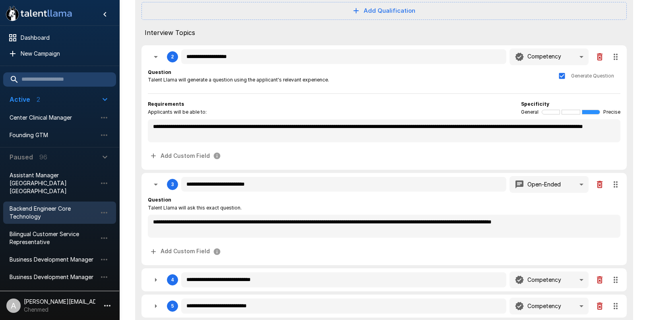
type textarea "*"
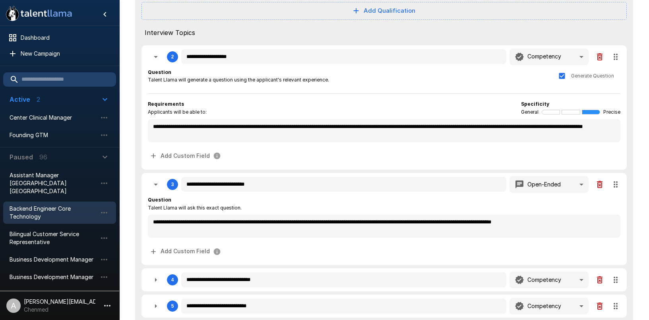
type textarea "*"
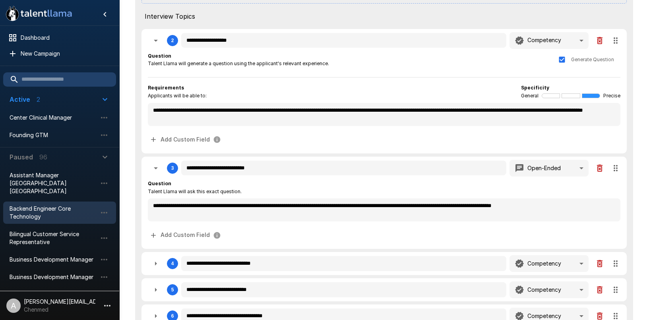
scroll to position [266, 0]
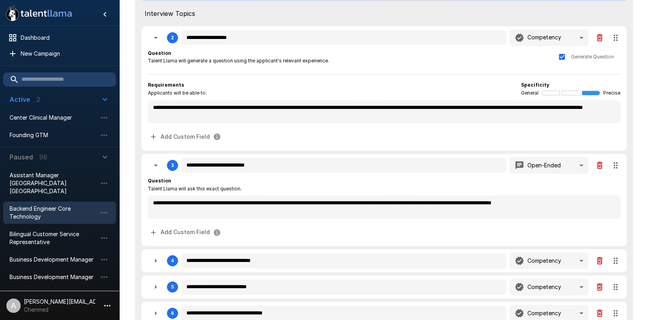
type textarea "*"
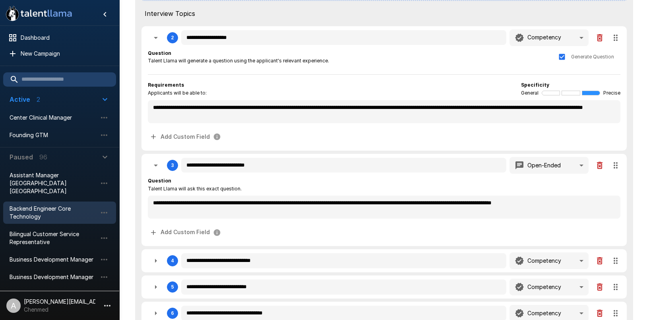
type textarea "*"
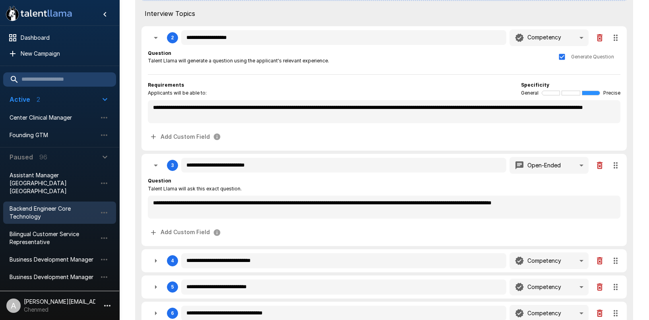
type textarea "*"
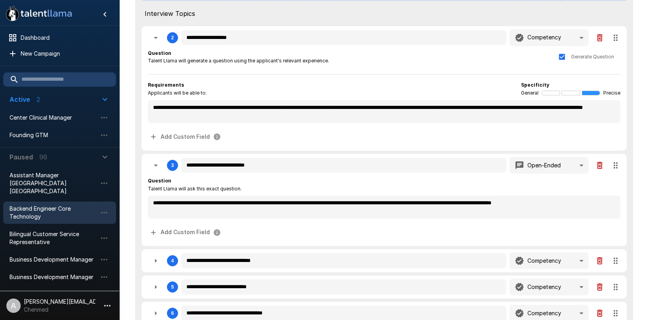
type textarea "*"
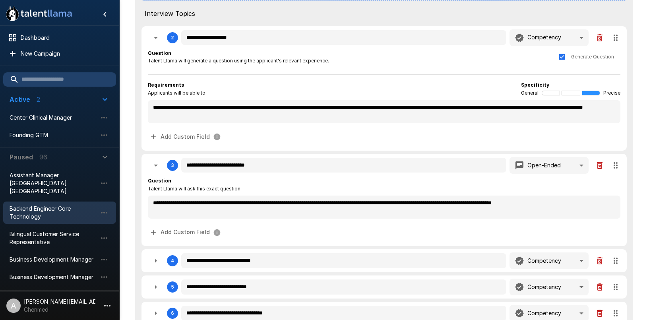
type textarea "*"
click at [185, 235] on button "Add Custom Field" at bounding box center [186, 232] width 76 height 15
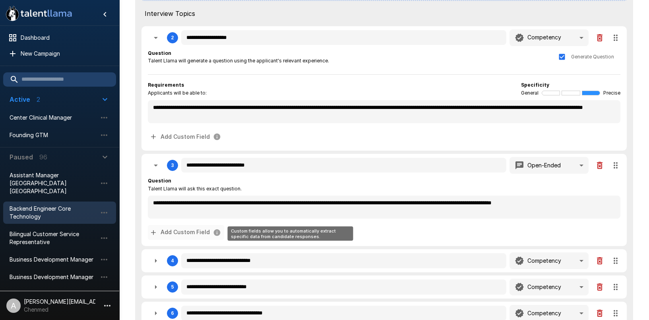
type textarea "*"
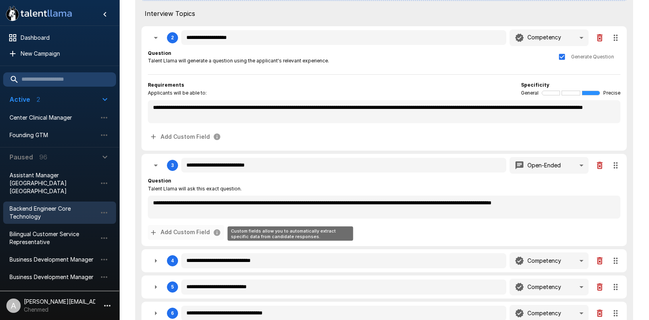
type textarea "*"
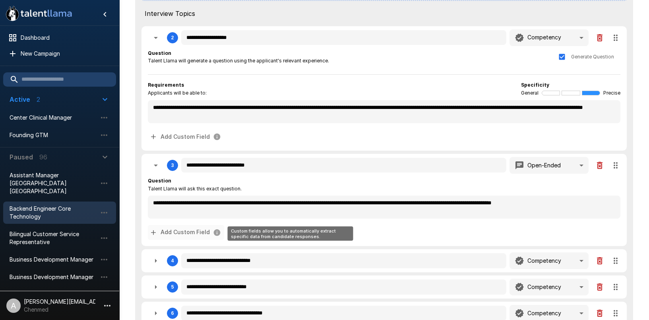
type textarea "*"
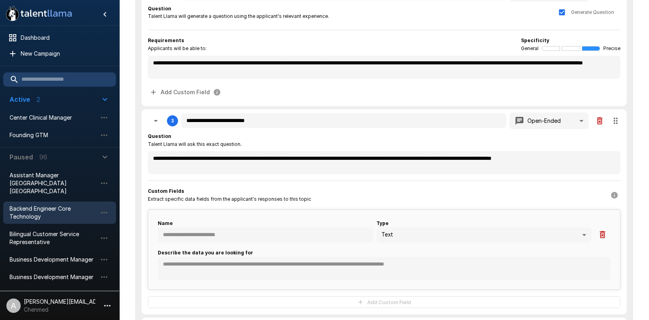
scroll to position [311, 0]
type textarea "*"
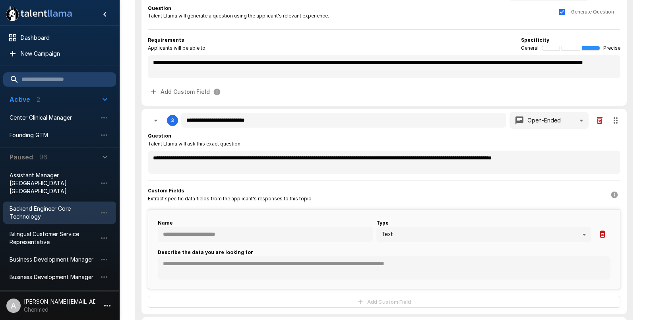
type textarea "*"
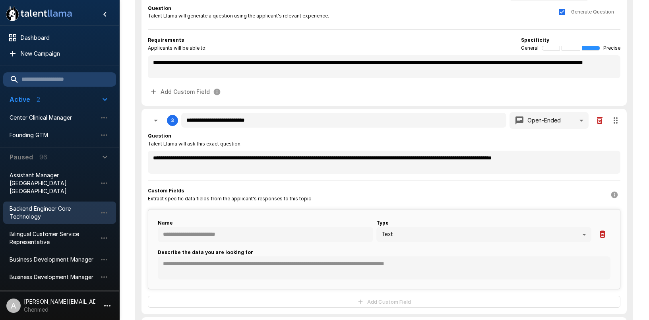
type textarea "*"
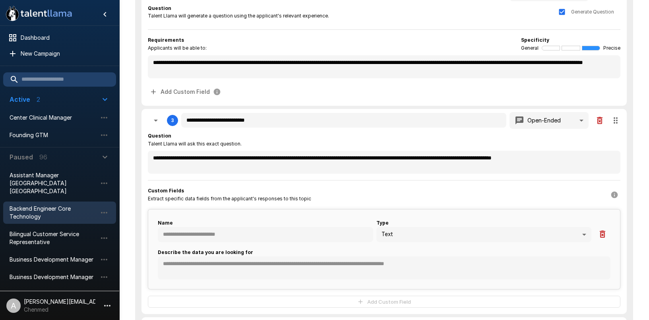
type textarea "*"
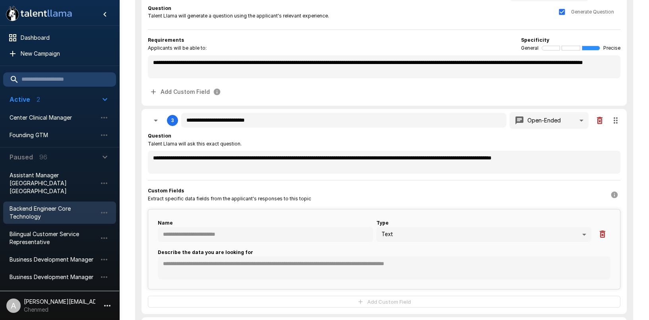
type textarea "*"
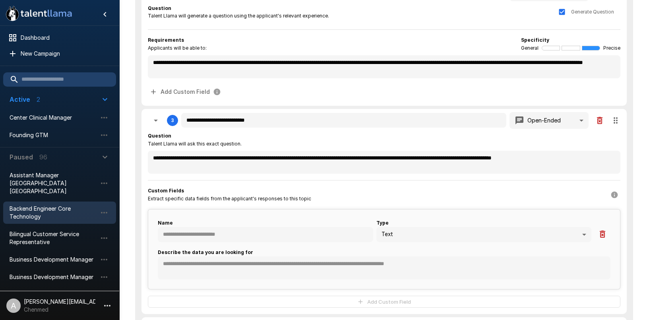
type textarea "*"
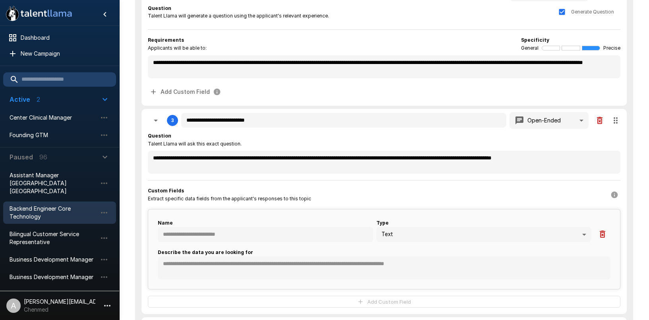
type textarea "*"
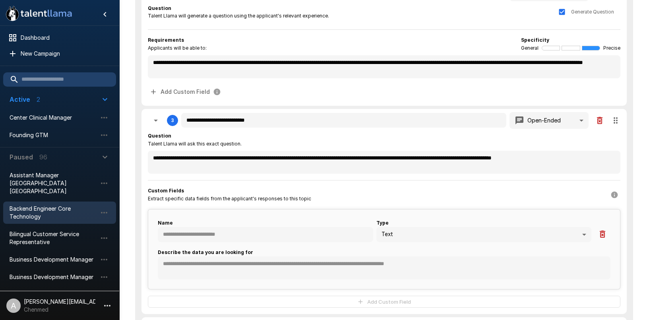
type textarea "*"
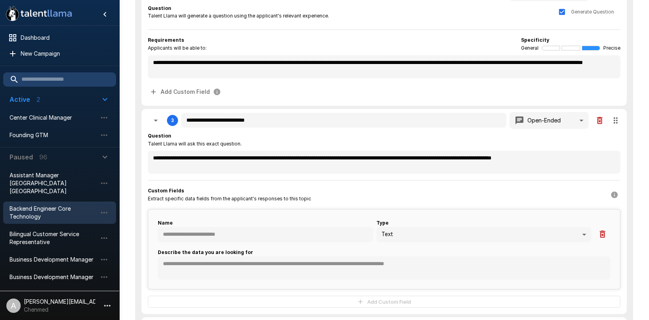
type textarea "*"
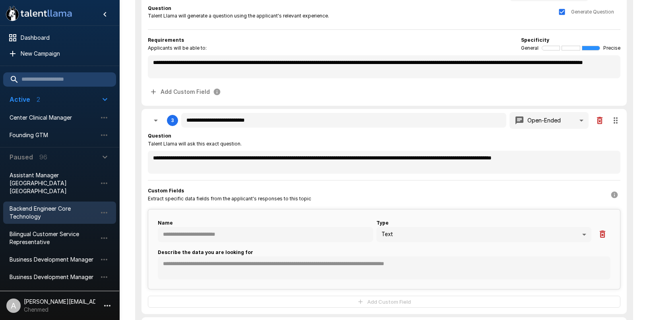
type textarea "*"
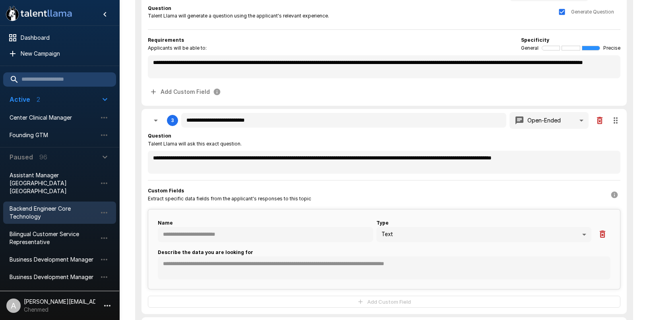
type textarea "*"
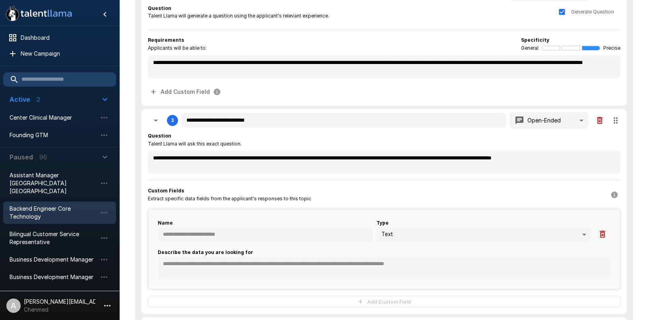
type textarea "*"
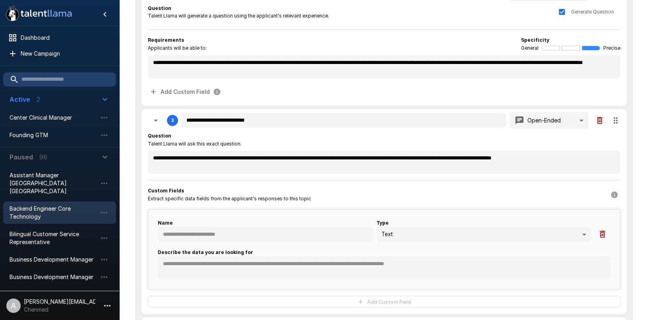
type textarea "*"
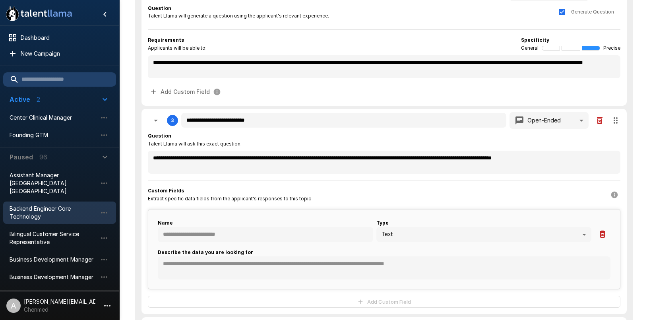
type textarea "*"
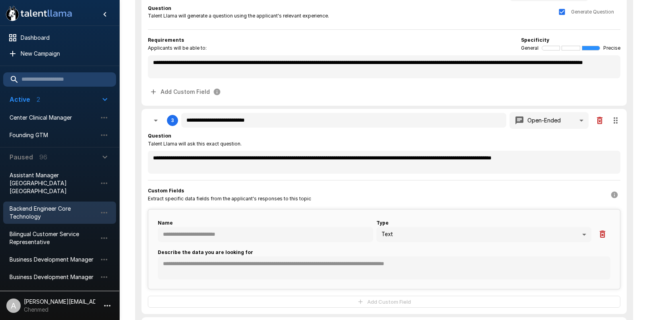
type textarea "*"
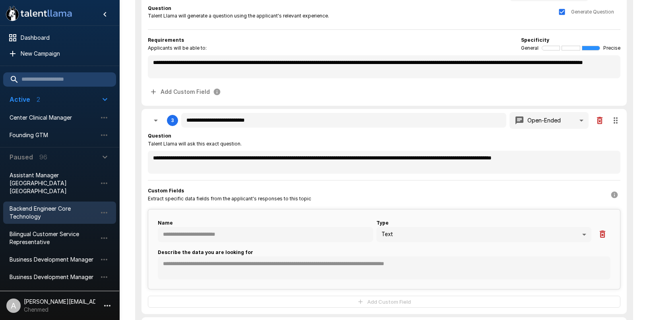
type textarea "*"
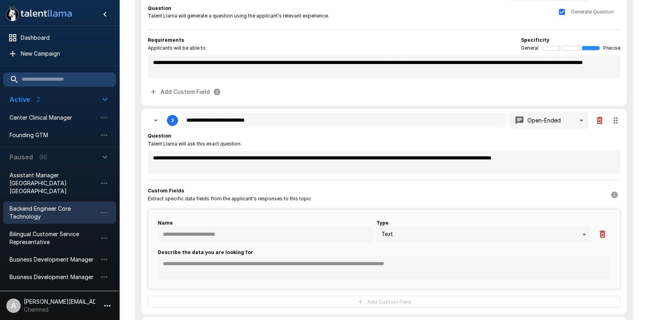
type textarea "*"
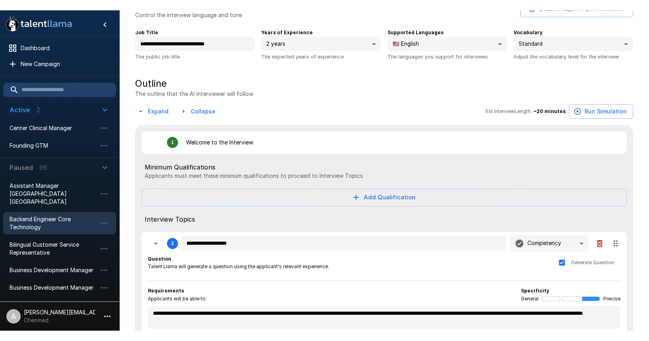
scroll to position [0, 0]
